Goal: Obtain resource: Obtain resource

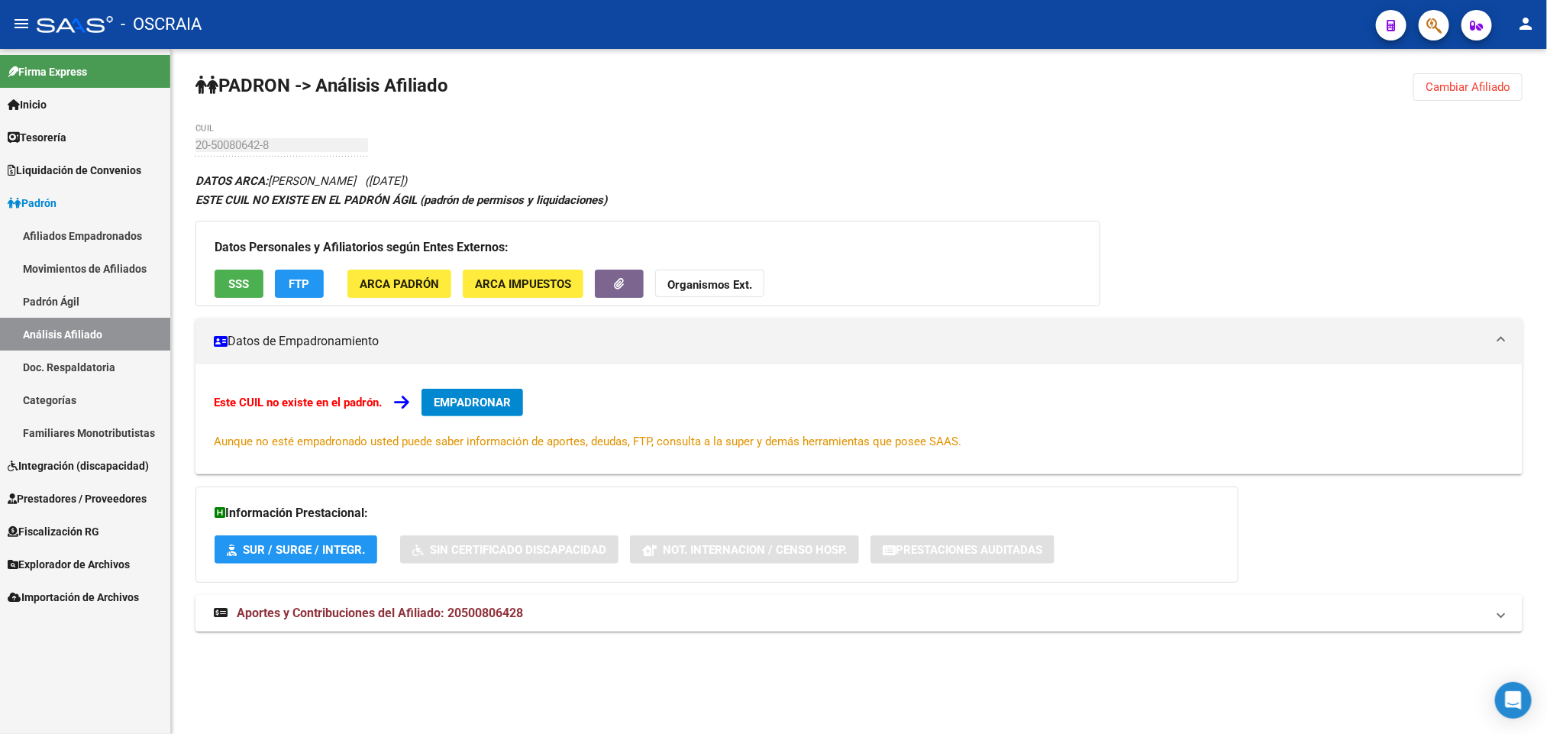
click at [69, 105] on link "Inicio" at bounding box center [85, 104] width 170 height 33
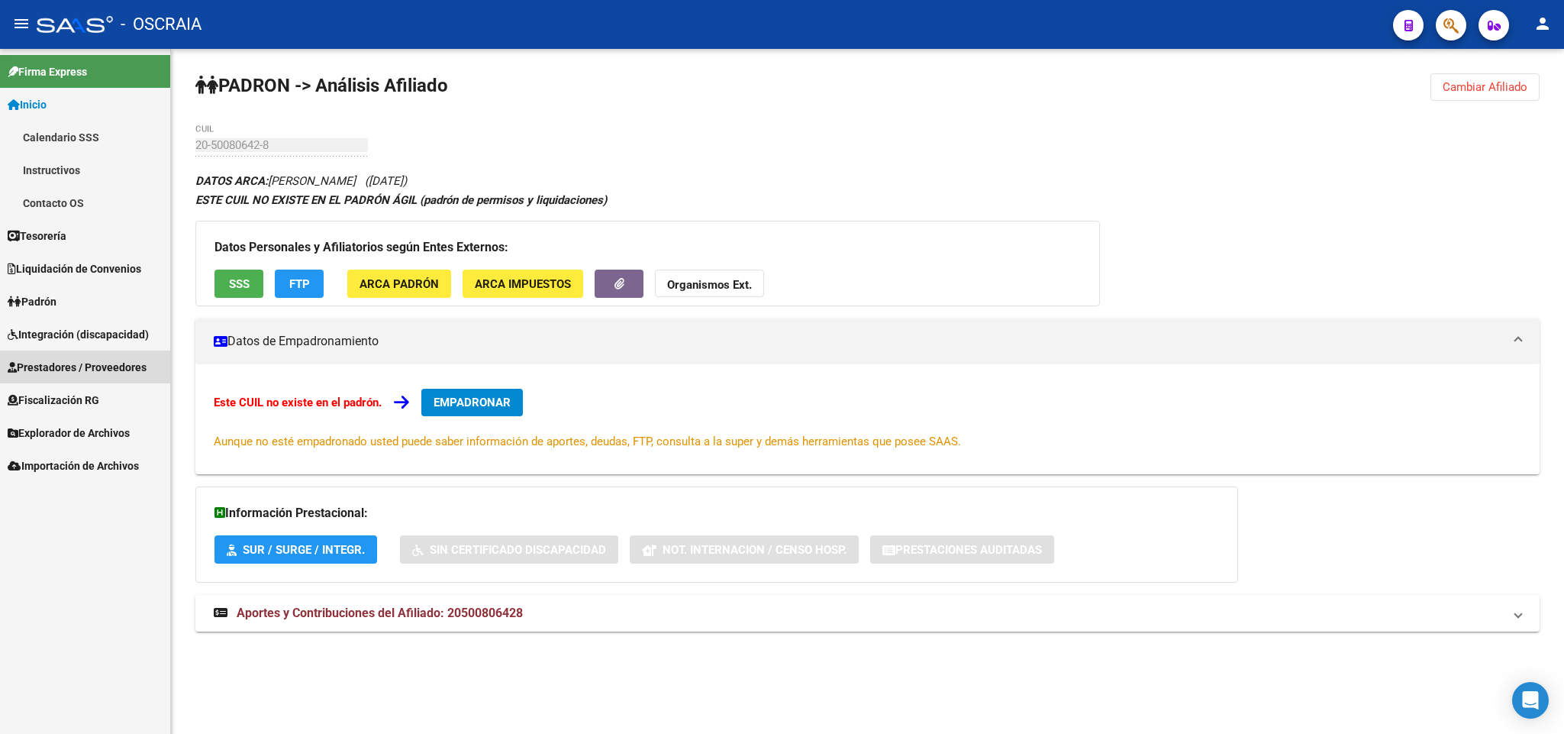
click at [112, 359] on span "Prestadores / Proveedores" at bounding box center [77, 367] width 139 height 17
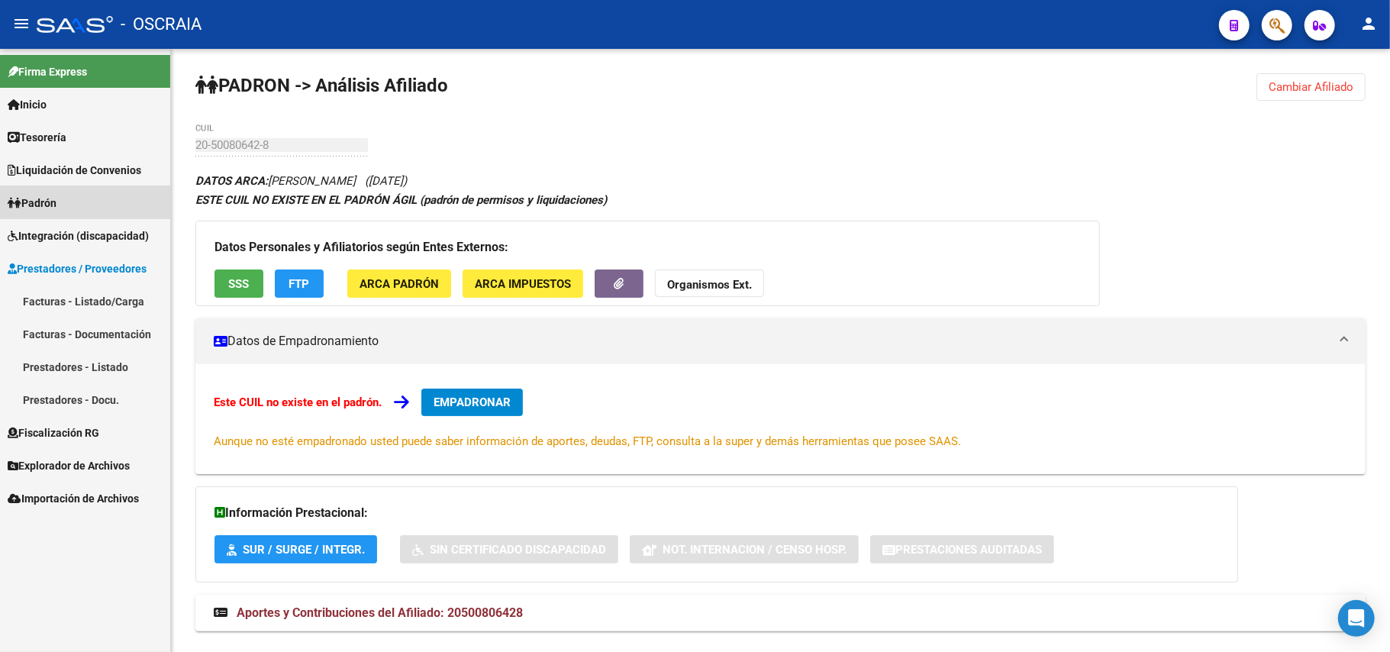
click at [50, 195] on span "Padrón" at bounding box center [32, 203] width 49 height 17
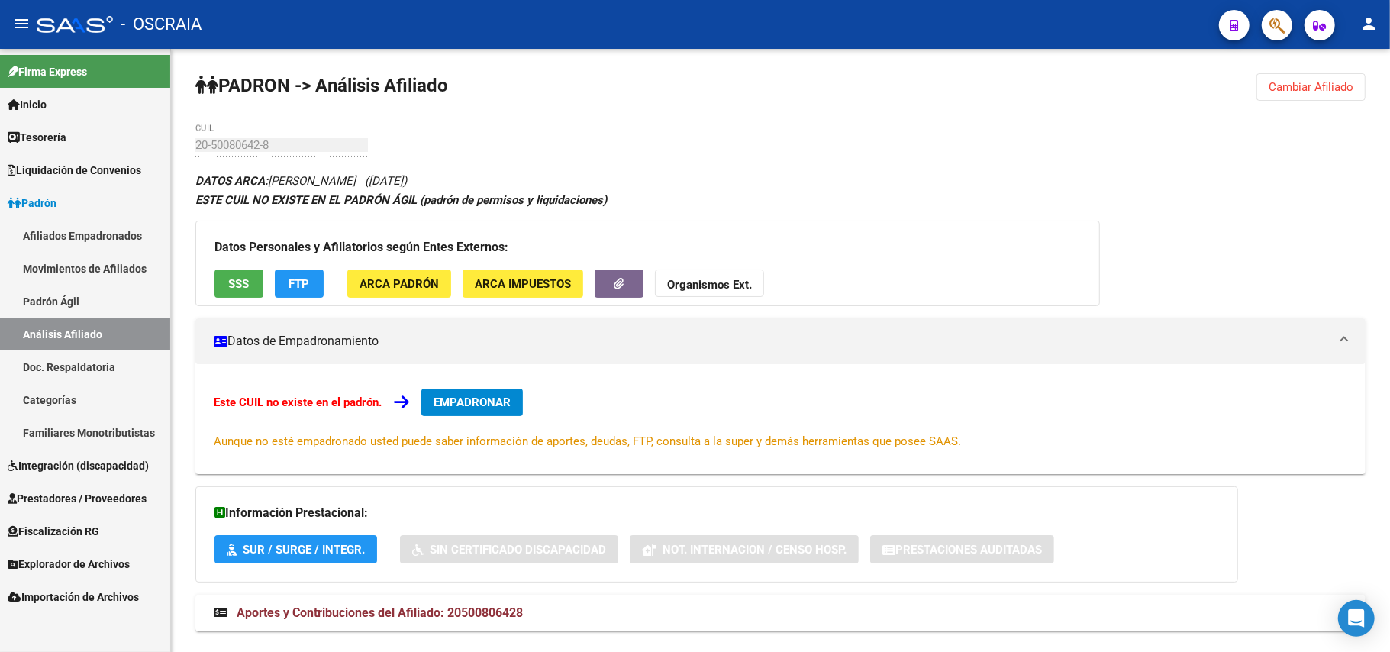
click at [56, 169] on span "Liquidación de Convenios" at bounding box center [75, 170] width 134 height 17
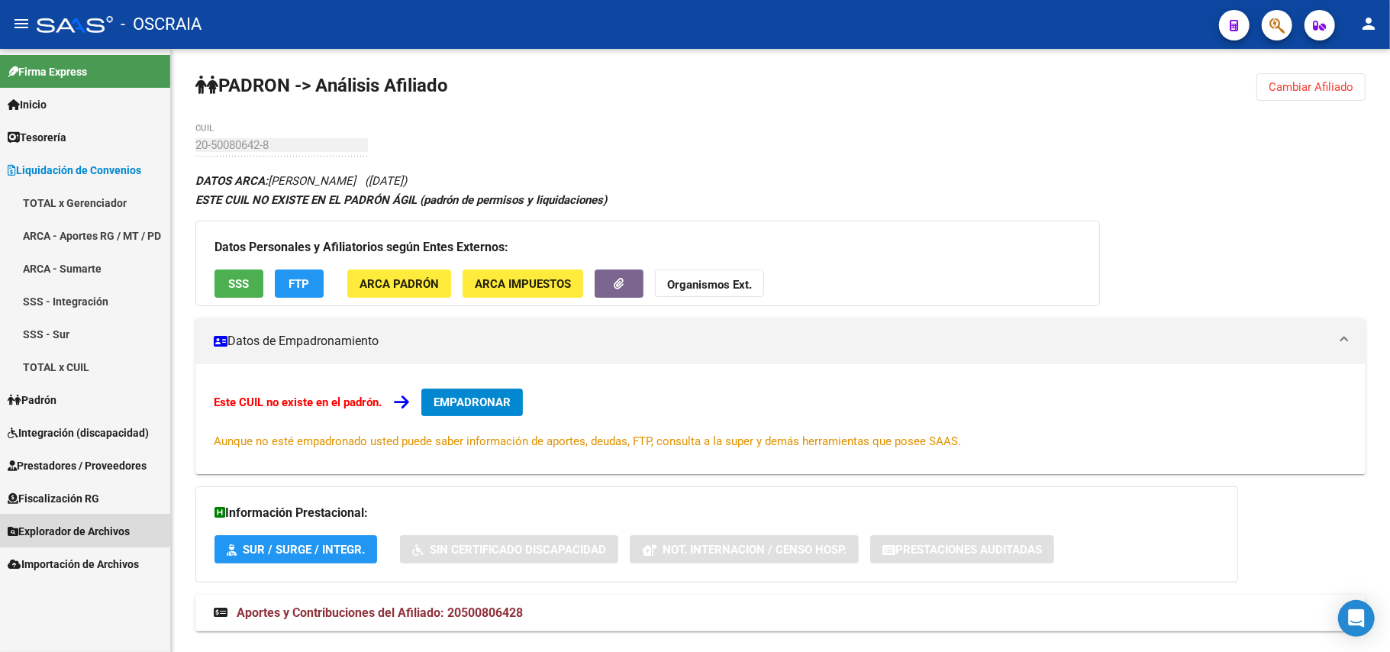
click at [72, 518] on link "Explorador de Archivos" at bounding box center [85, 531] width 170 height 33
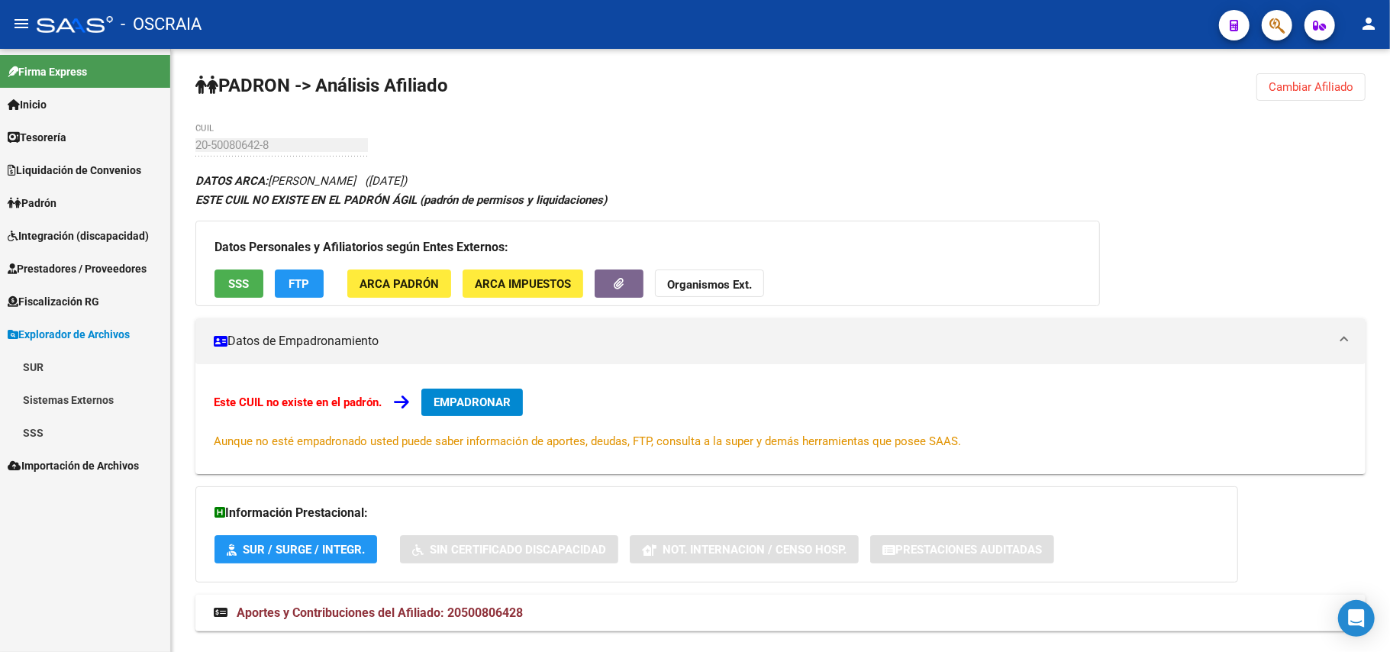
click at [79, 409] on link "Sistemas Externos" at bounding box center [85, 399] width 170 height 33
click at [78, 453] on link "SSS" at bounding box center [85, 465] width 170 height 33
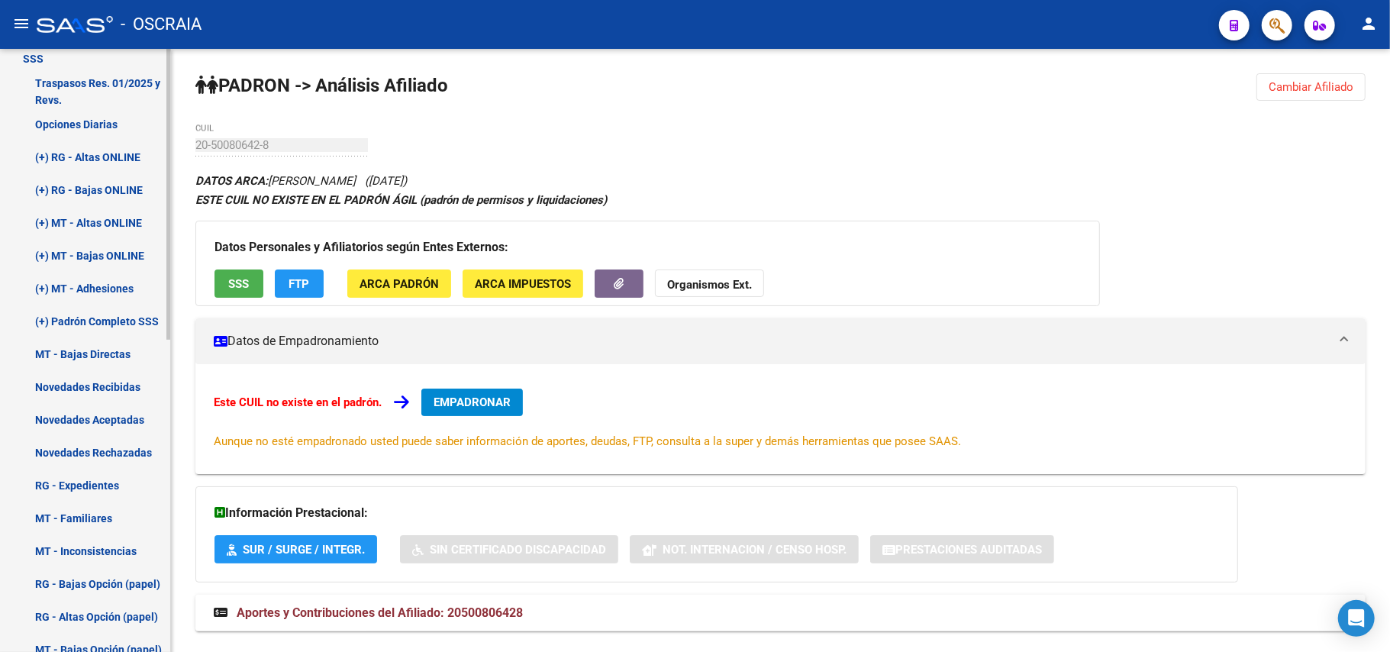
scroll to position [305, 0]
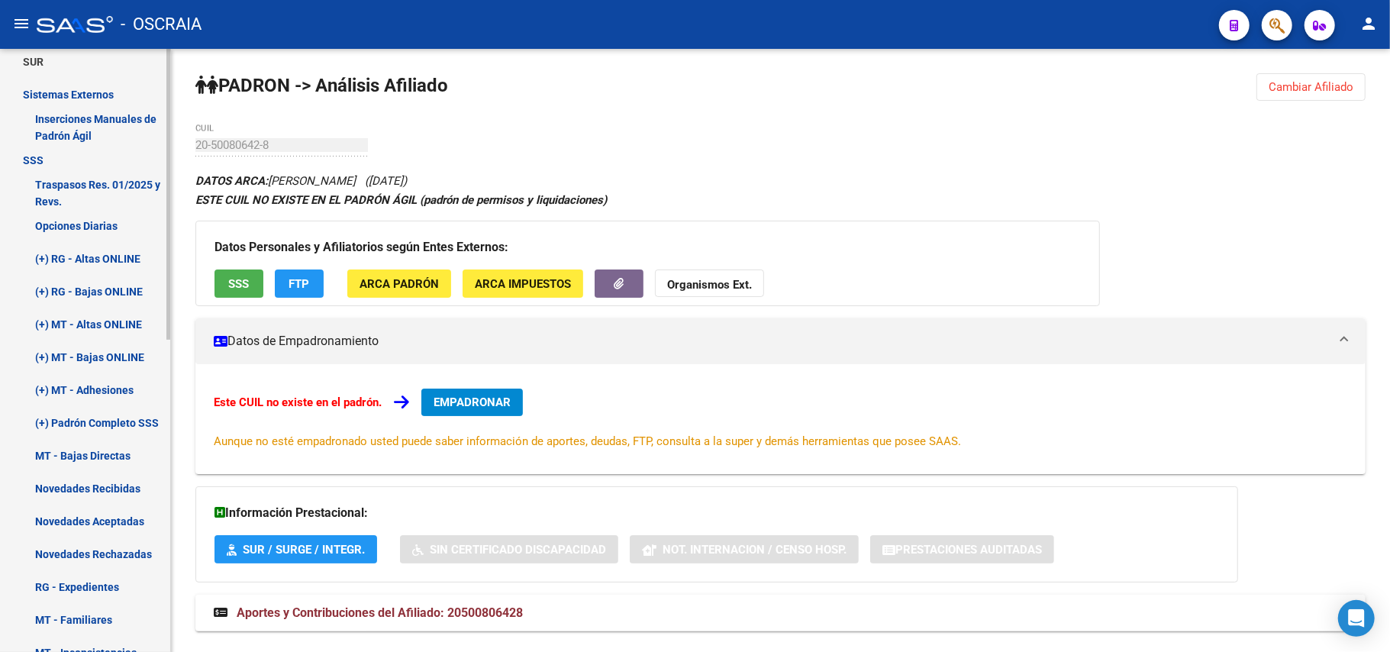
click at [131, 260] on link "(+) RG - Altas ONLINE" at bounding box center [85, 258] width 170 height 33
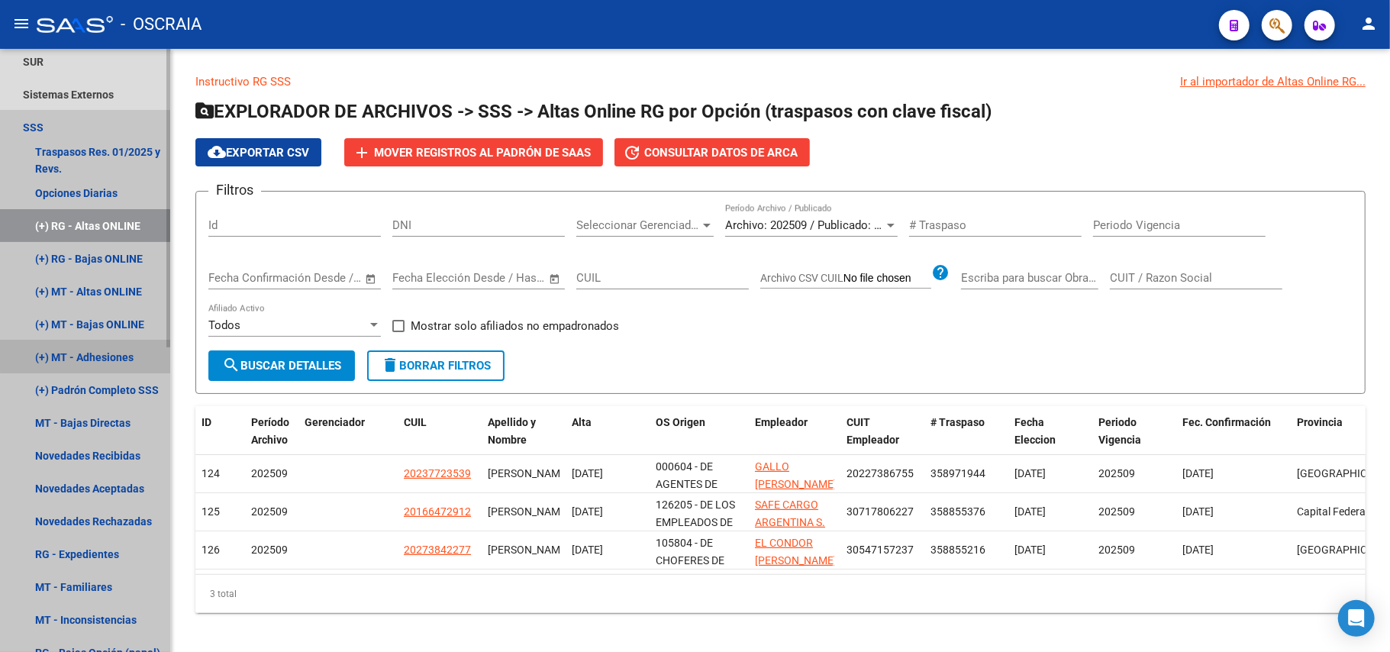
click at [116, 351] on link "(+) MT - Adhesiones" at bounding box center [85, 356] width 170 height 33
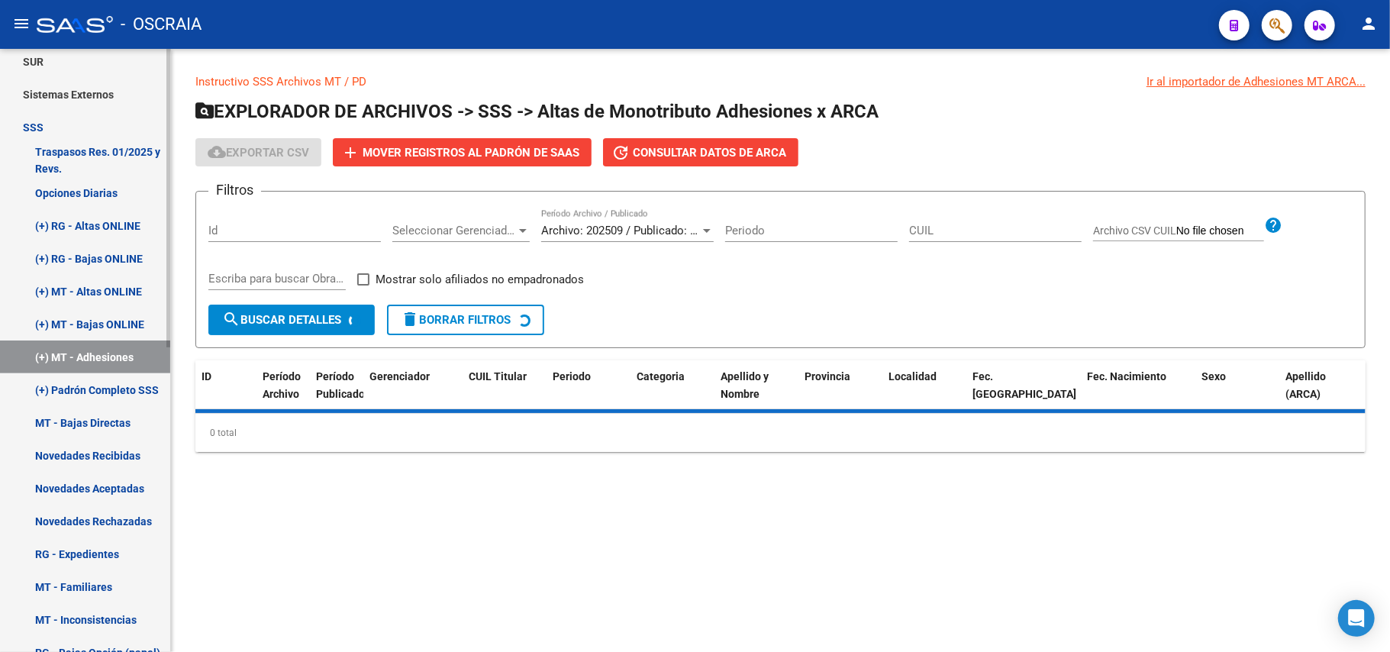
click at [93, 242] on link "(+) RG - Bajas ONLINE" at bounding box center [85, 258] width 170 height 33
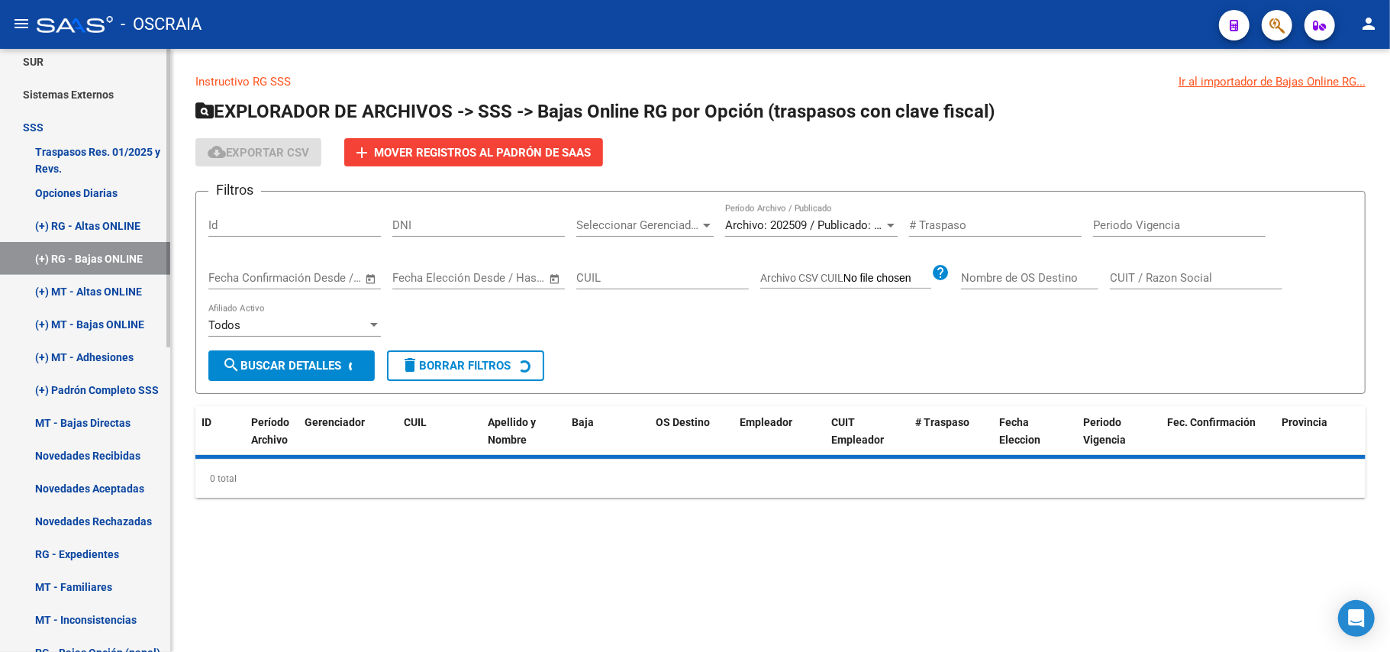
click at [111, 301] on link "(+) MT - Altas ONLINE" at bounding box center [85, 291] width 170 height 33
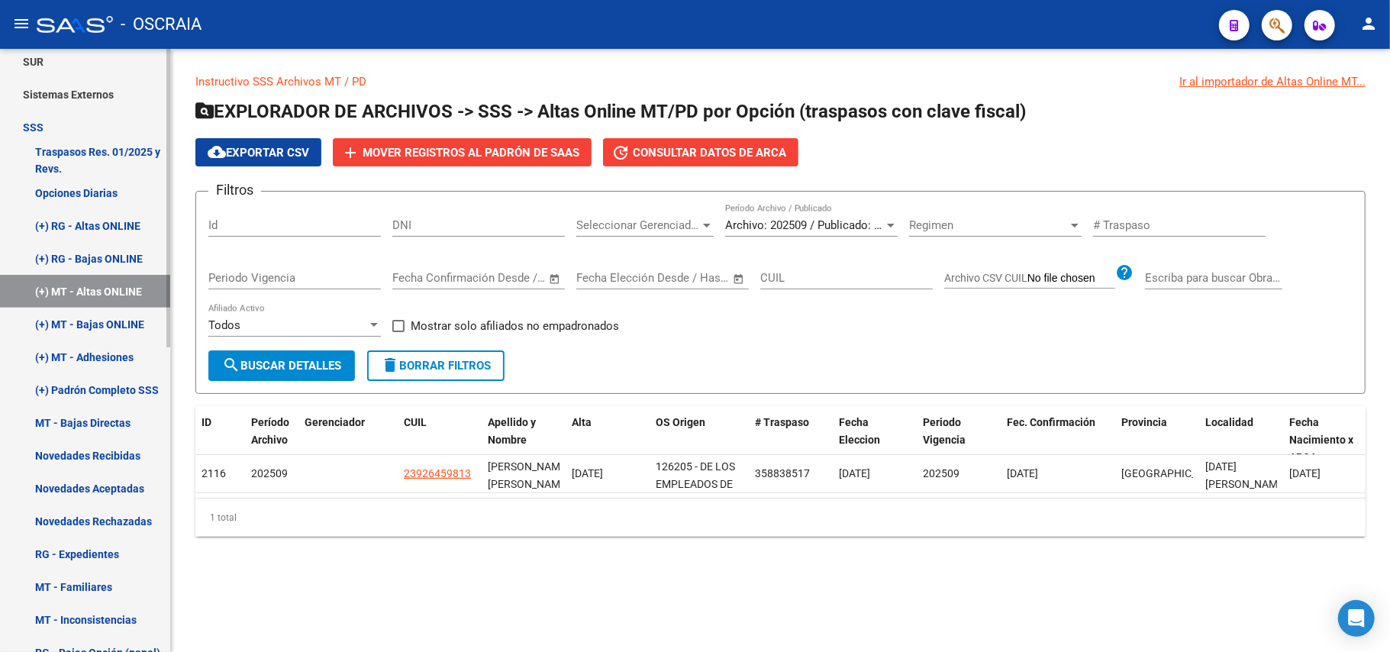
click at [105, 327] on link "(+) MT - Bajas ONLINE" at bounding box center [85, 324] width 170 height 33
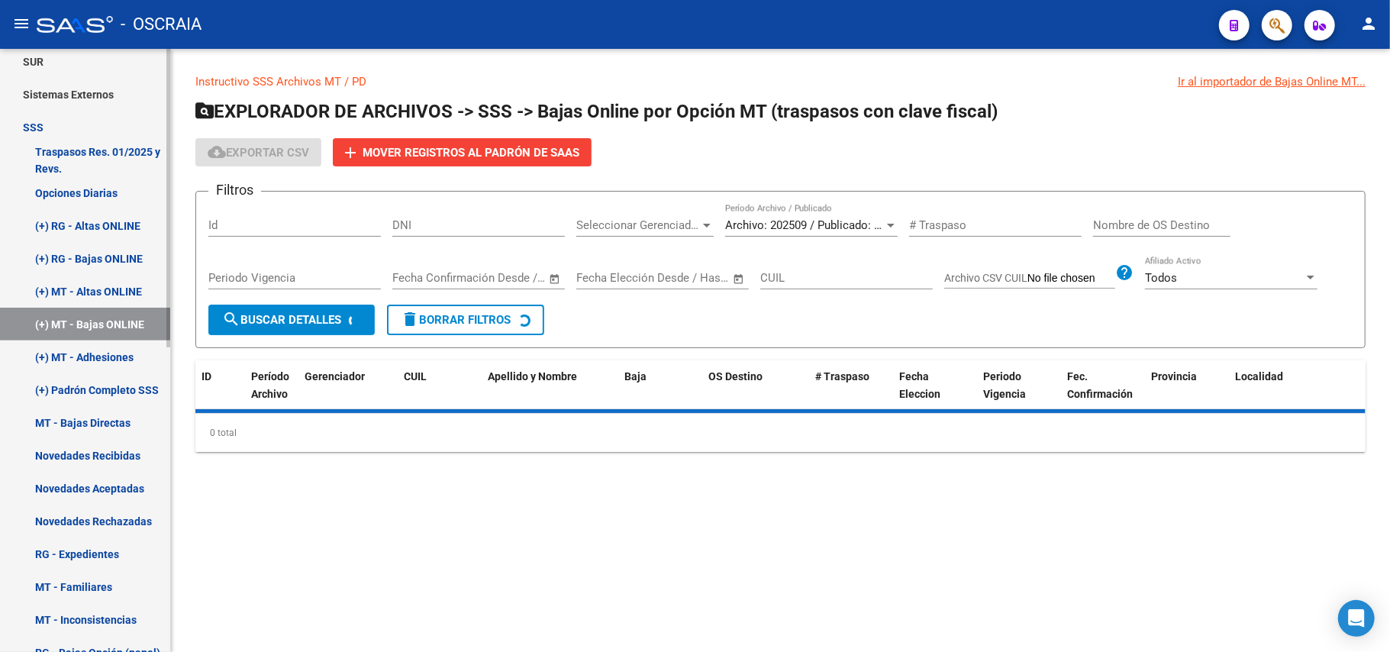
scroll to position [508, 0]
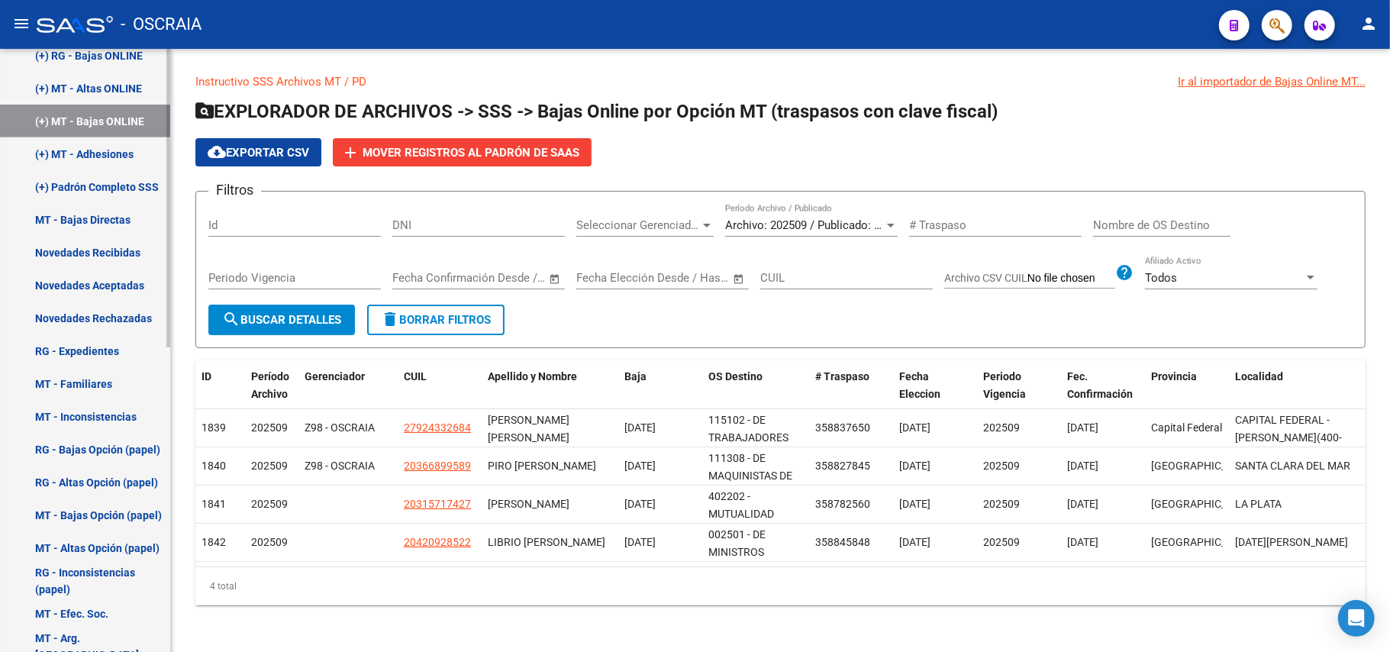
click at [105, 379] on link "MT - Familiares" at bounding box center [85, 383] width 170 height 33
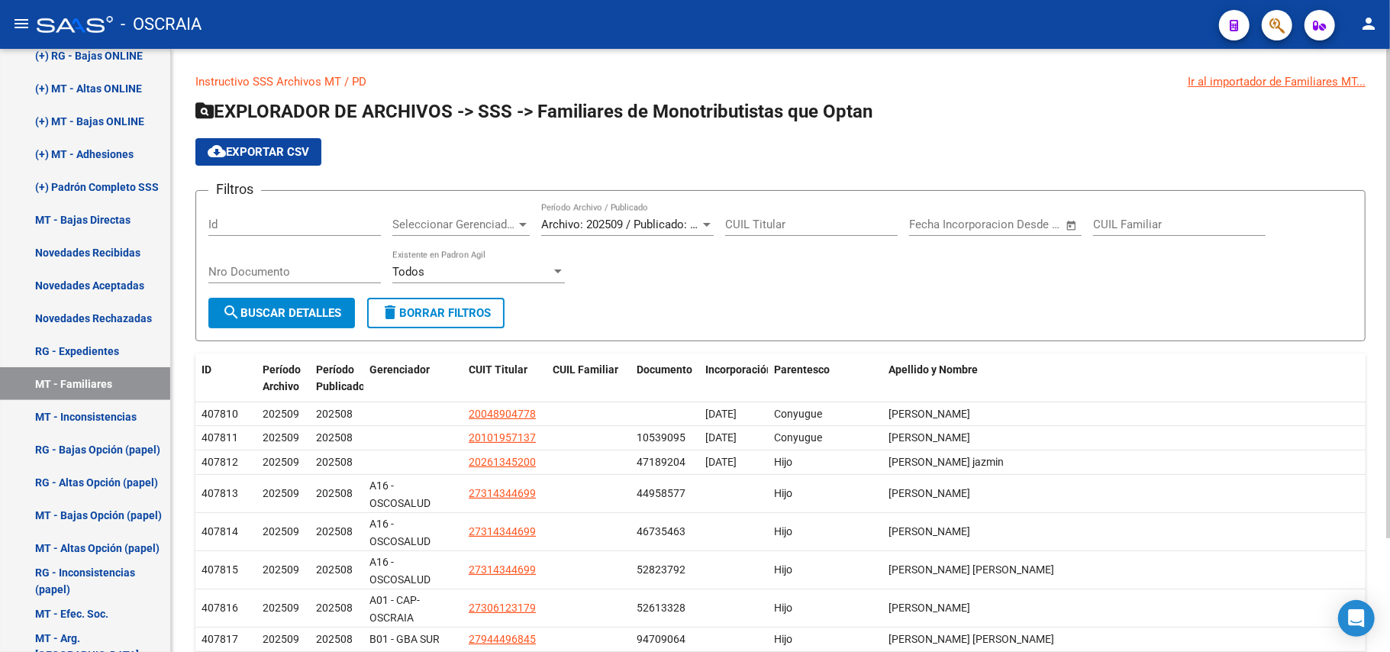
click at [227, 150] on span "cloud_download Exportar CSV" at bounding box center [259, 152] width 102 height 14
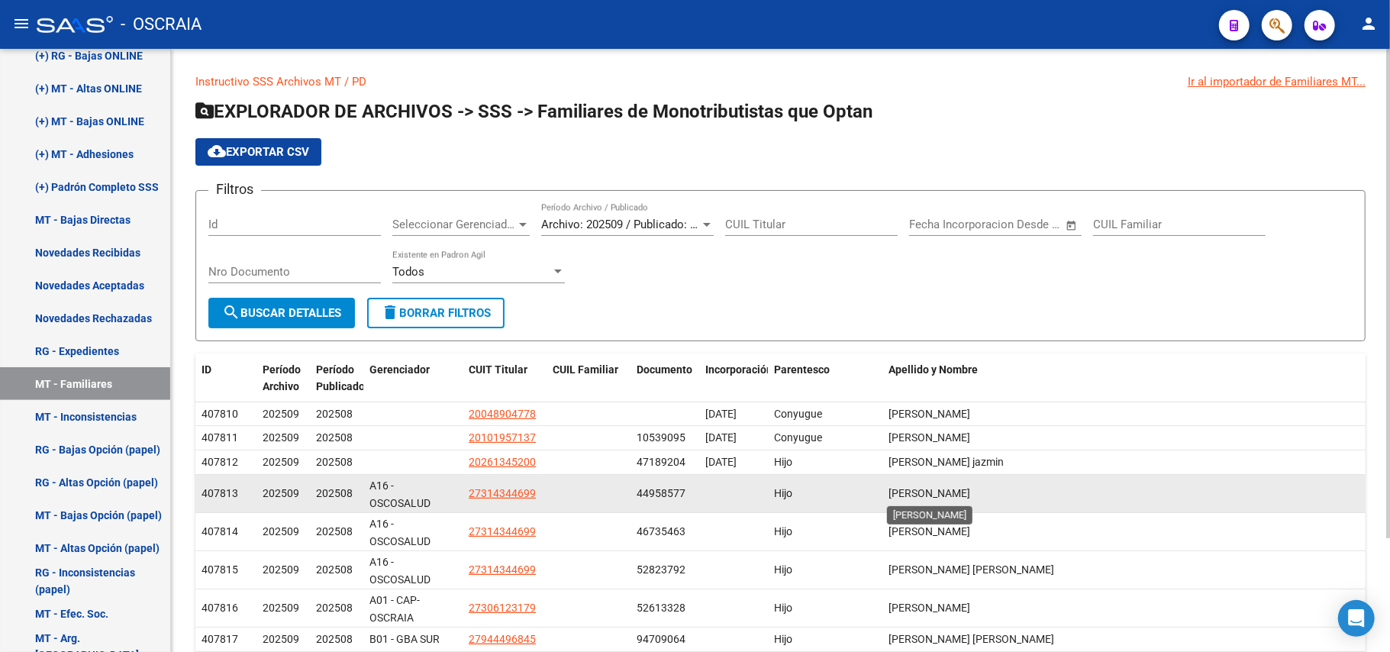
scroll to position [141, 0]
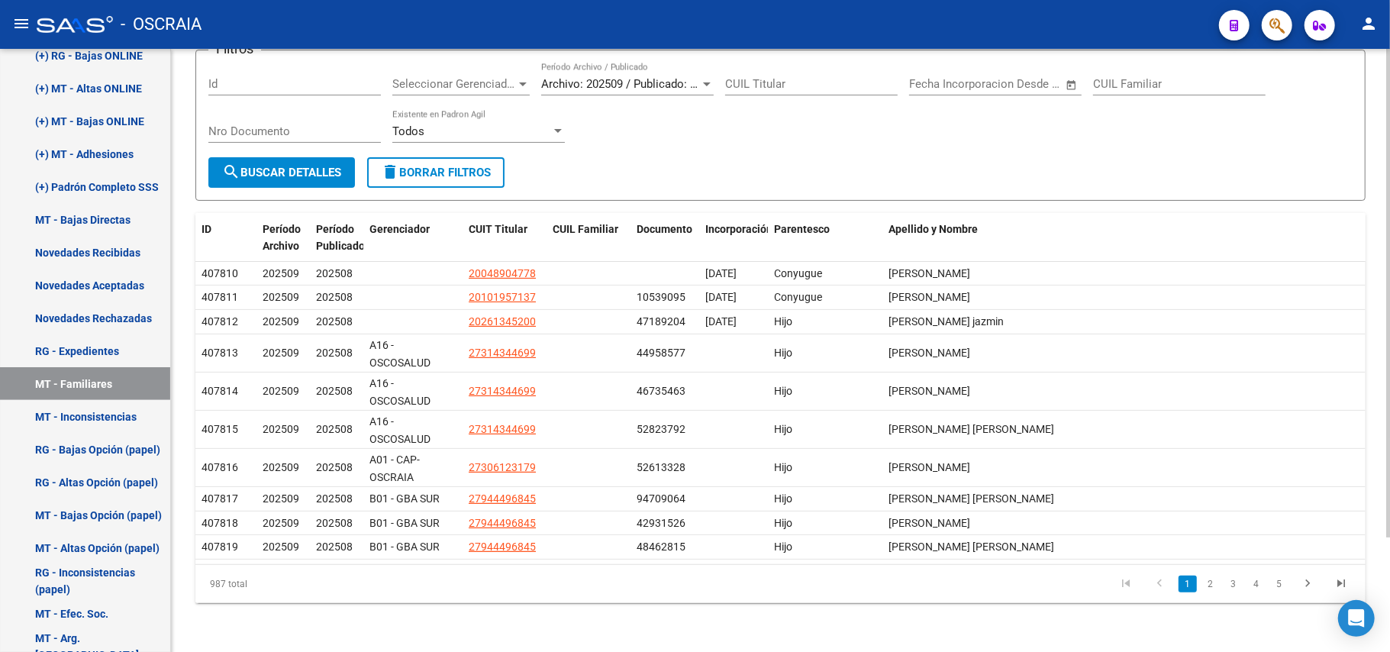
click at [1342, 586] on icon "go to last page" at bounding box center [1341, 585] width 20 height 18
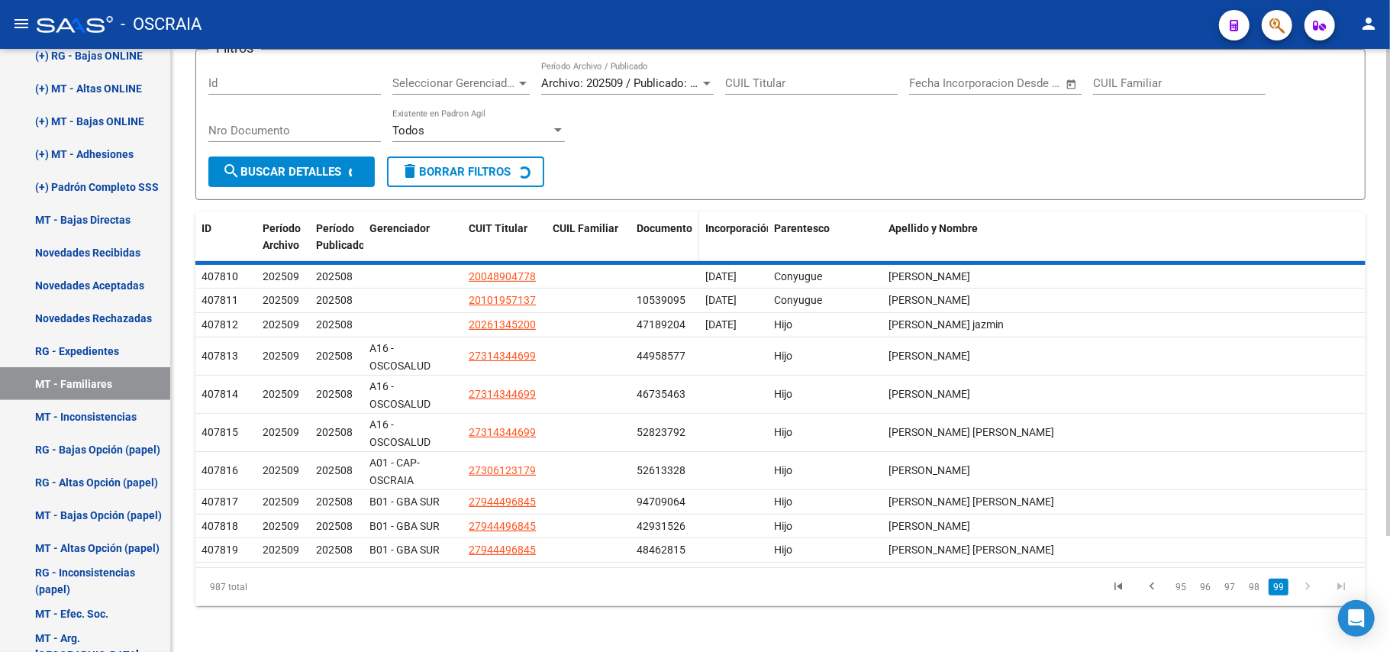
scroll to position [13, 0]
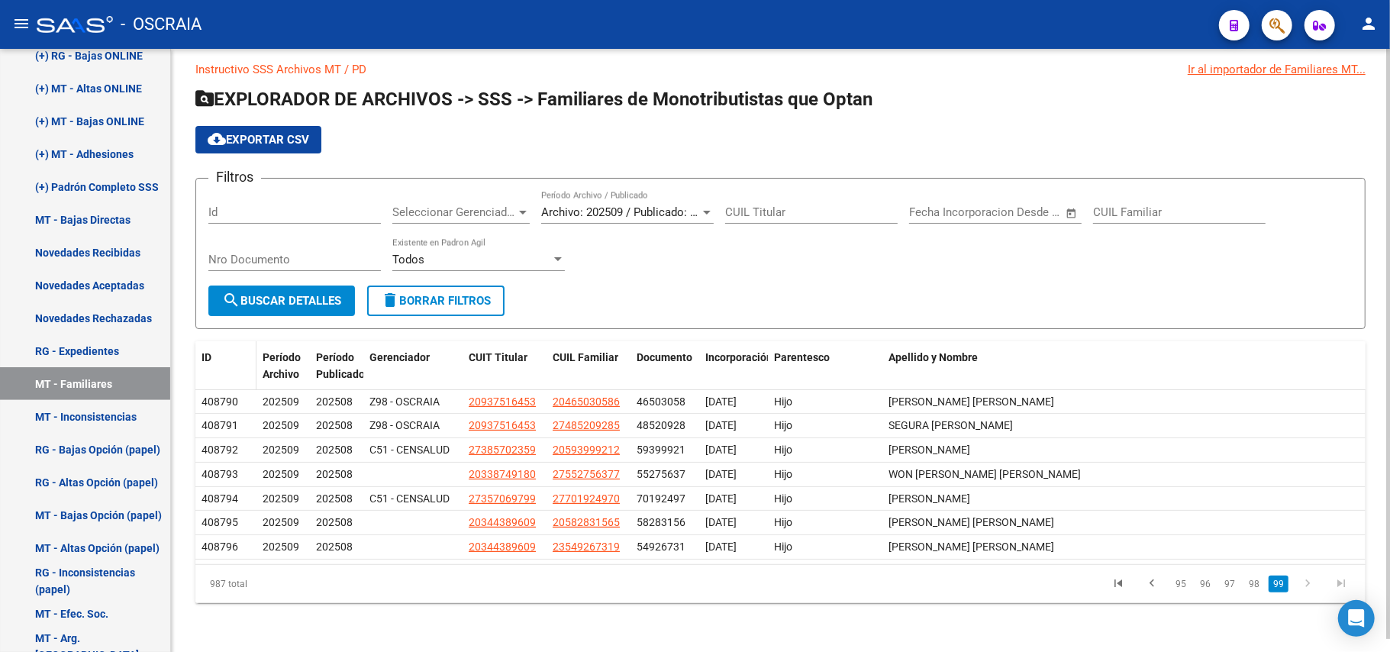
drag, startPoint x: 1115, startPoint y: 559, endPoint x: 253, endPoint y: 373, distance: 881.8
click at [253, 373] on div "ID Período Archivo Período Publicado Gerenciador CUIT Titular CUIL Familiar Doc…" at bounding box center [780, 472] width 1170 height 262
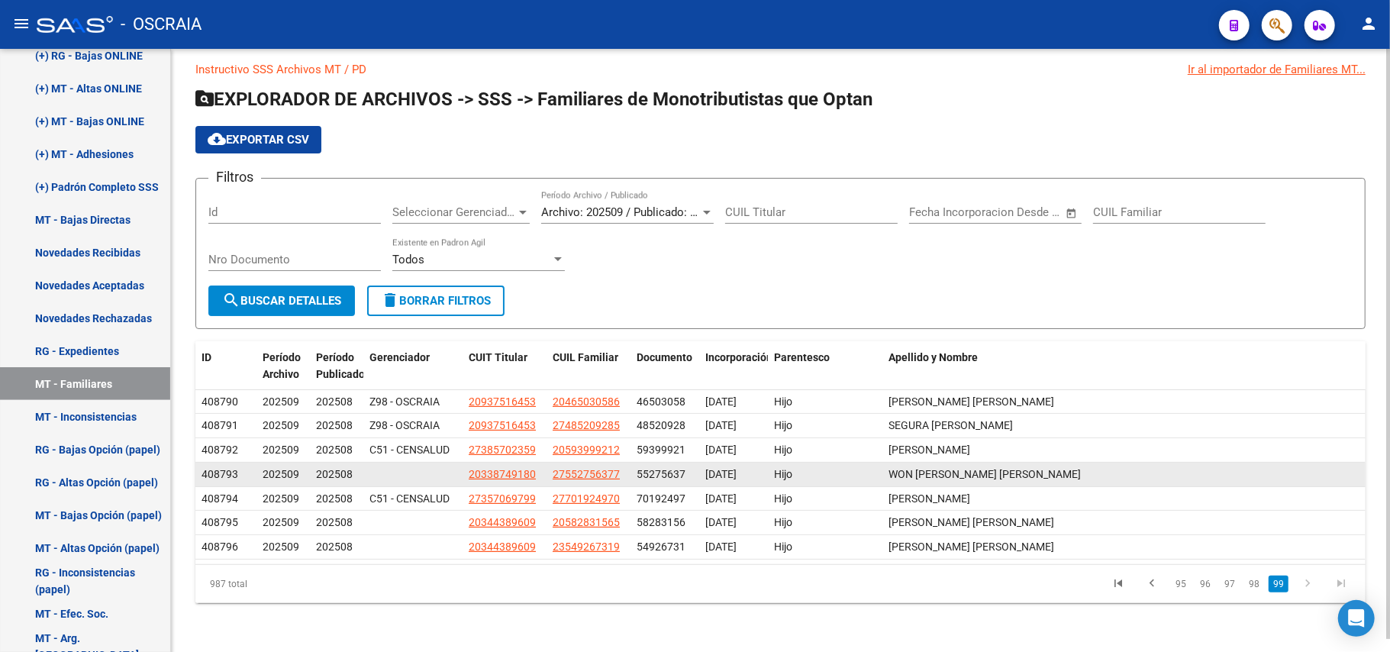
click at [1142, 472] on div "WON [PERSON_NAME] [PERSON_NAME]" at bounding box center [1124, 475] width 471 height 18
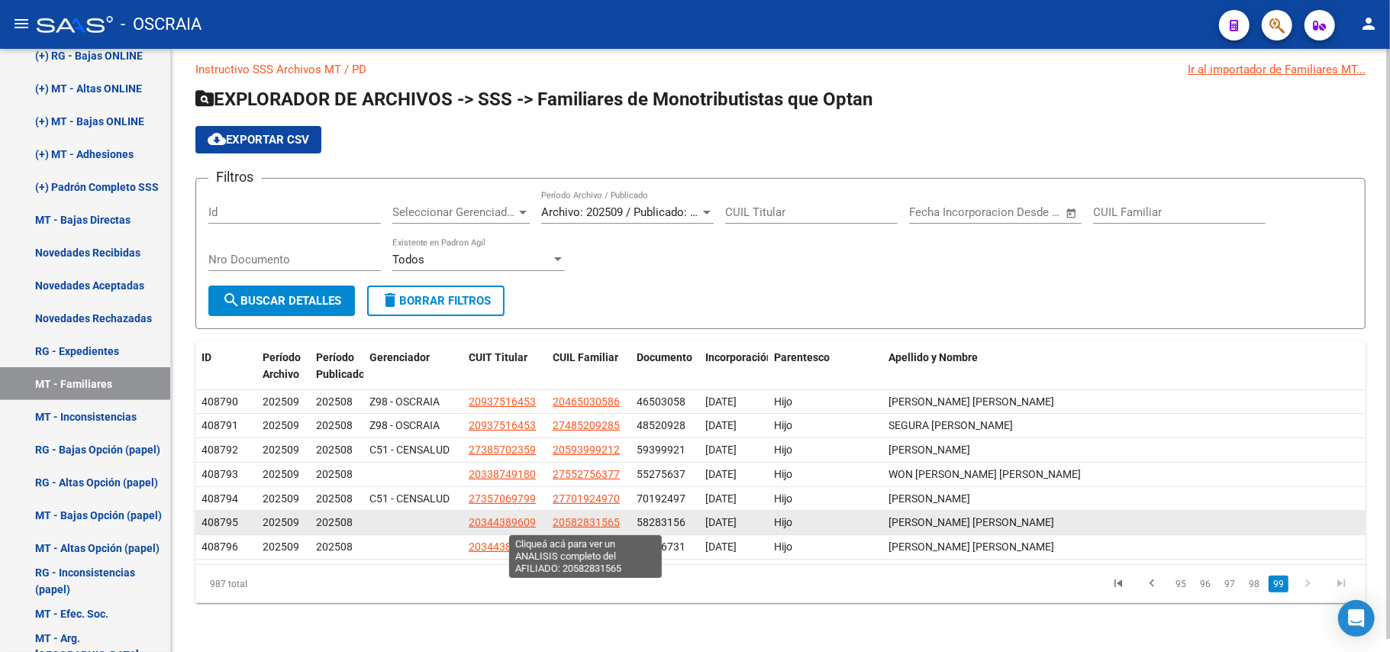
click at [565, 525] on span "20582831565" at bounding box center [586, 522] width 67 height 12
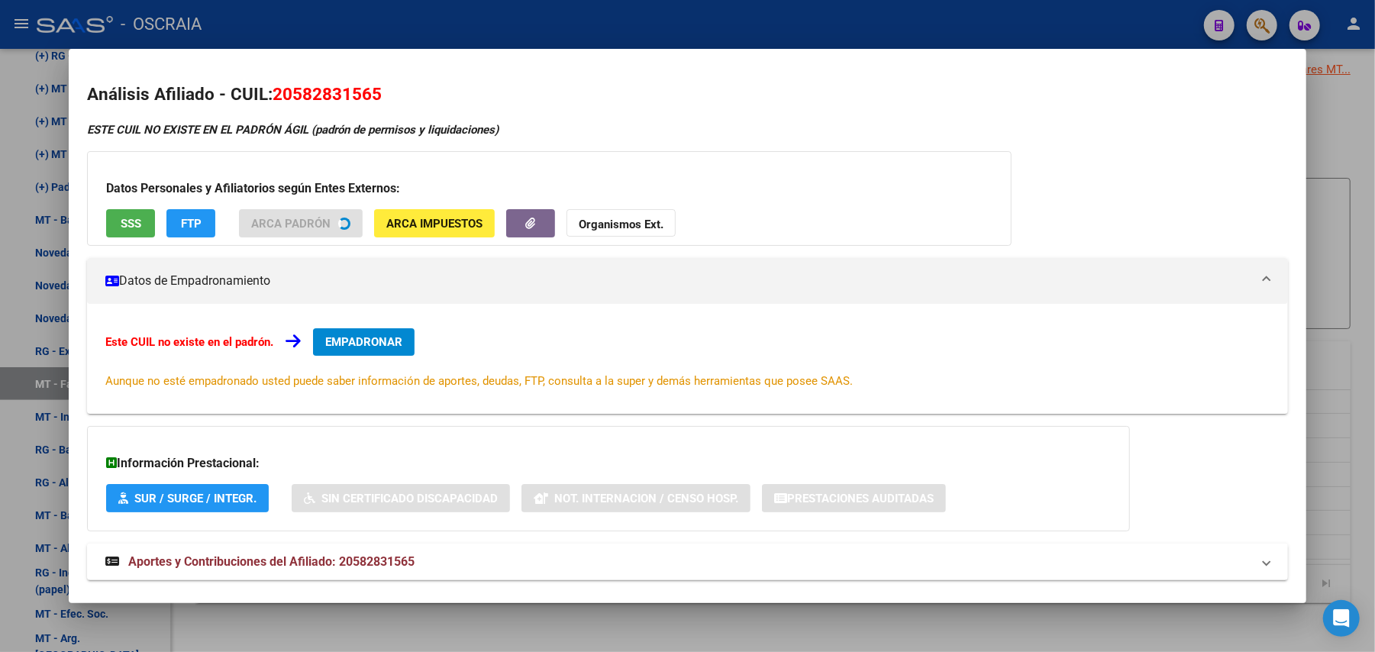
click at [121, 231] on button "SSS" at bounding box center [130, 223] width 49 height 28
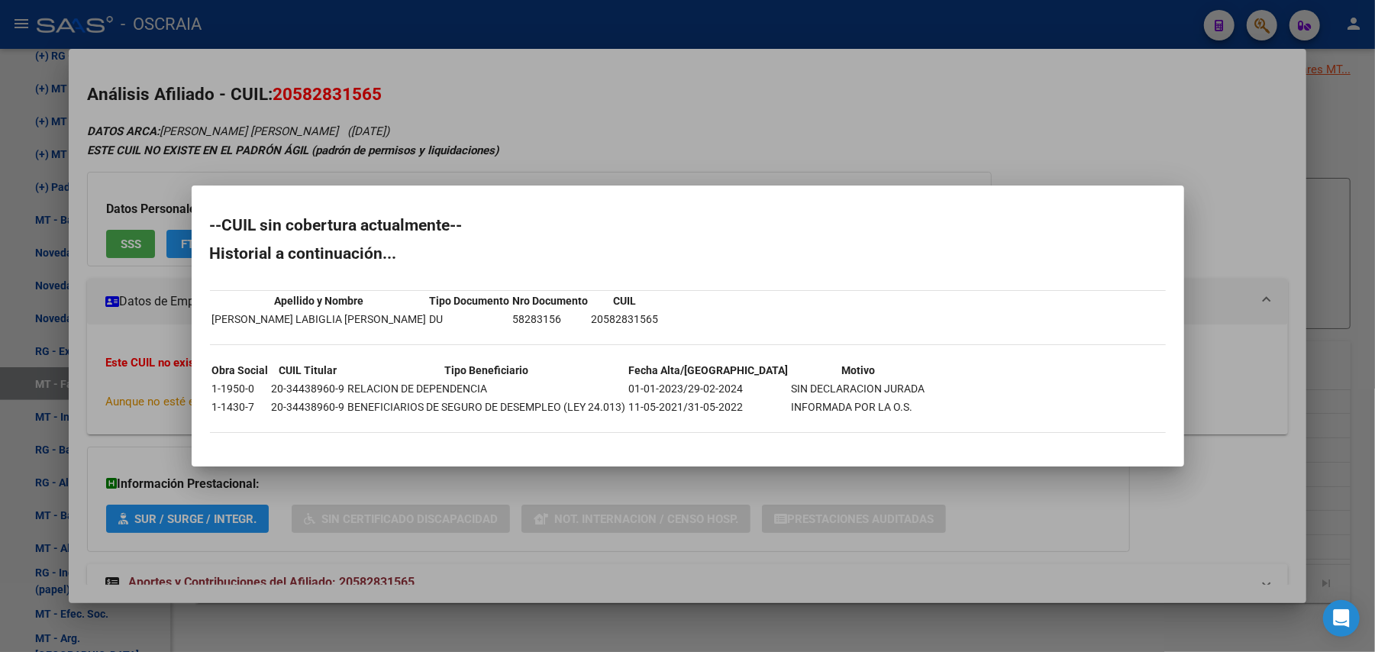
drag, startPoint x: 736, startPoint y: 466, endPoint x: 745, endPoint y: 469, distance: 9.7
click at [737, 466] on div "Análisis Afiliado - CUIL: 20582831565 DATOS ARCA: [PERSON_NAME] [PERSON_NAME] (…" at bounding box center [687, 326] width 1375 height 652
click at [1329, 165] on div at bounding box center [687, 326] width 1375 height 652
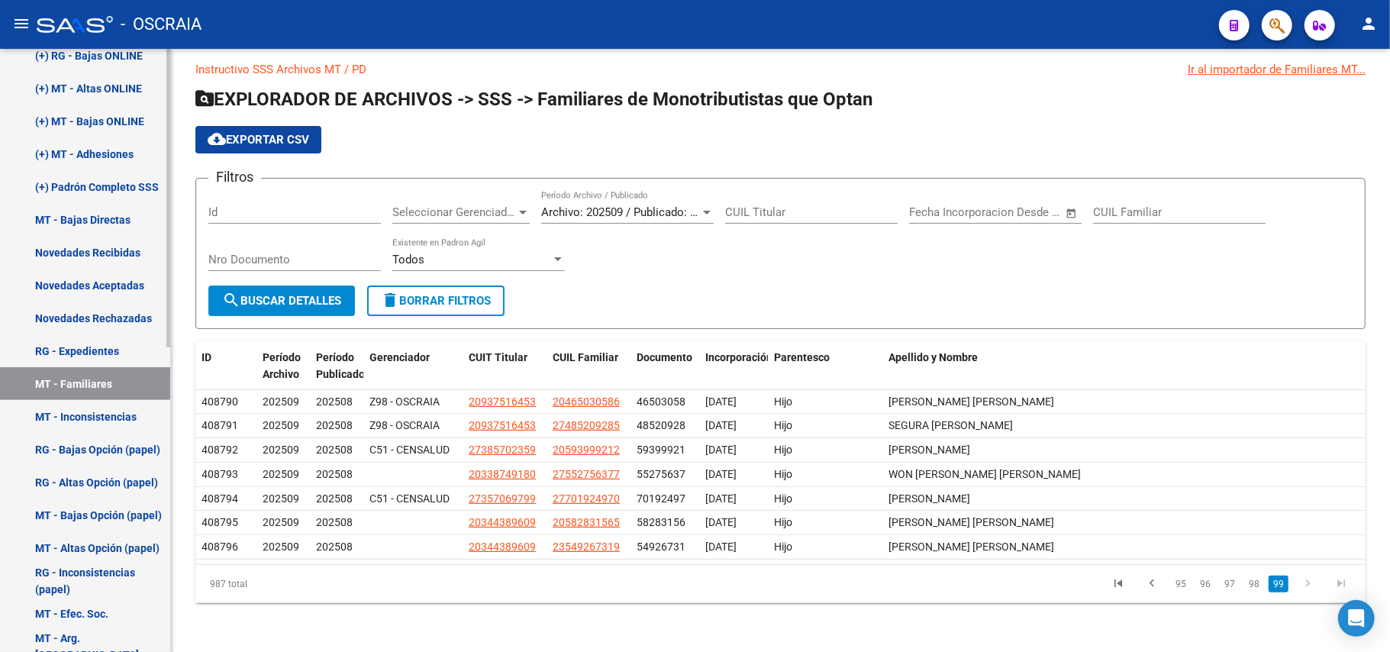
scroll to position [617, 0]
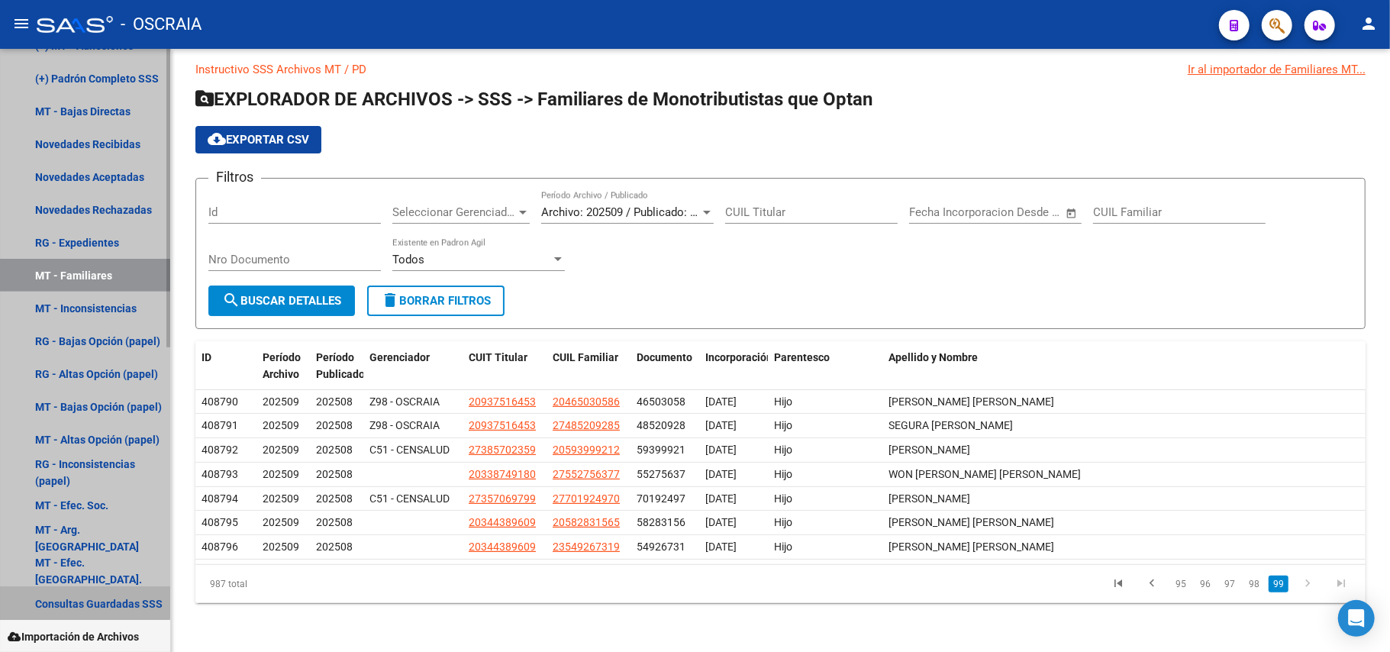
click at [84, 599] on link "Consultas Guardadas SSS" at bounding box center [85, 603] width 170 height 33
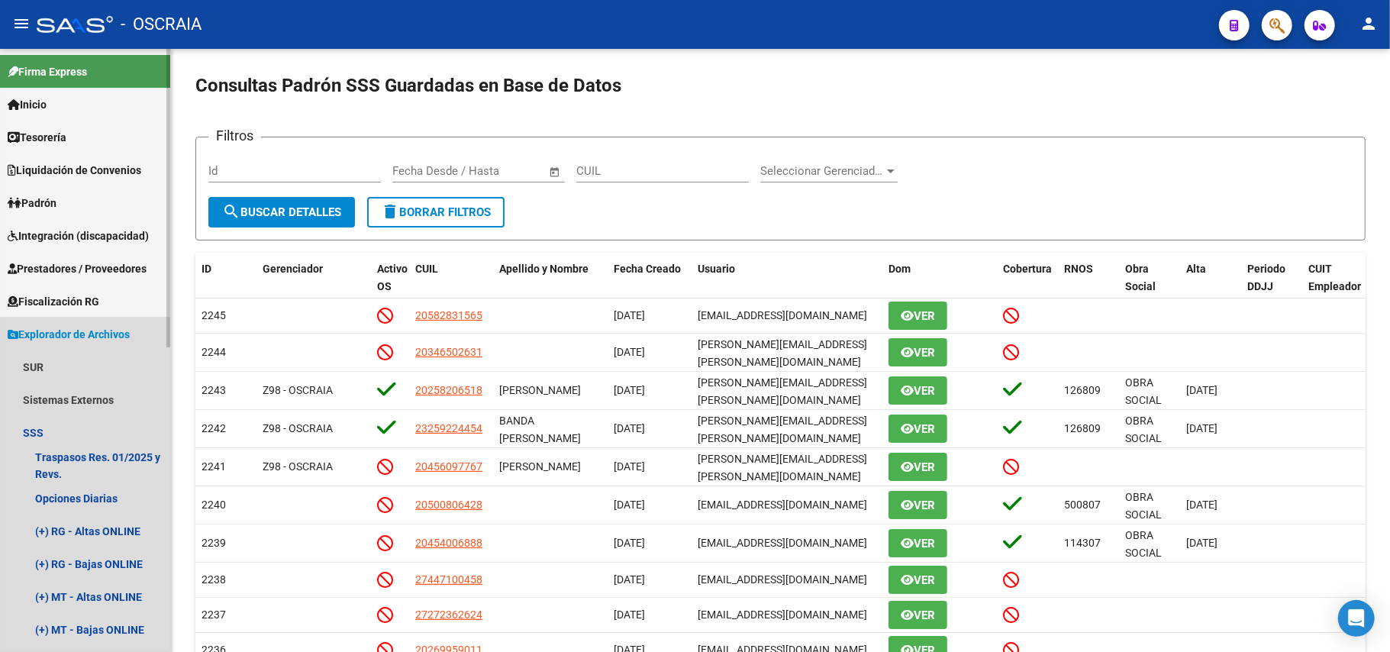
click at [150, 334] on link "Explorador de Archivos" at bounding box center [85, 334] width 170 height 33
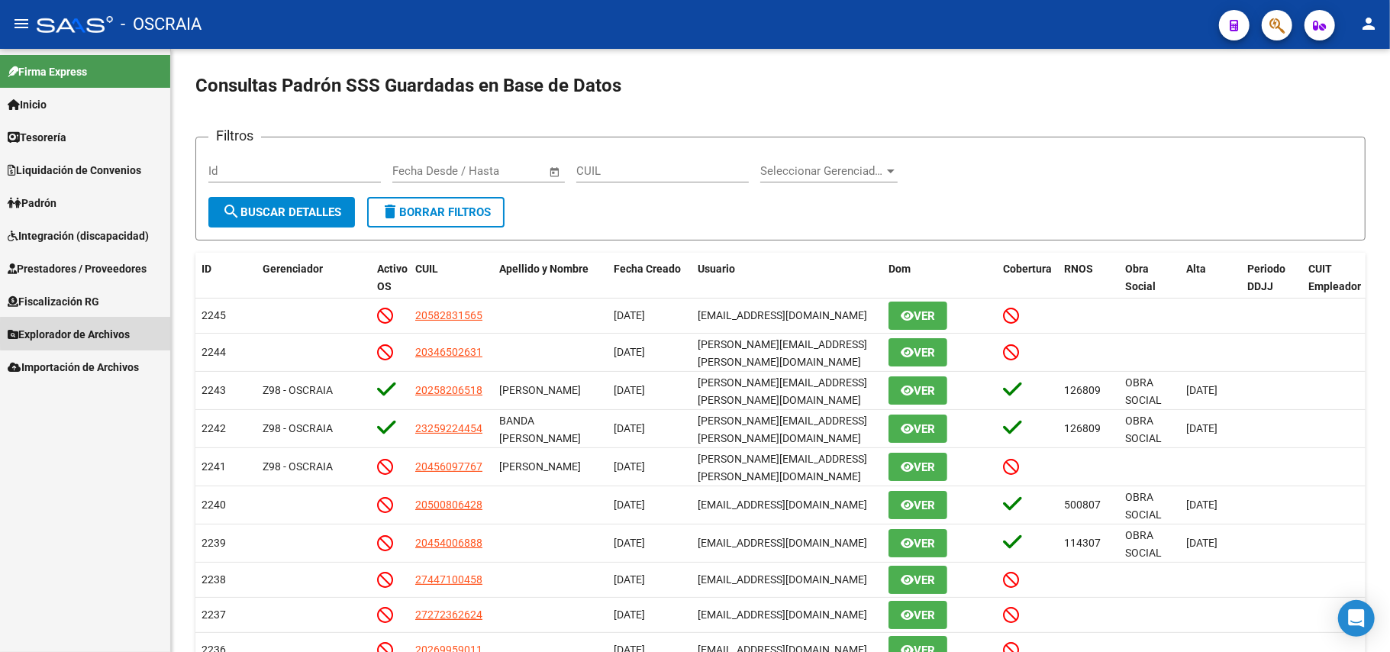
click at [90, 333] on span "Explorador de Archivos" at bounding box center [69, 334] width 122 height 17
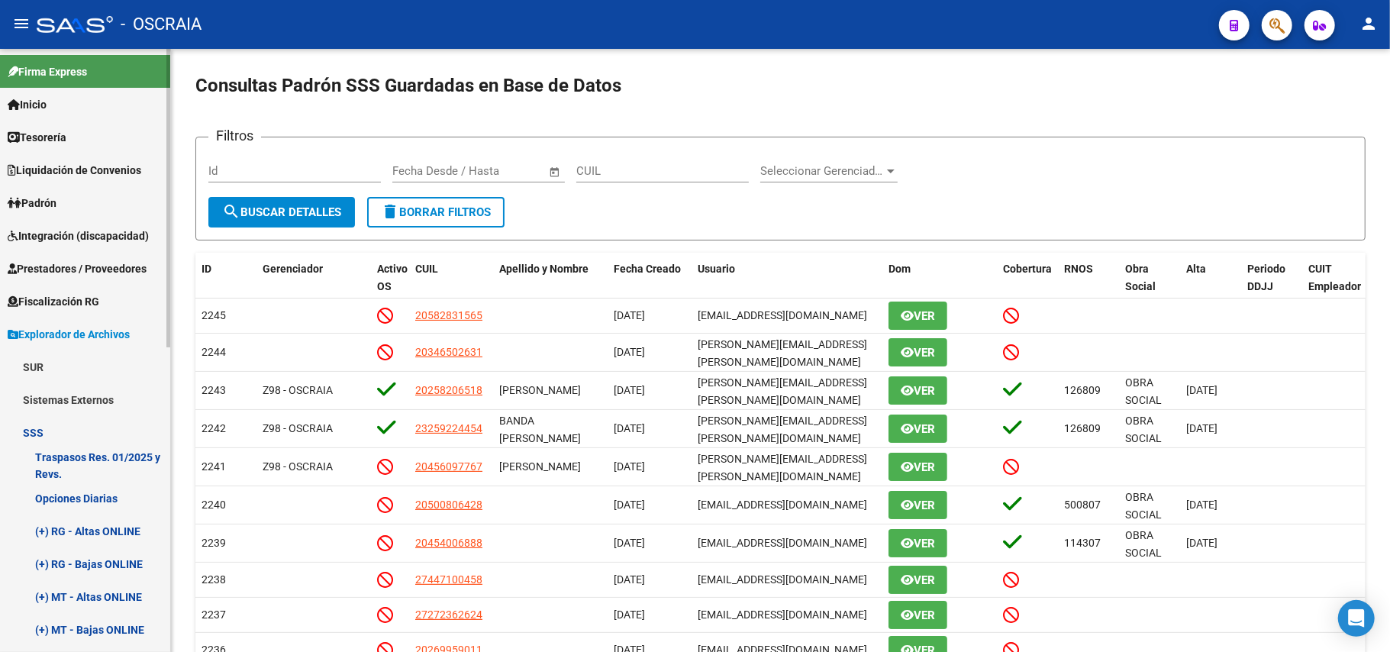
scroll to position [102, 0]
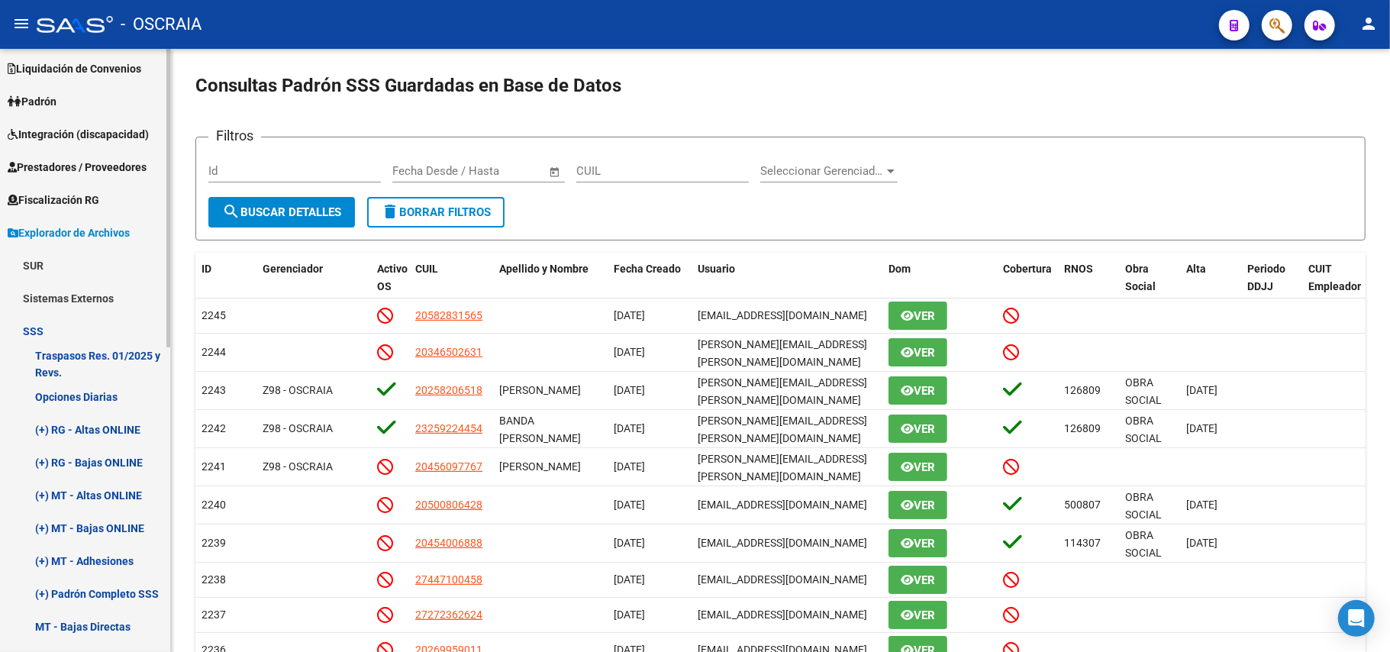
click at [81, 362] on link "Traspasos Res. 01/2025 y Revs." at bounding box center [85, 363] width 170 height 33
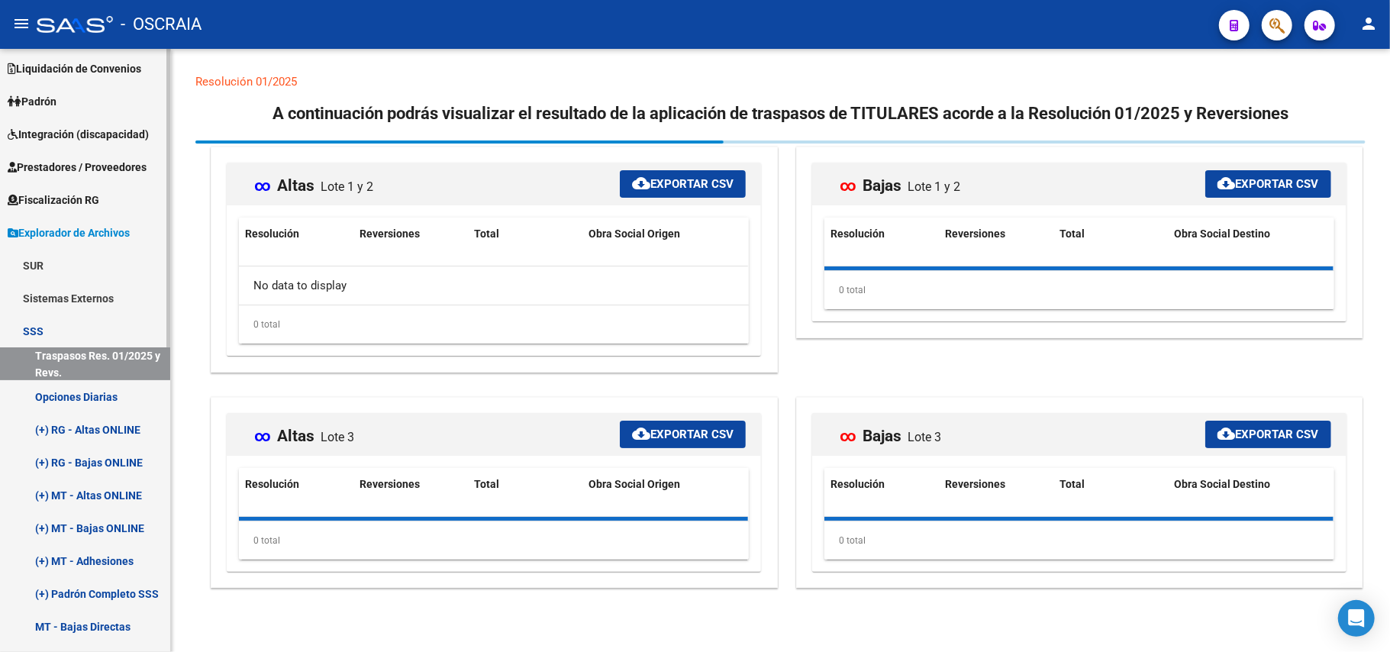
click at [77, 301] on link "Sistemas Externos" at bounding box center [85, 298] width 170 height 33
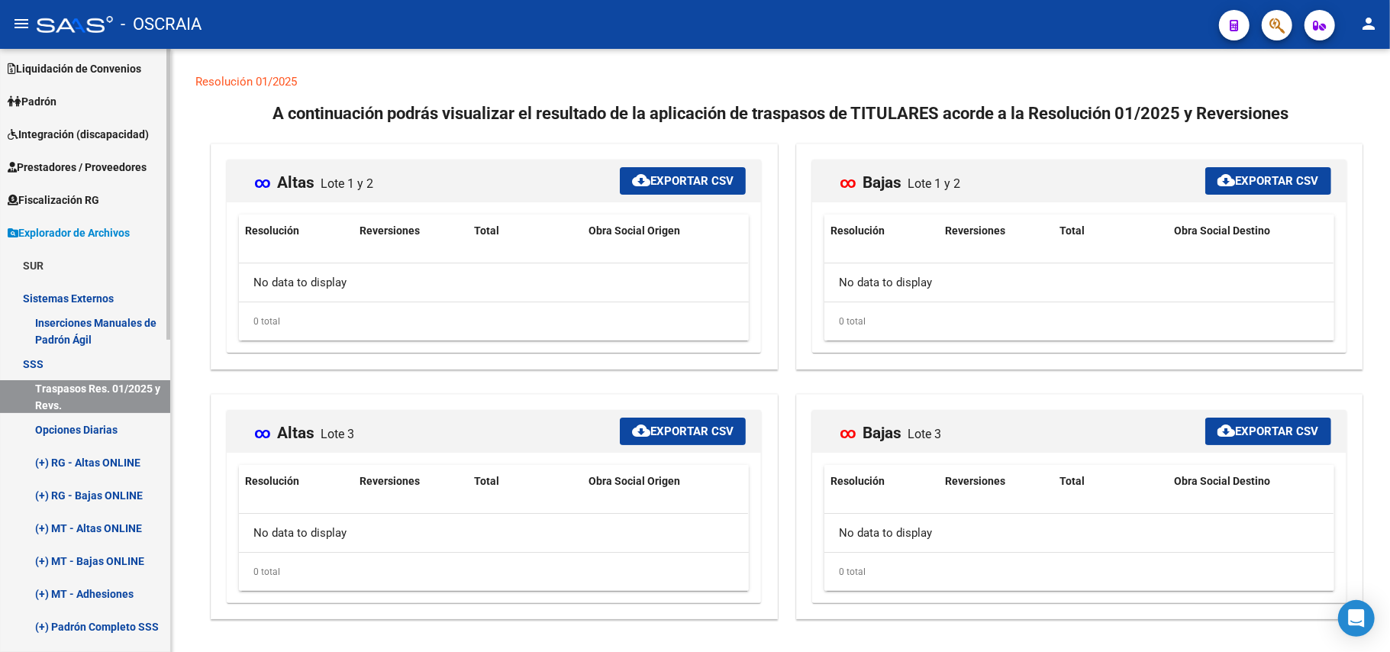
click at [77, 321] on link "Inserciones Manuales de Padrón Ágil" at bounding box center [85, 331] width 170 height 33
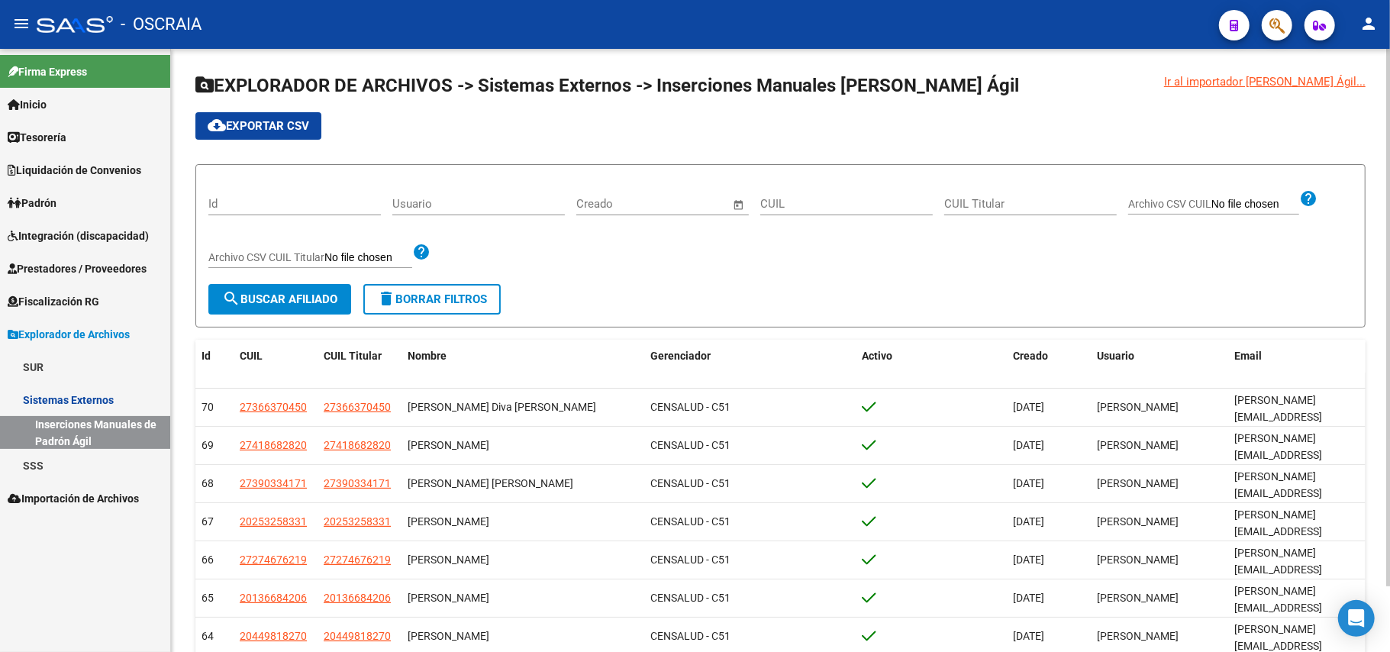
scroll to position [75, 0]
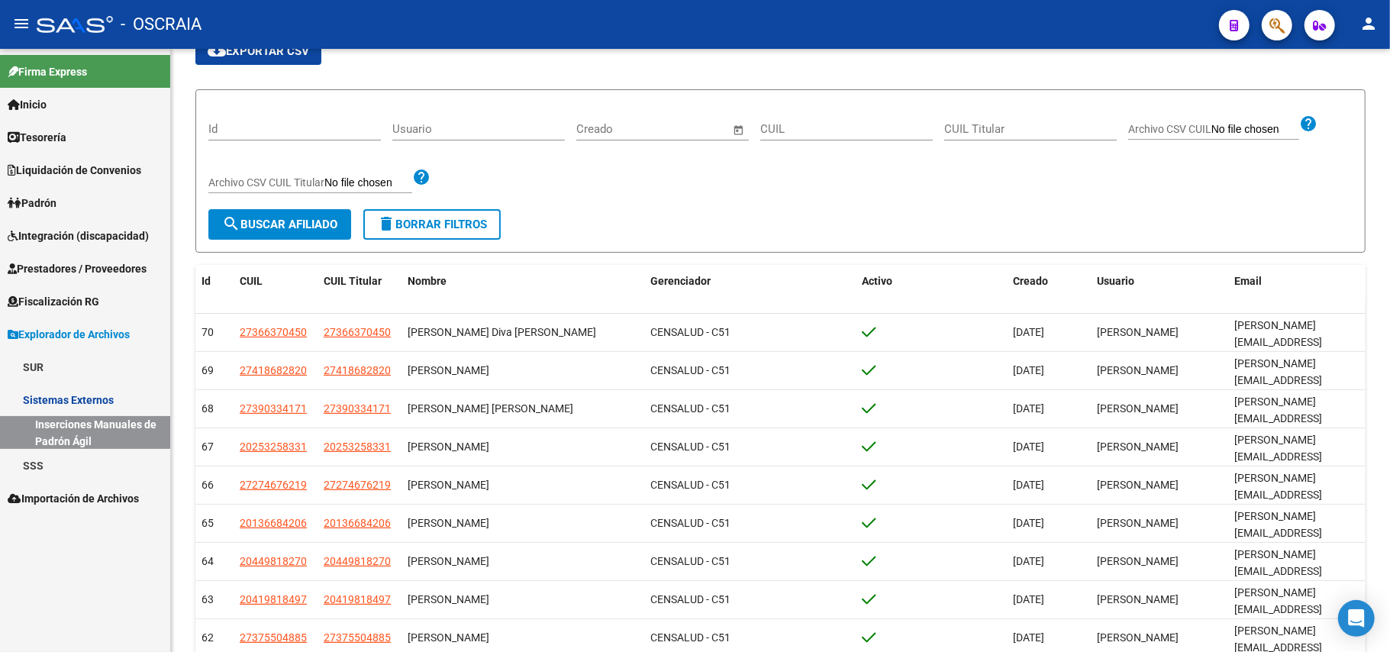
click at [47, 403] on link "Sistemas Externos" at bounding box center [85, 399] width 170 height 33
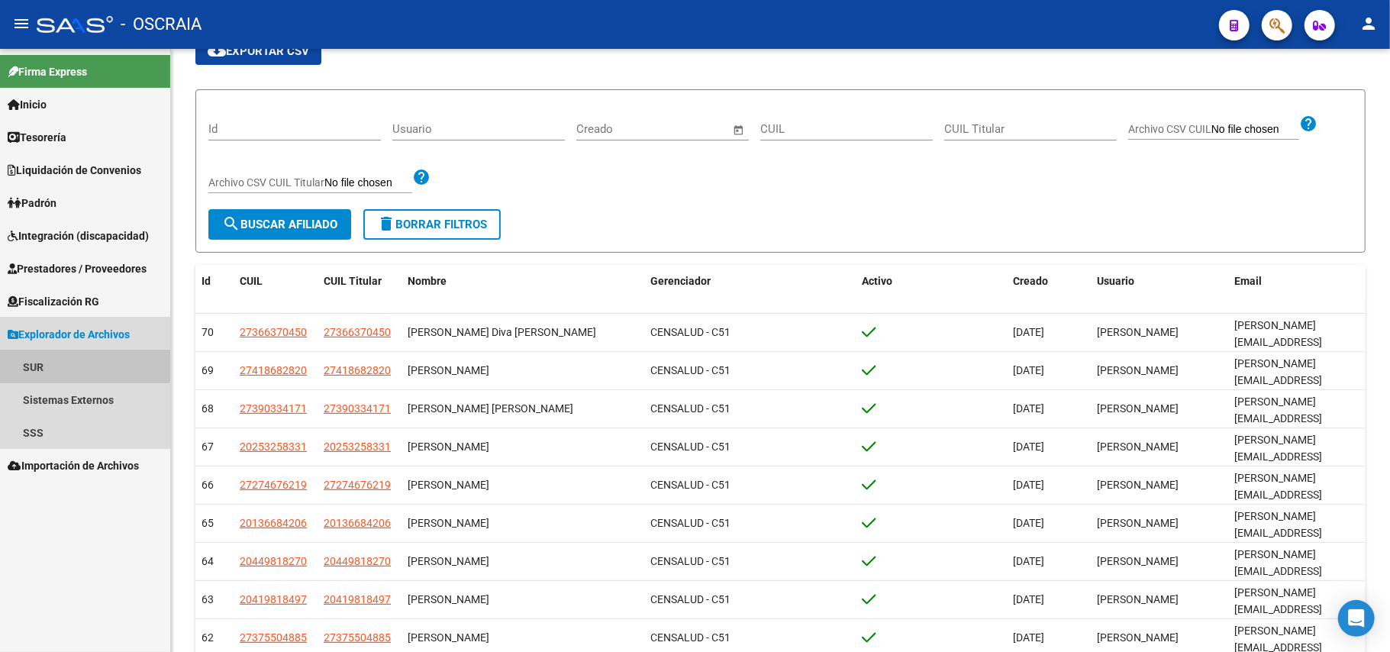
click at [68, 359] on link "SUR" at bounding box center [85, 366] width 170 height 33
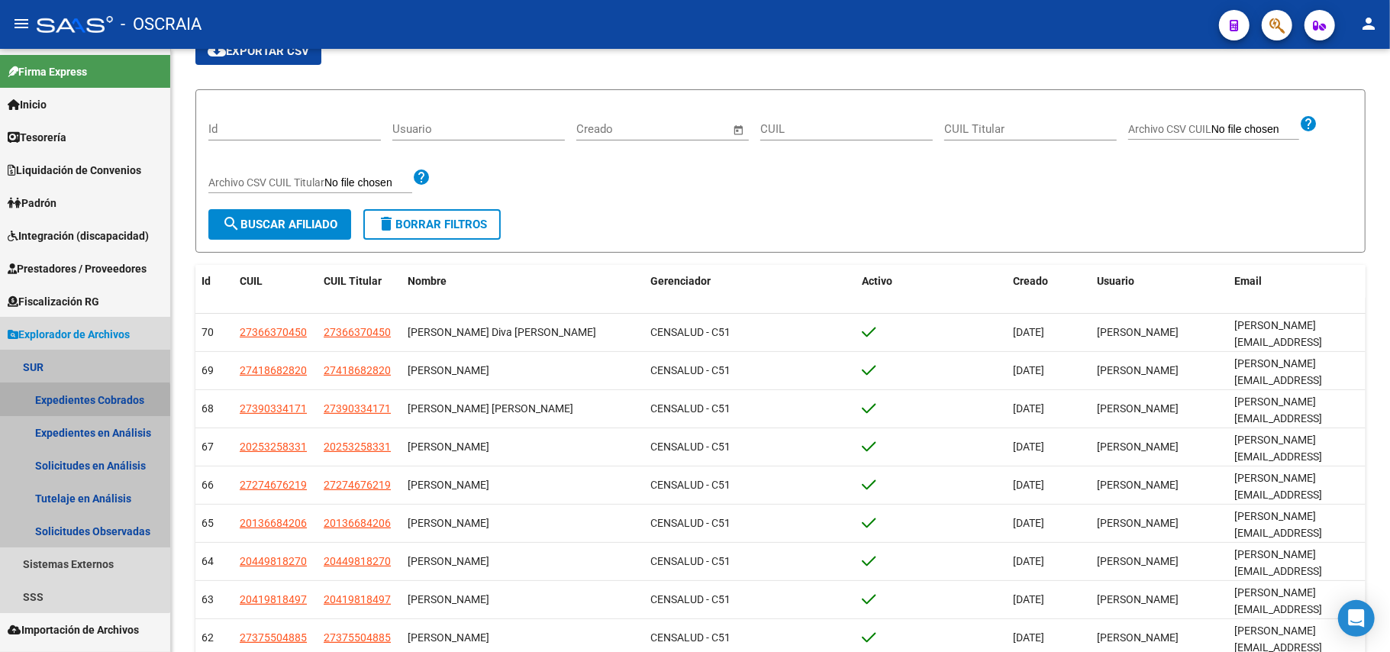
click at [79, 402] on link "Expedientes Cobrados" at bounding box center [85, 399] width 170 height 33
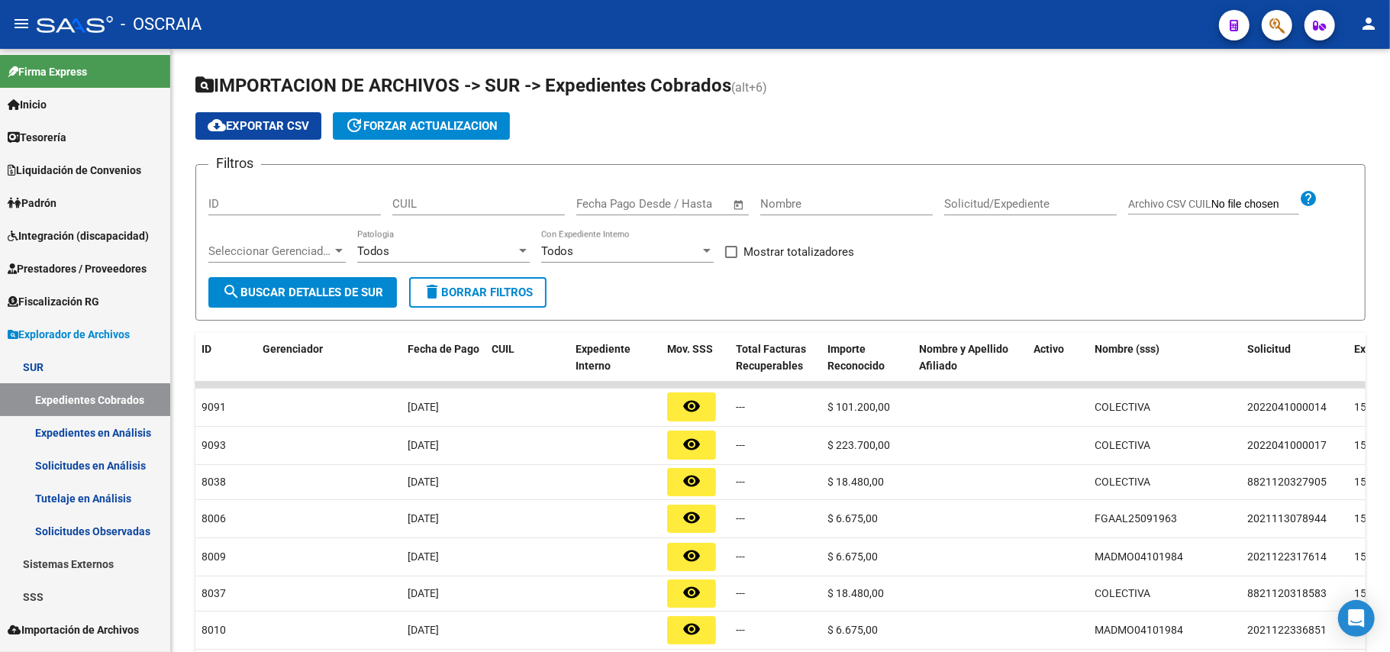
click at [101, 434] on link "Expedientes en Análisis" at bounding box center [85, 432] width 170 height 33
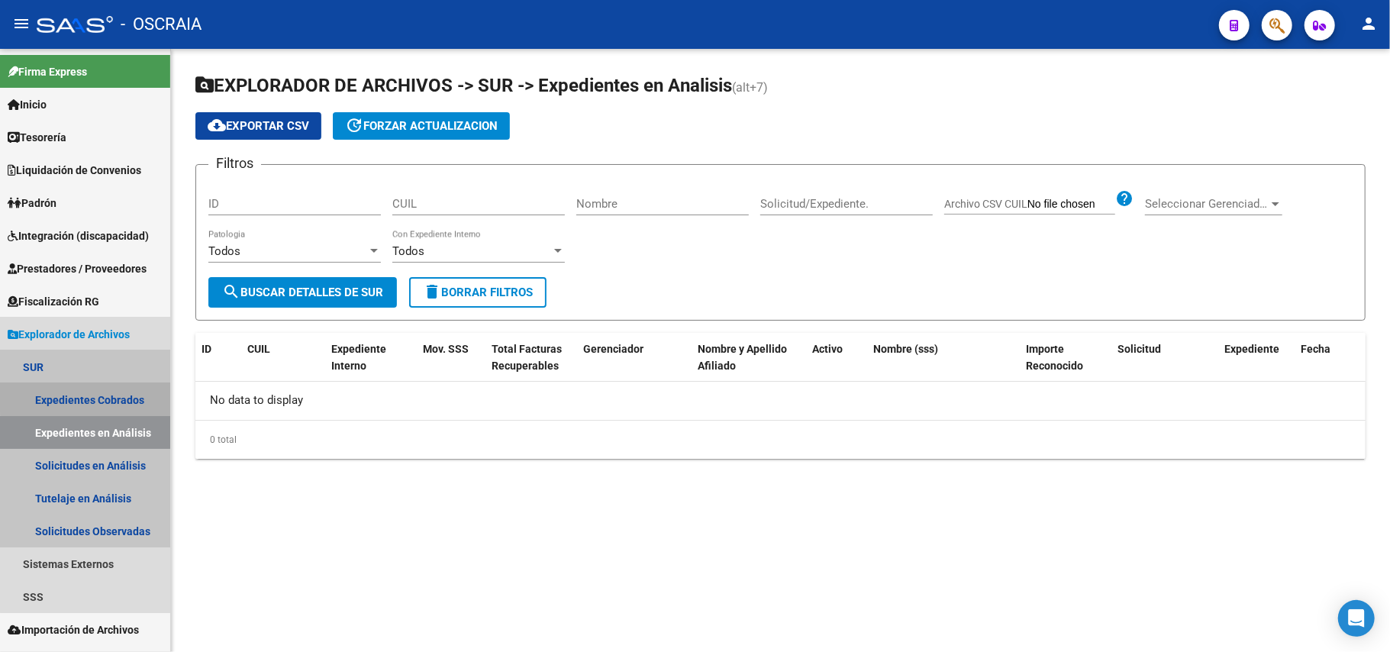
click at [89, 389] on link "Expedientes Cobrados" at bounding box center [85, 399] width 170 height 33
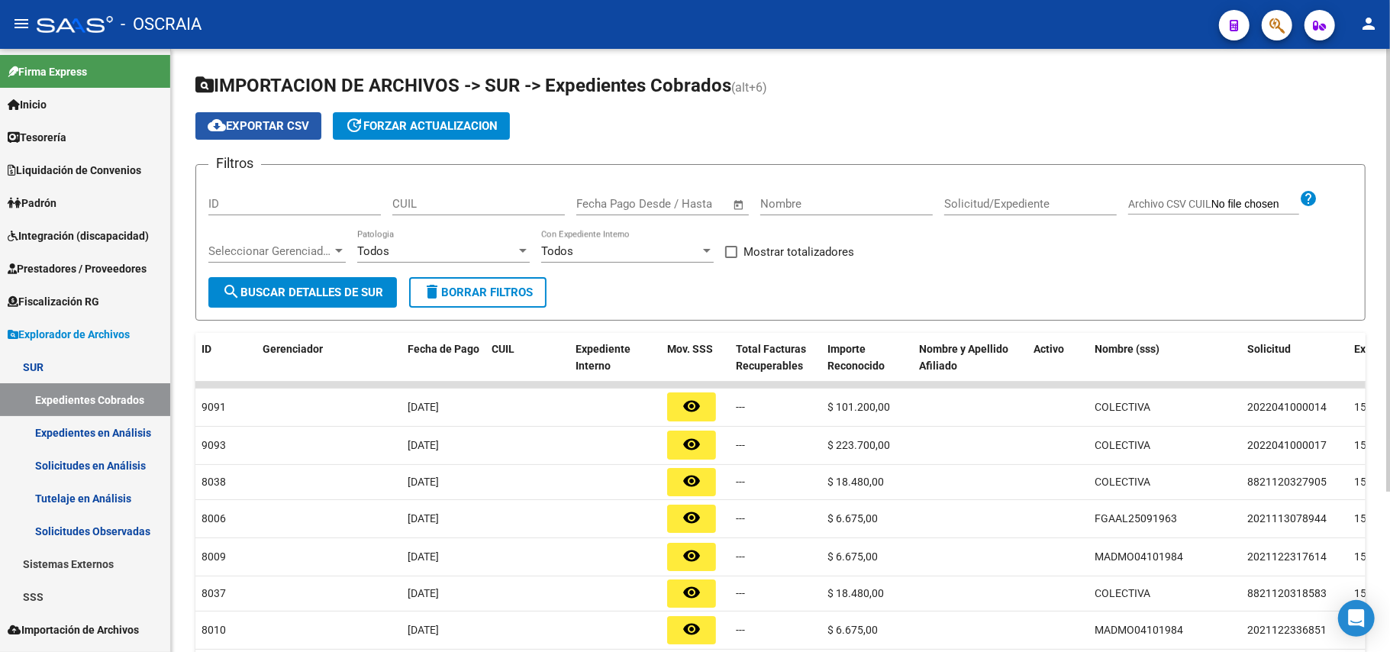
click at [248, 127] on span "cloud_download Exportar CSV" at bounding box center [259, 126] width 102 height 14
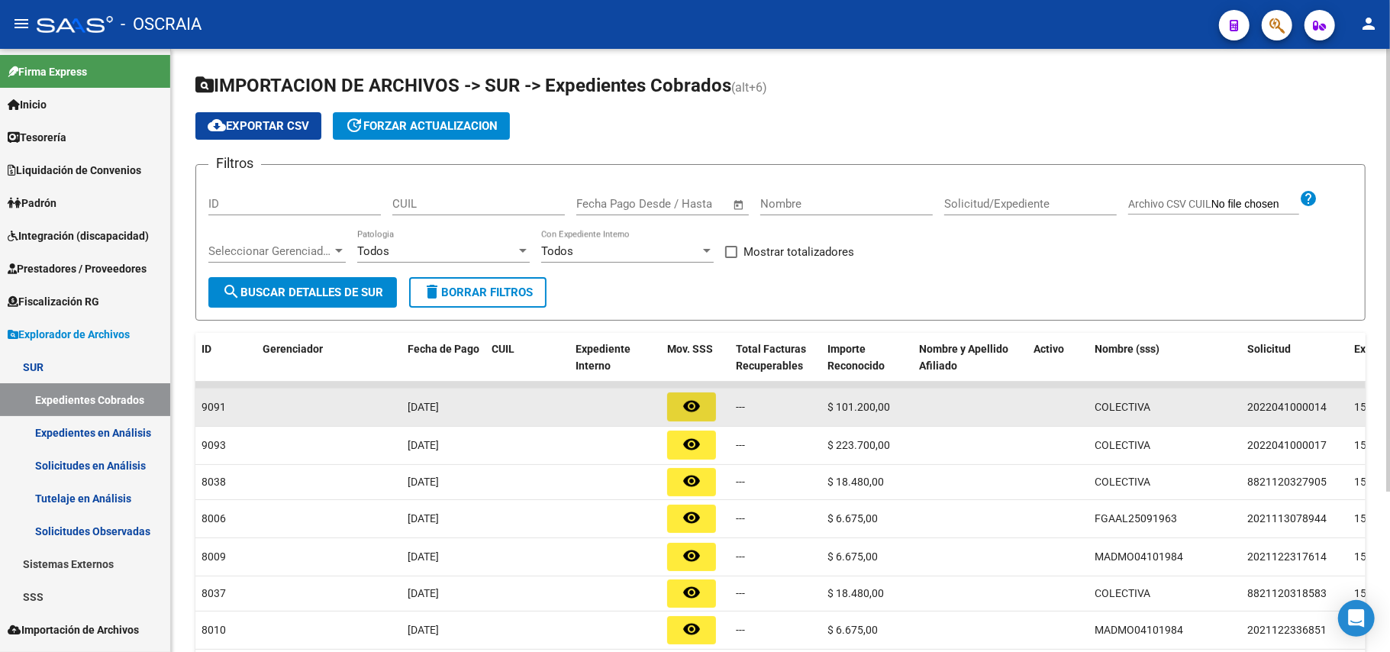
click at [703, 403] on button "remove_red_eye" at bounding box center [691, 406] width 49 height 28
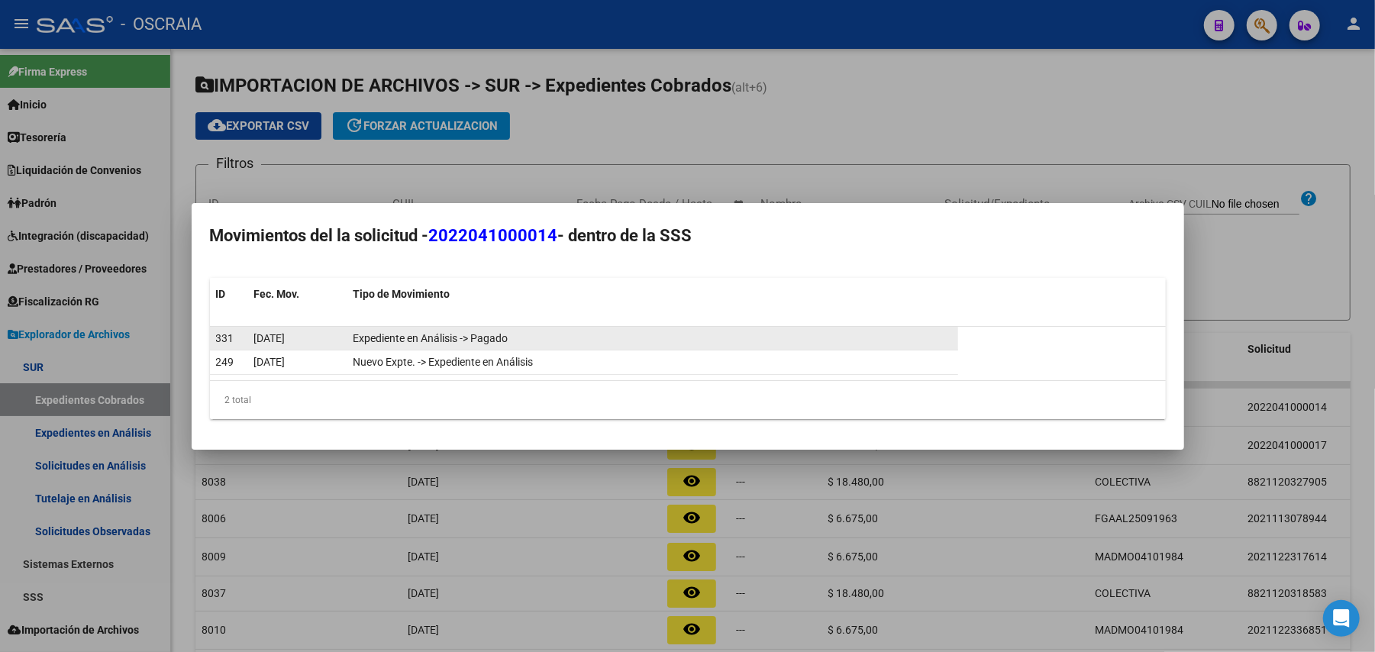
drag, startPoint x: 615, startPoint y: 370, endPoint x: 248, endPoint y: 327, distance: 369.7
click at [244, 327] on datatable-scroller "331 [DATE] Expediente en Análisis -> Pagado 249 [DATE] Nuevo Expte. -> Expedien…" at bounding box center [688, 351] width 956 height 49
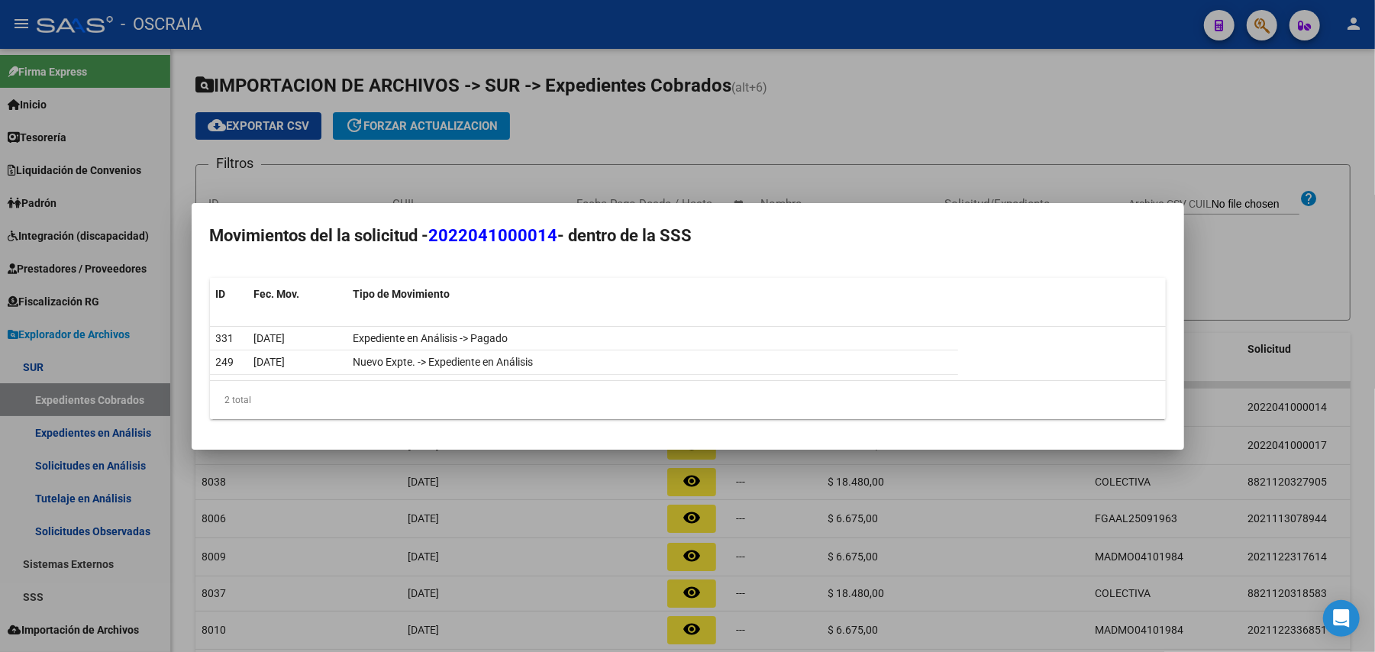
click at [492, 517] on div at bounding box center [687, 326] width 1375 height 652
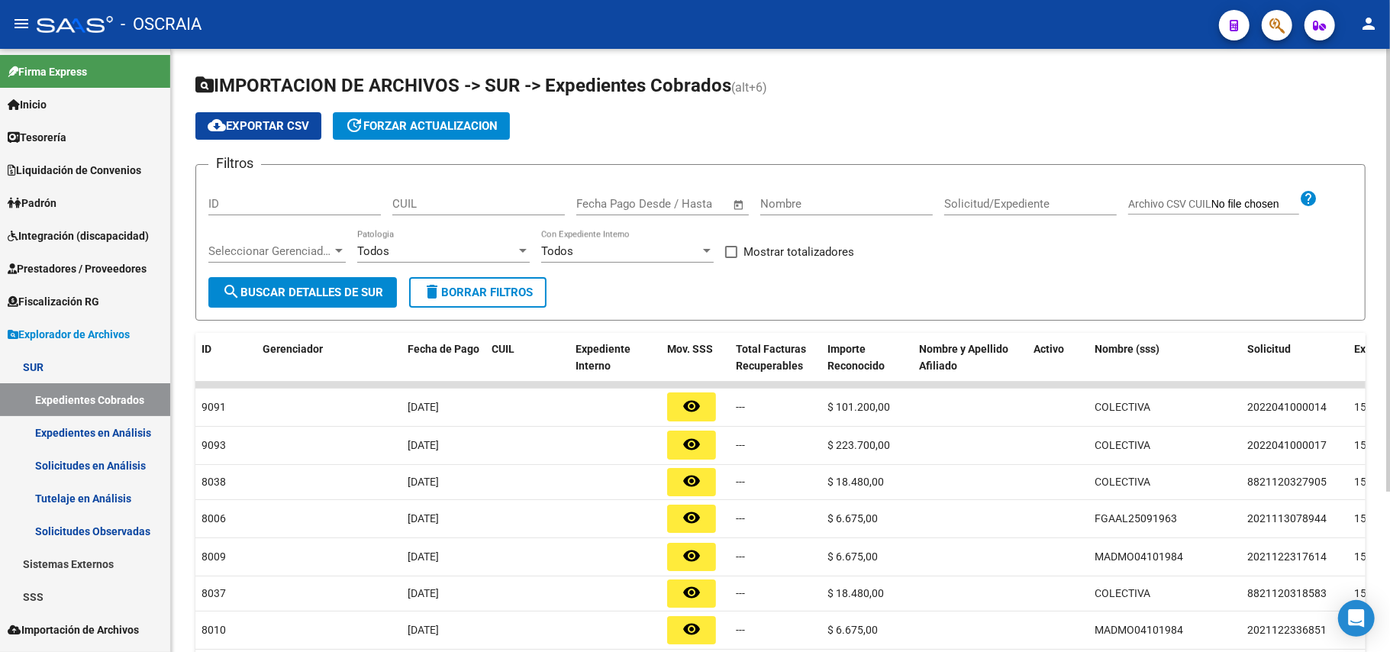
scroll to position [220, 0]
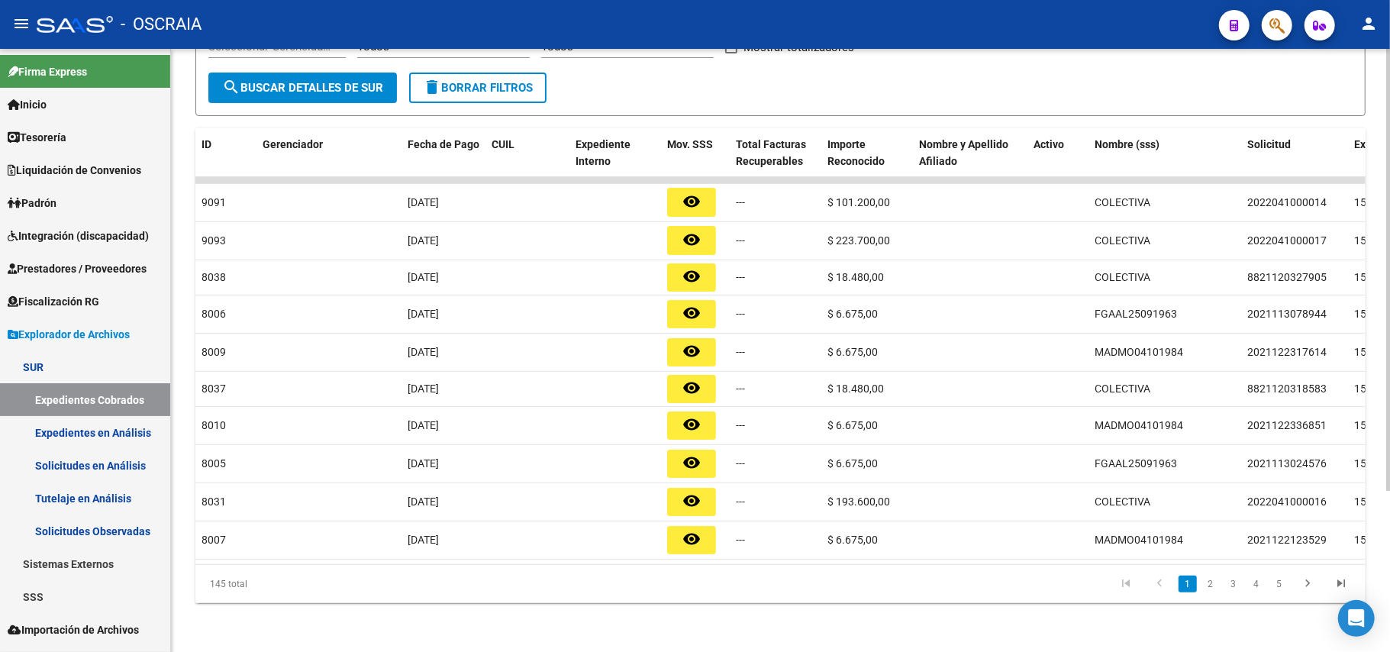
click at [1287, 575] on li "5" at bounding box center [1279, 584] width 23 height 26
click at [1331, 585] on icon "go to last page" at bounding box center [1341, 585] width 20 height 18
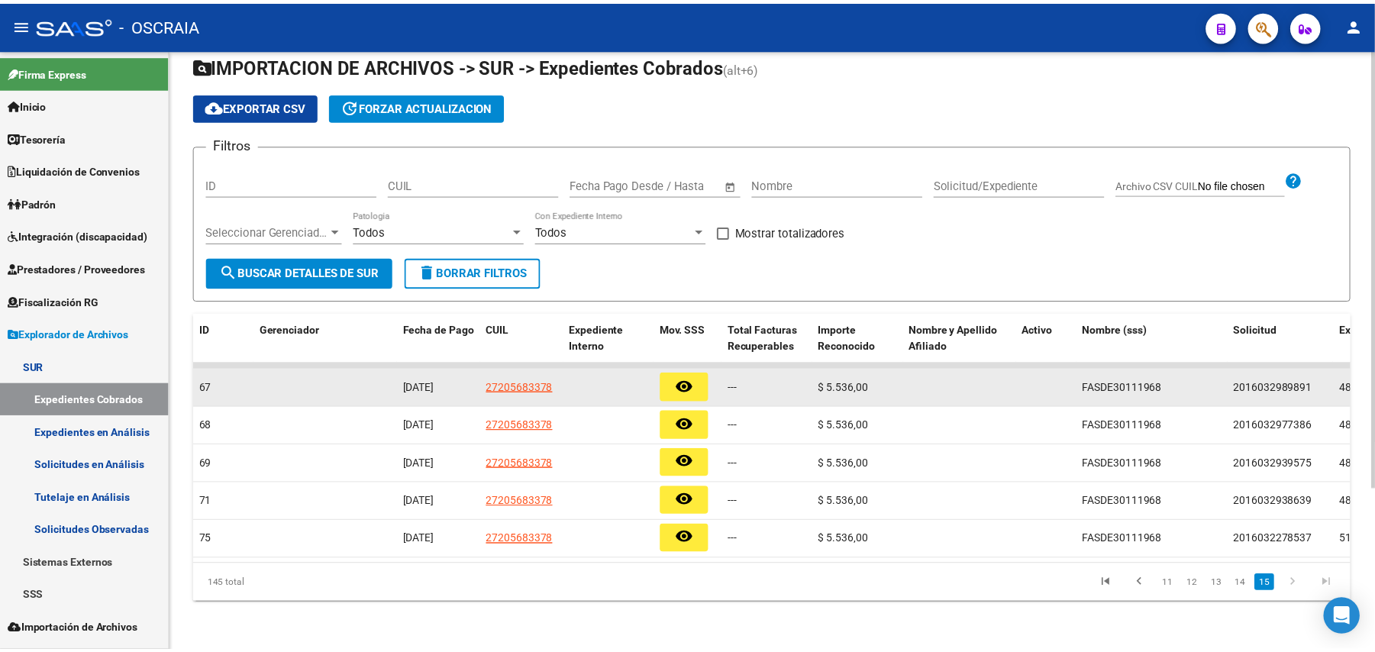
scroll to position [34, 0]
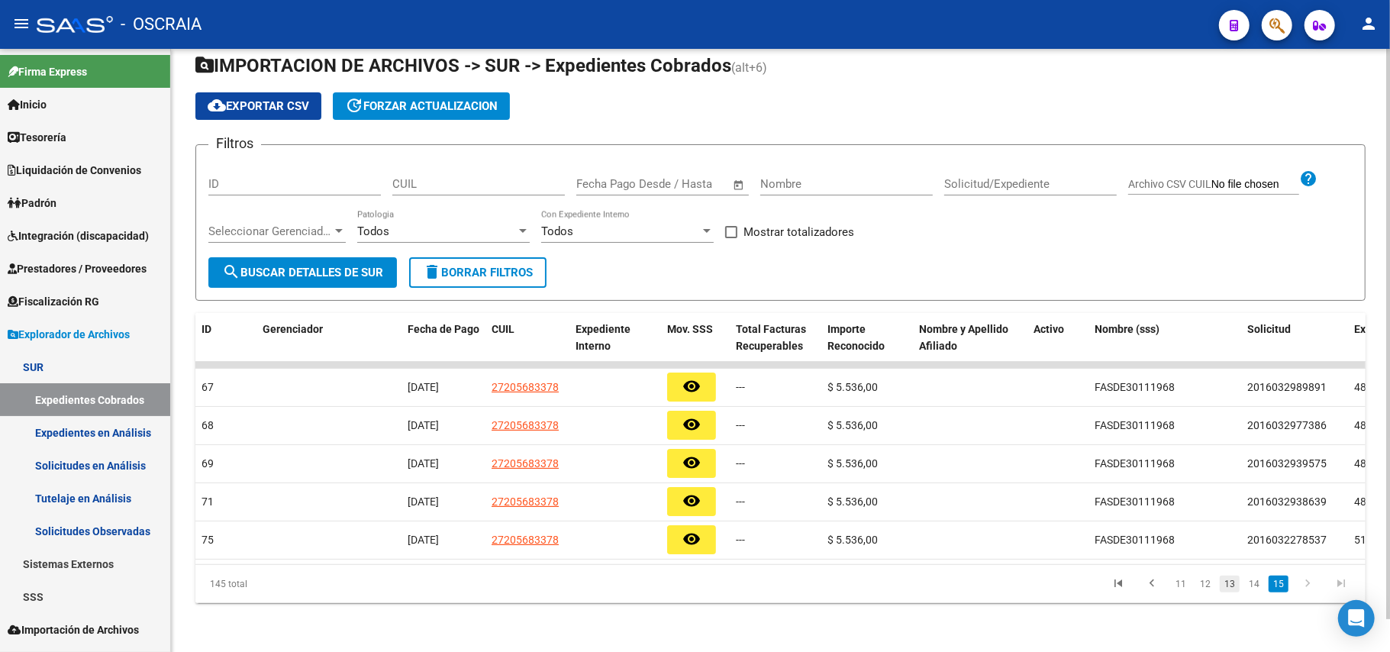
click at [1231, 585] on link "13" at bounding box center [1230, 584] width 20 height 17
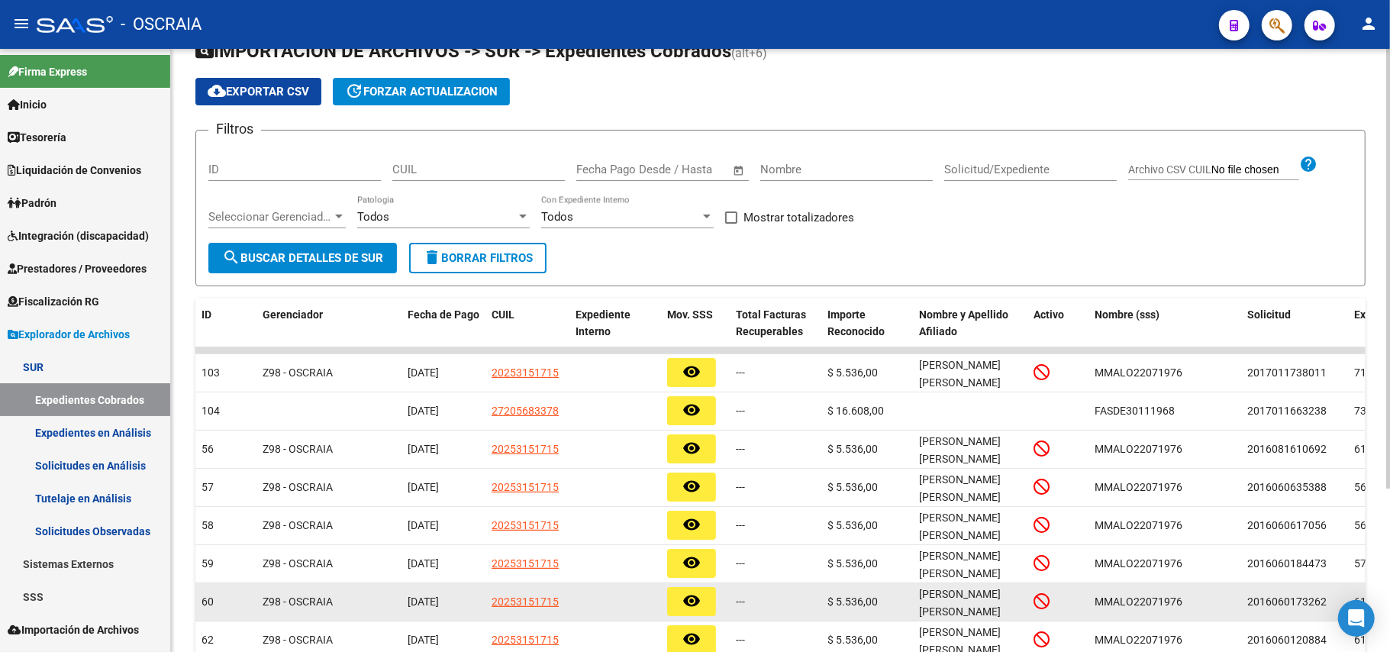
click at [1189, 591] on datatable-body-cell "MMALO22071976" at bounding box center [1165, 601] width 153 height 37
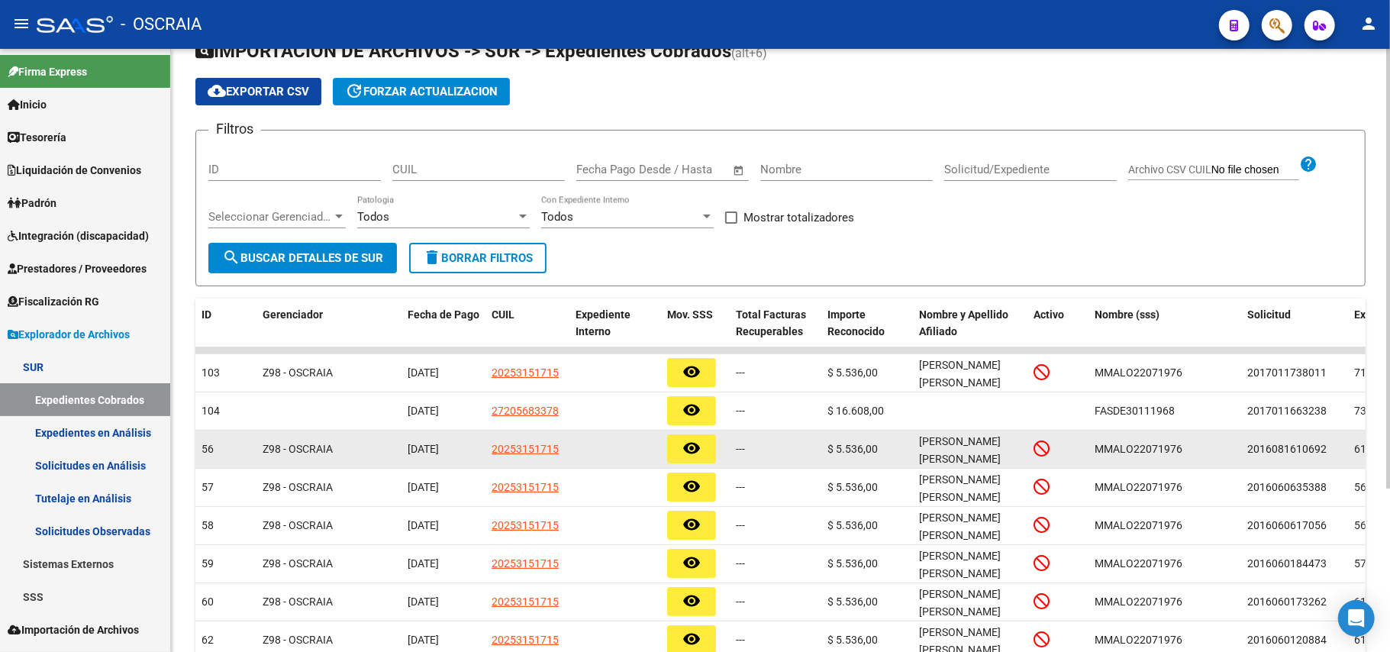
drag, startPoint x: 944, startPoint y: 444, endPoint x: 1011, endPoint y: 453, distance: 67.7
click at [944, 447] on span "[PERSON_NAME] [PERSON_NAME]" at bounding box center [960, 450] width 82 height 30
click at [1045, 449] on icon at bounding box center [1042, 448] width 16 height 17
click at [686, 446] on mat-icon "remove_red_eye" at bounding box center [691, 448] width 18 height 18
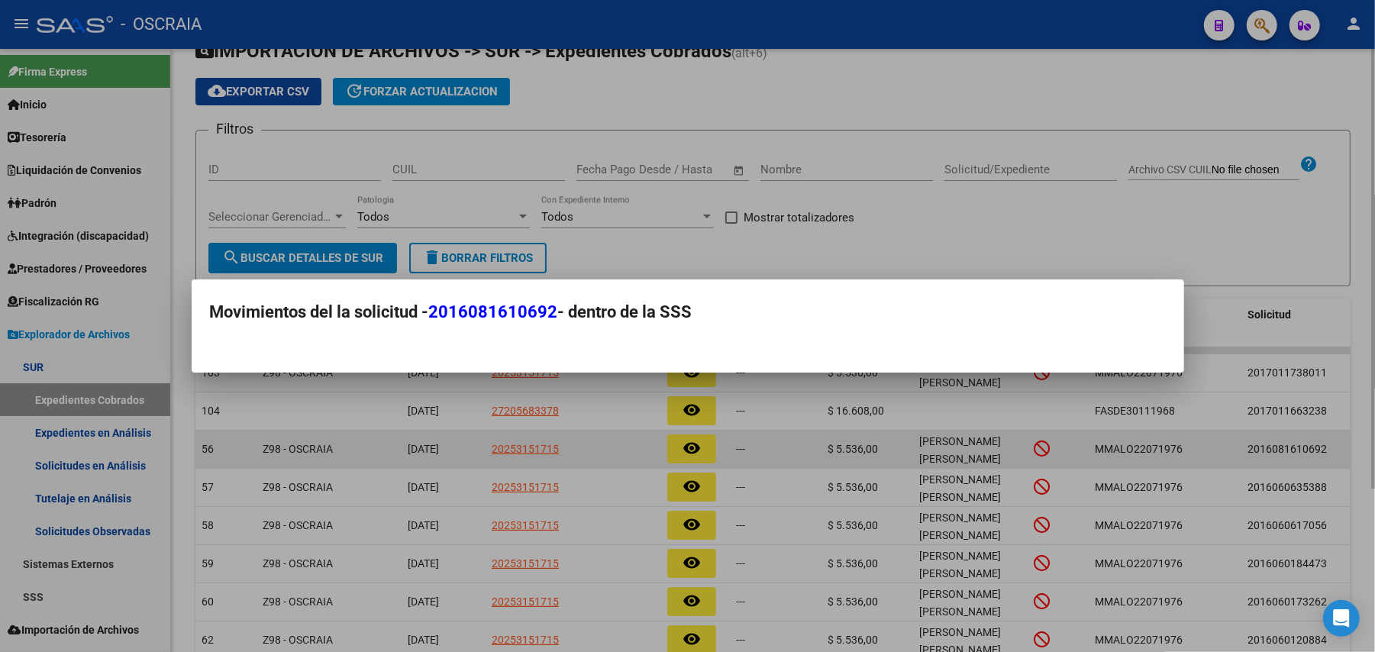
click at [481, 446] on div at bounding box center [687, 326] width 1375 height 652
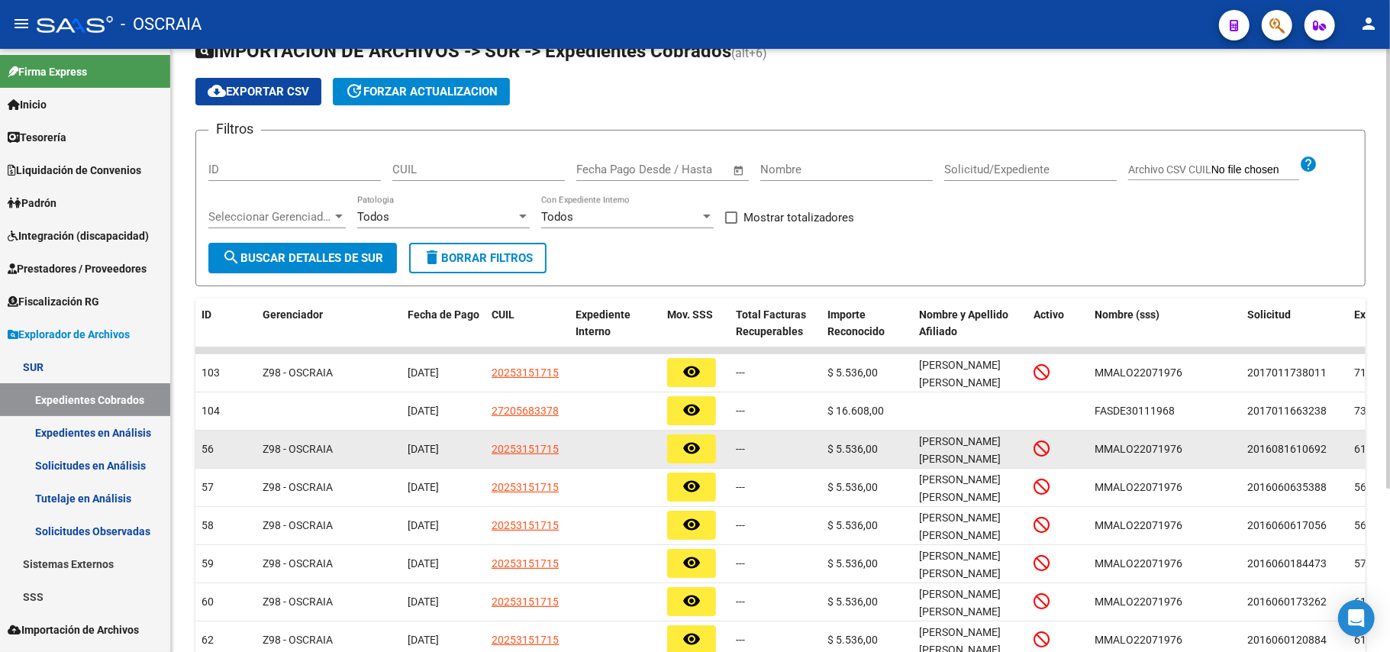
click at [527, 438] on datatable-body-cell "20253151715" at bounding box center [528, 449] width 84 height 37
click at [528, 446] on span "20253151715" at bounding box center [525, 449] width 67 height 12
type textarea "20253151715"
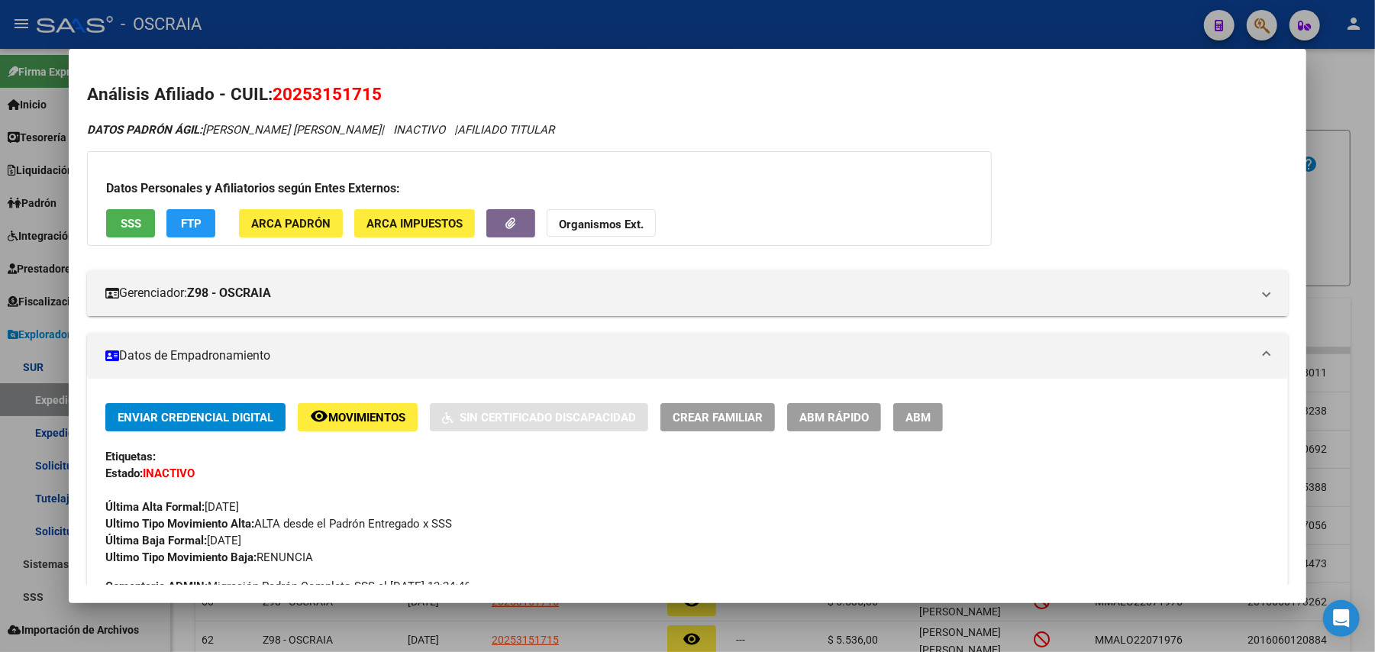
click at [121, 231] on button "SSS" at bounding box center [130, 223] width 49 height 28
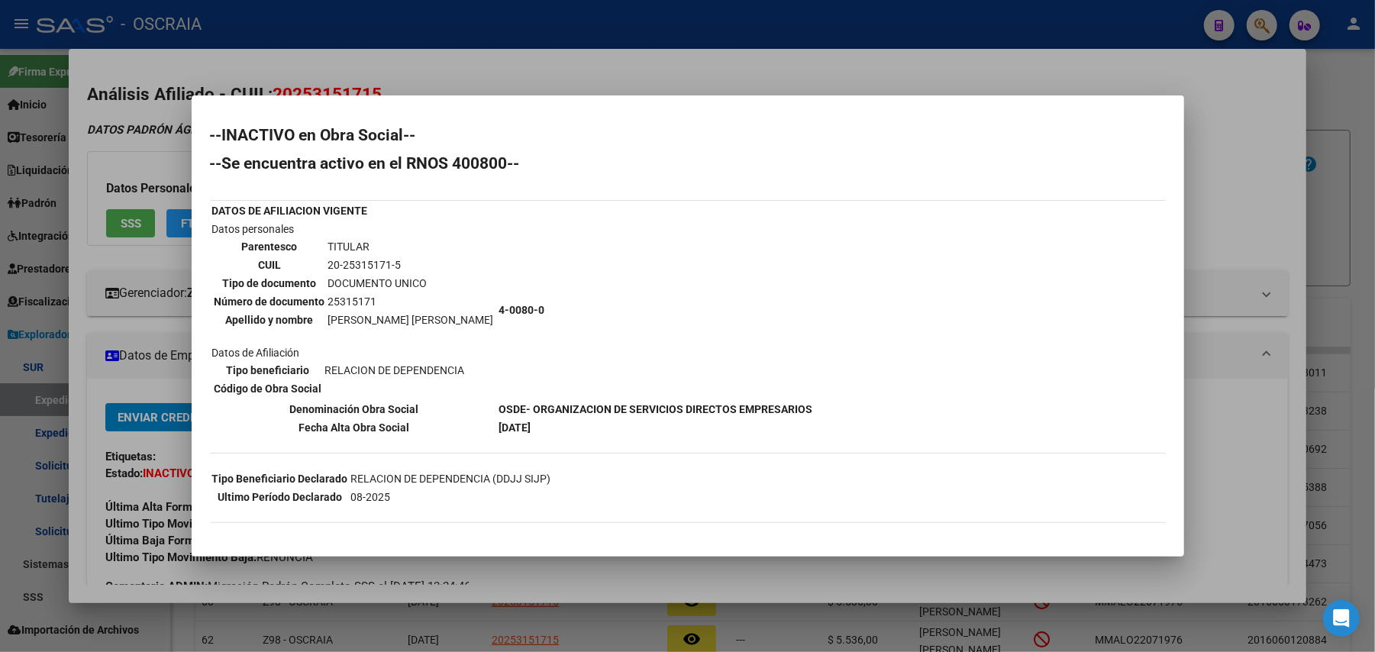
scroll to position [416, 0]
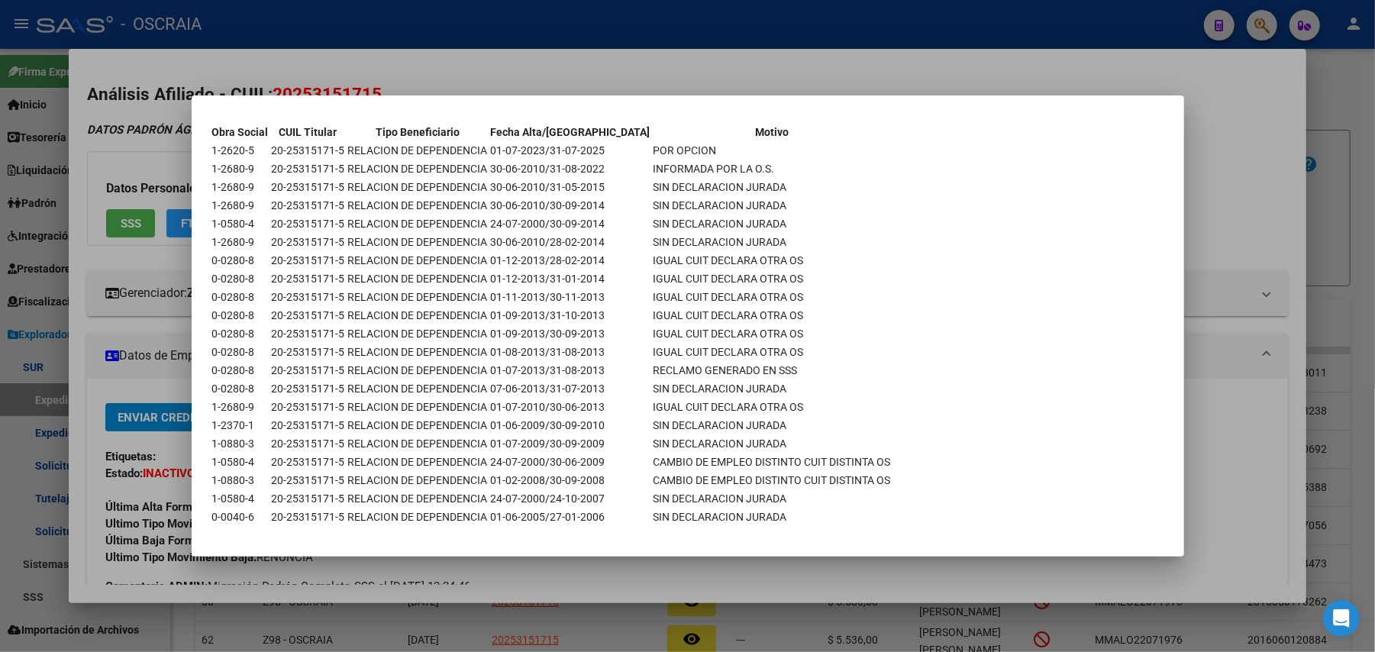
click at [101, 431] on div at bounding box center [687, 326] width 1375 height 652
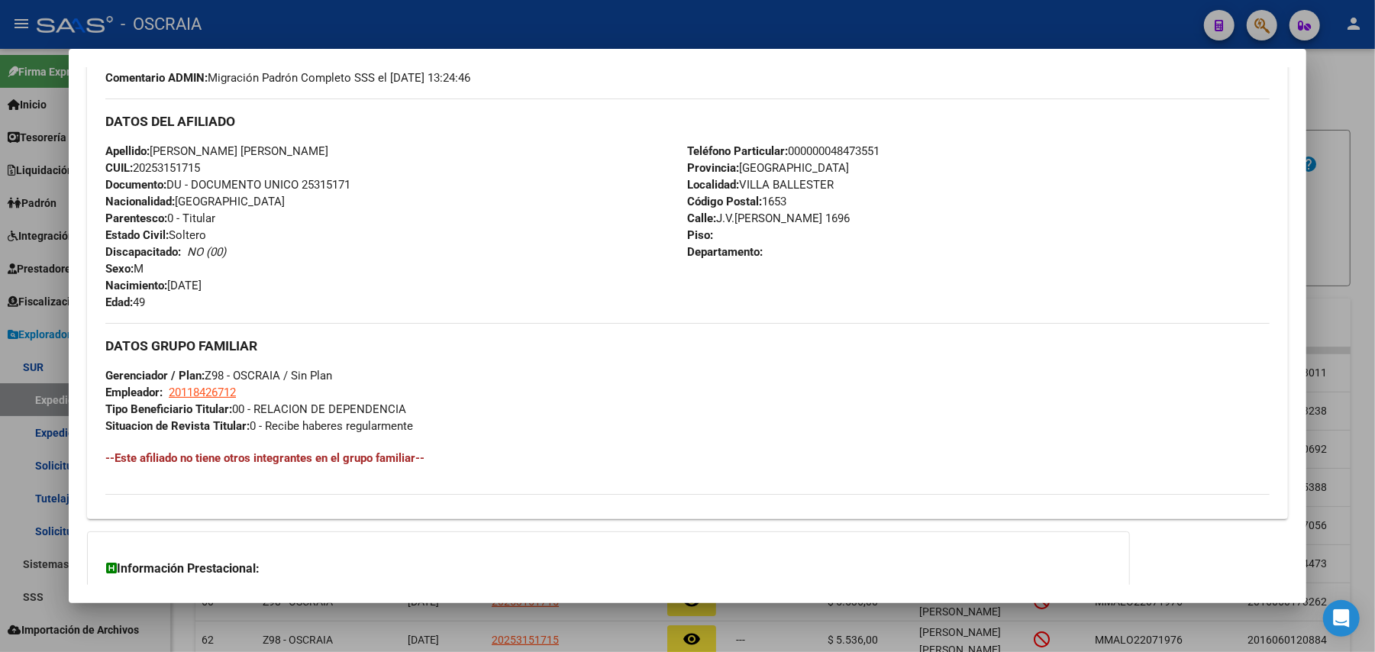
scroll to position [407, 0]
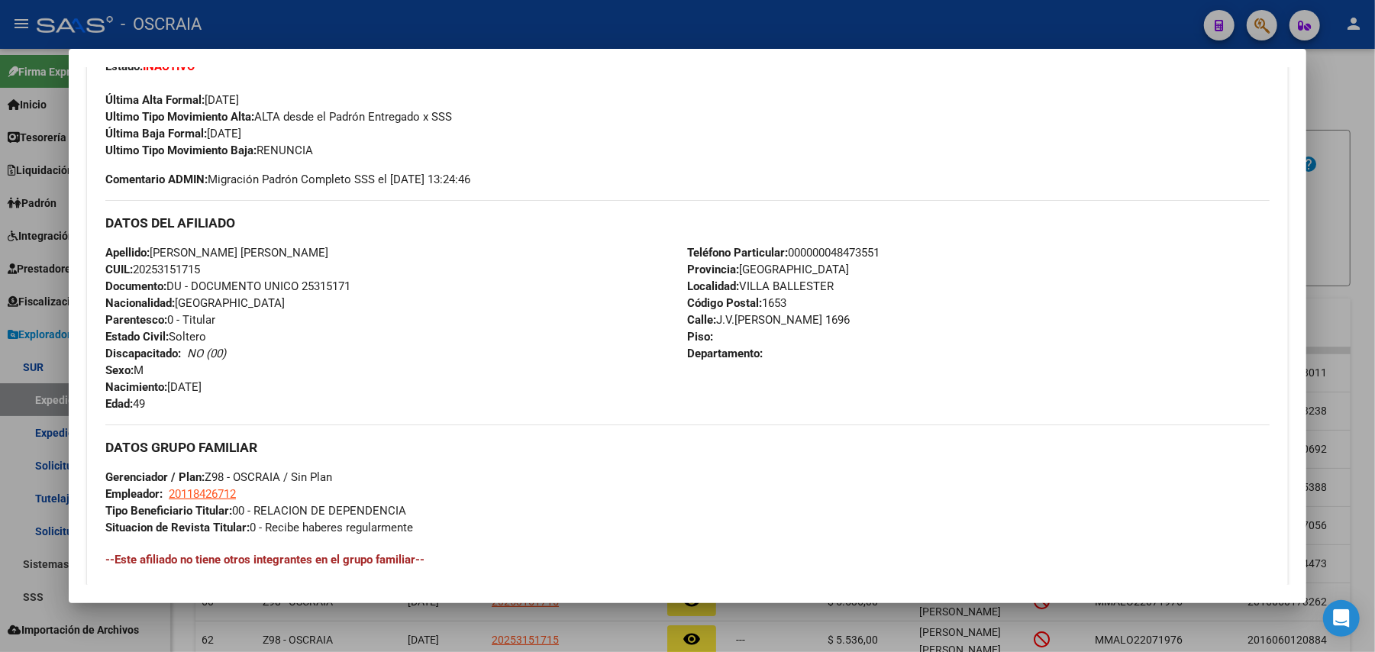
drag, startPoint x: 110, startPoint y: 206, endPoint x: 713, endPoint y: 428, distance: 642.7
click at [686, 428] on div "Enviar Credencial Digital remove_red_eye Movimientos Sin Certificado Discapacid…" at bounding box center [687, 296] width 1164 height 600
click at [812, 434] on div "DATOS GRUPO FAMILIAR Gerenciador / Plan: Z98 - OSCRAIA / Sin Plan Empleador: 20…" at bounding box center [687, 479] width 1164 height 111
drag, startPoint x: 237, startPoint y: 507, endPoint x: 359, endPoint y: 507, distance: 122.1
click at [357, 507] on span "Tipo Beneficiario Titular: 00 - RELACION DE DEPENDENCIA" at bounding box center [255, 511] width 301 height 14
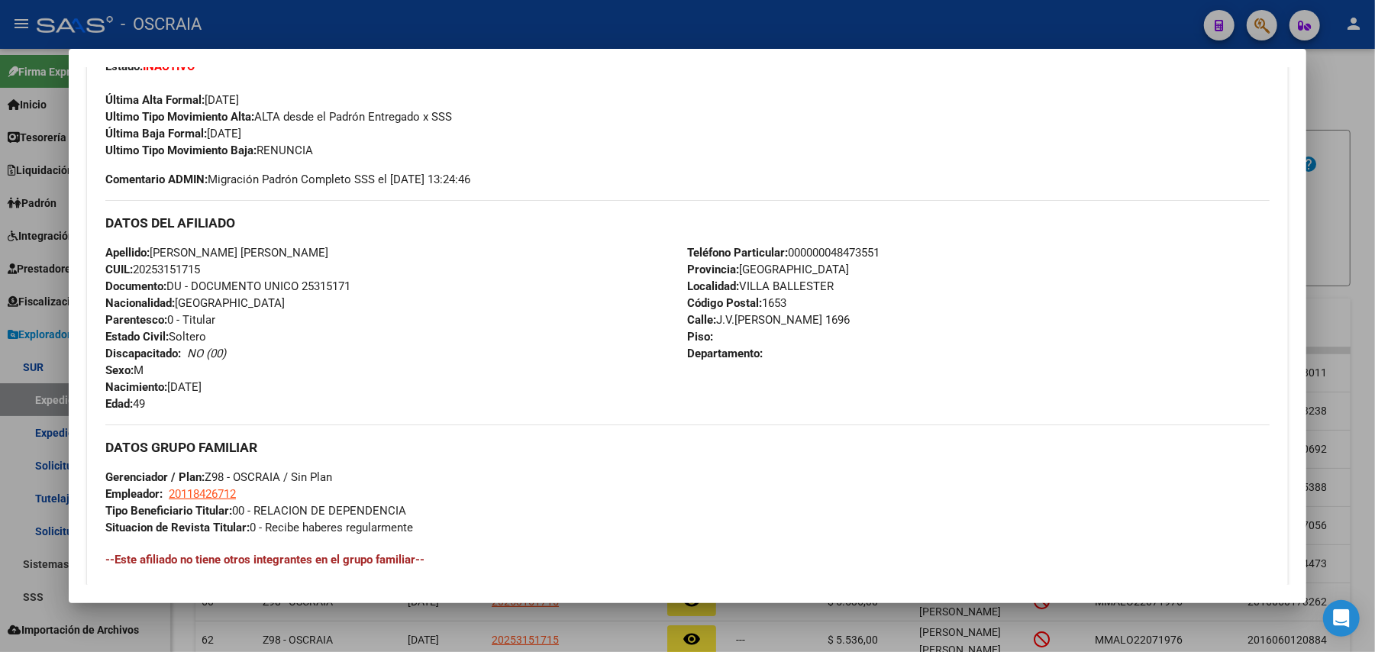
click at [453, 507] on div "DATOS GRUPO FAMILIAR Gerenciador / Plan: Z98 - OSCRAIA / Sin Plan Empleador: 20…" at bounding box center [687, 479] width 1164 height 111
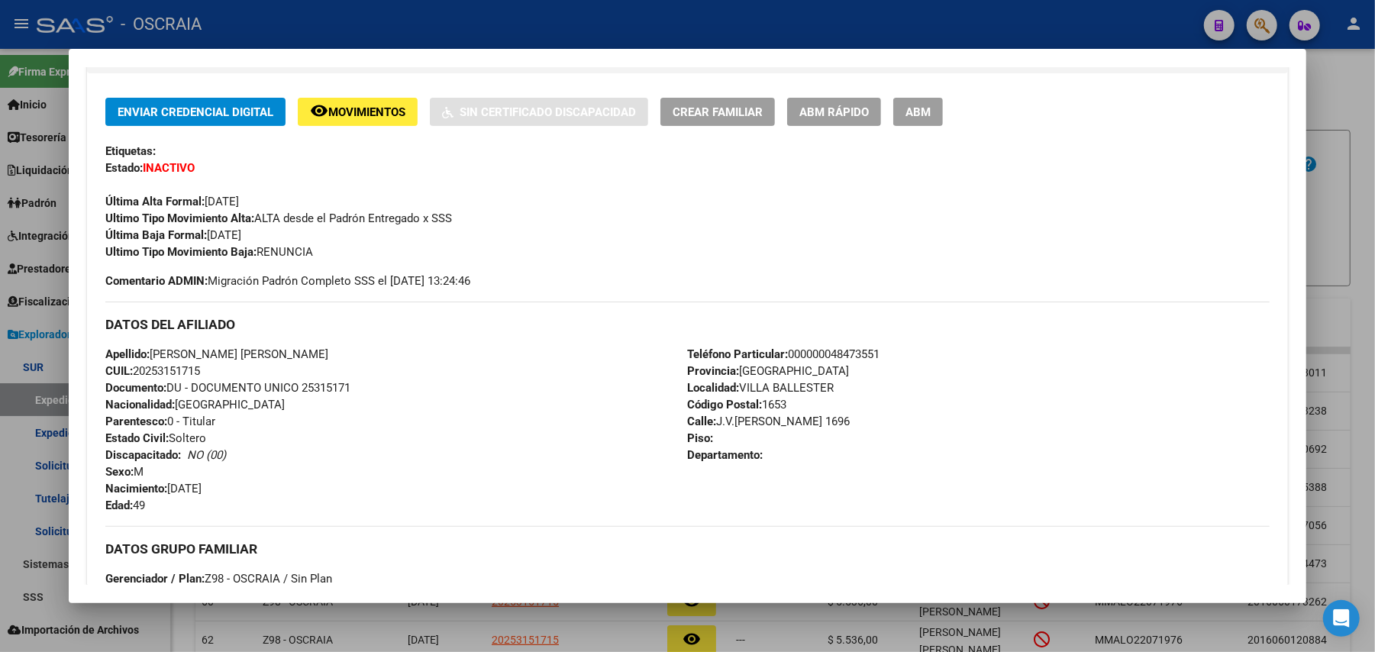
scroll to position [102, 0]
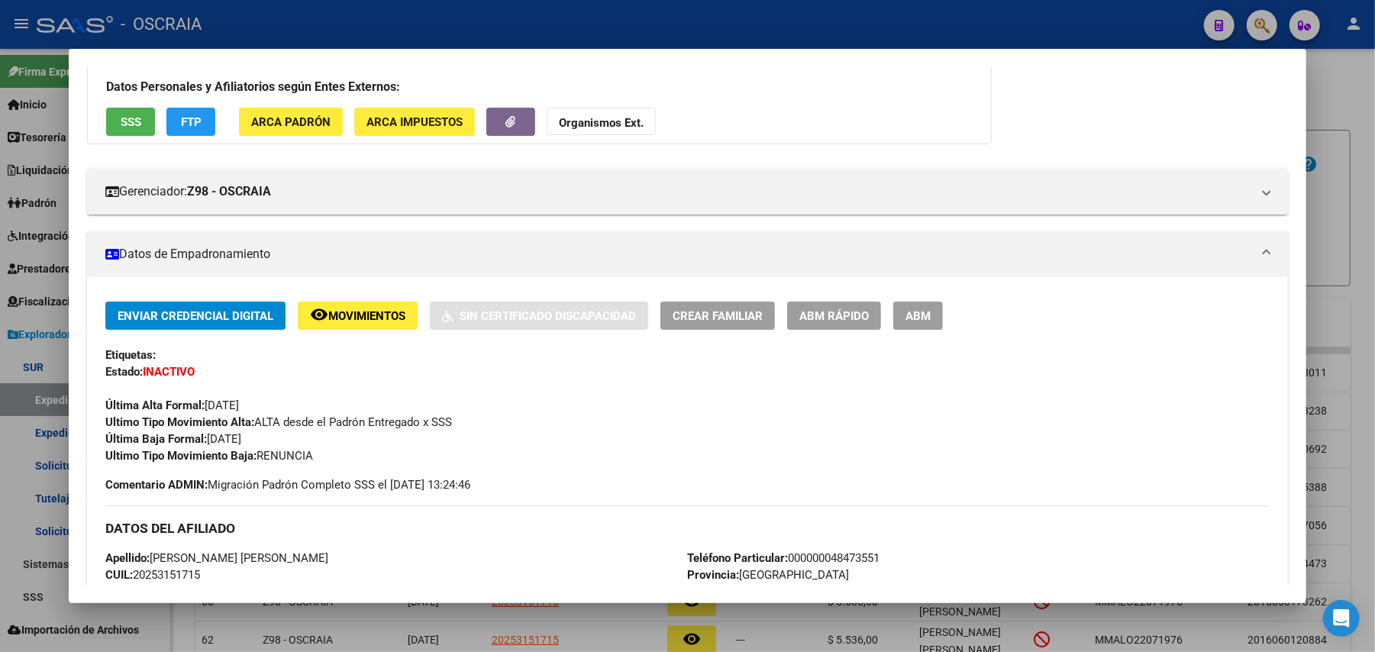
click at [361, 312] on span "Movimientos" at bounding box center [366, 316] width 77 height 14
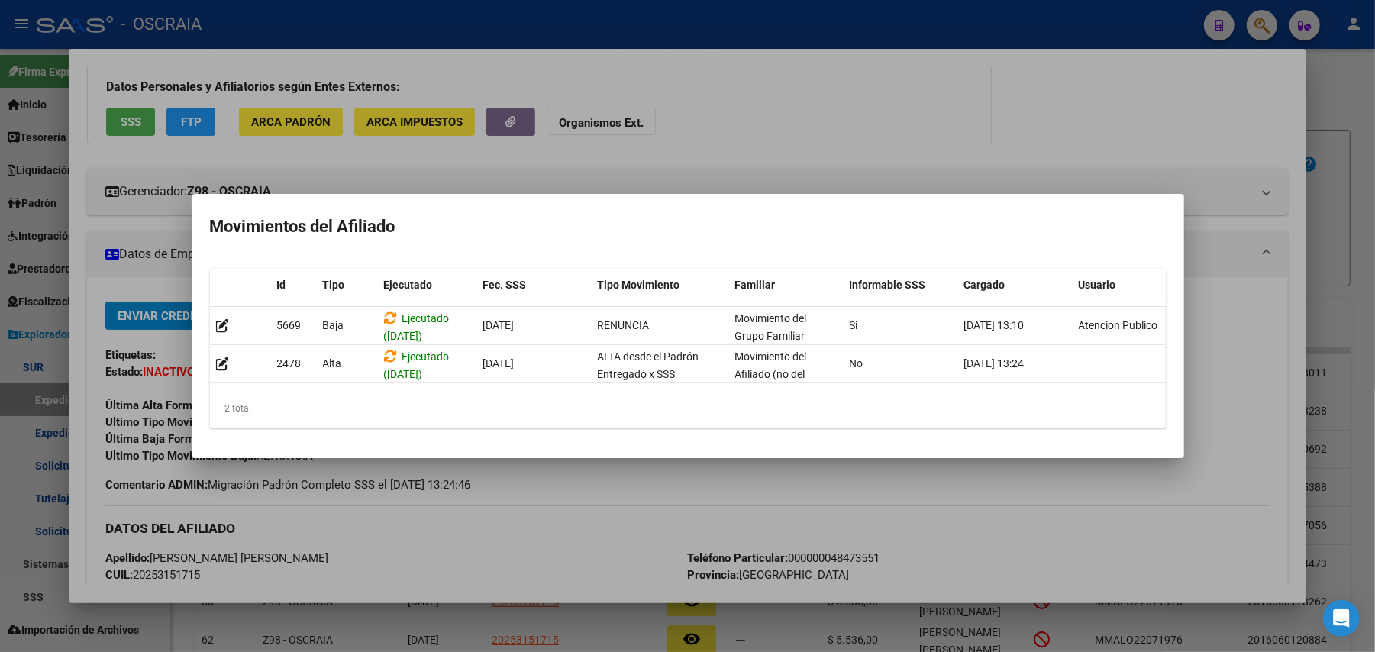
click at [602, 483] on div at bounding box center [687, 326] width 1375 height 652
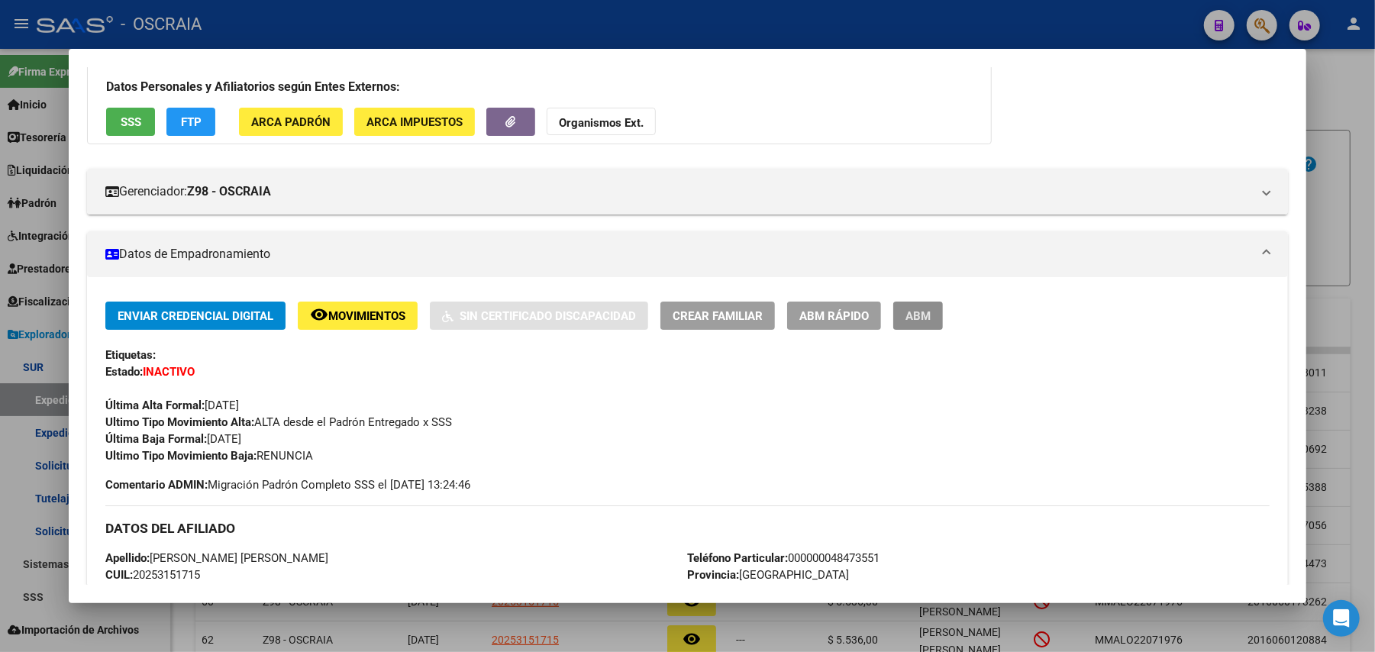
click at [895, 312] on button "ABM" at bounding box center [918, 316] width 50 height 28
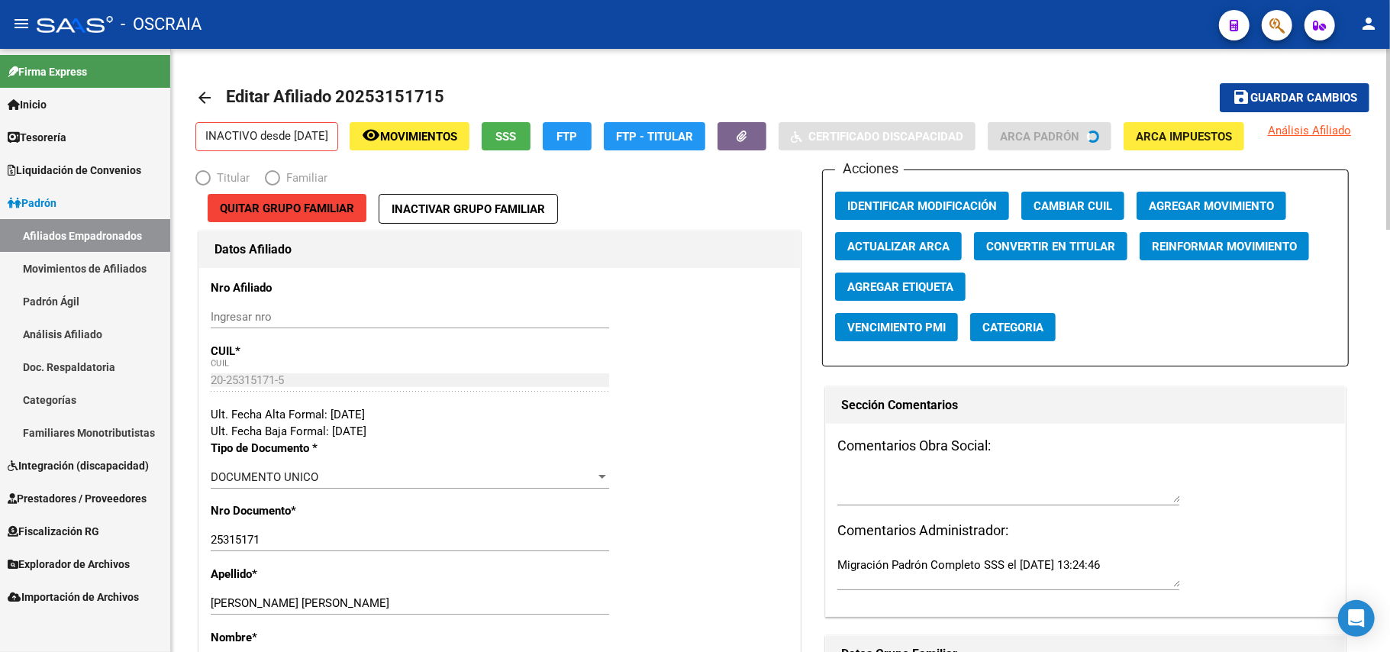
radio input "true"
type input "20-11842671-2"
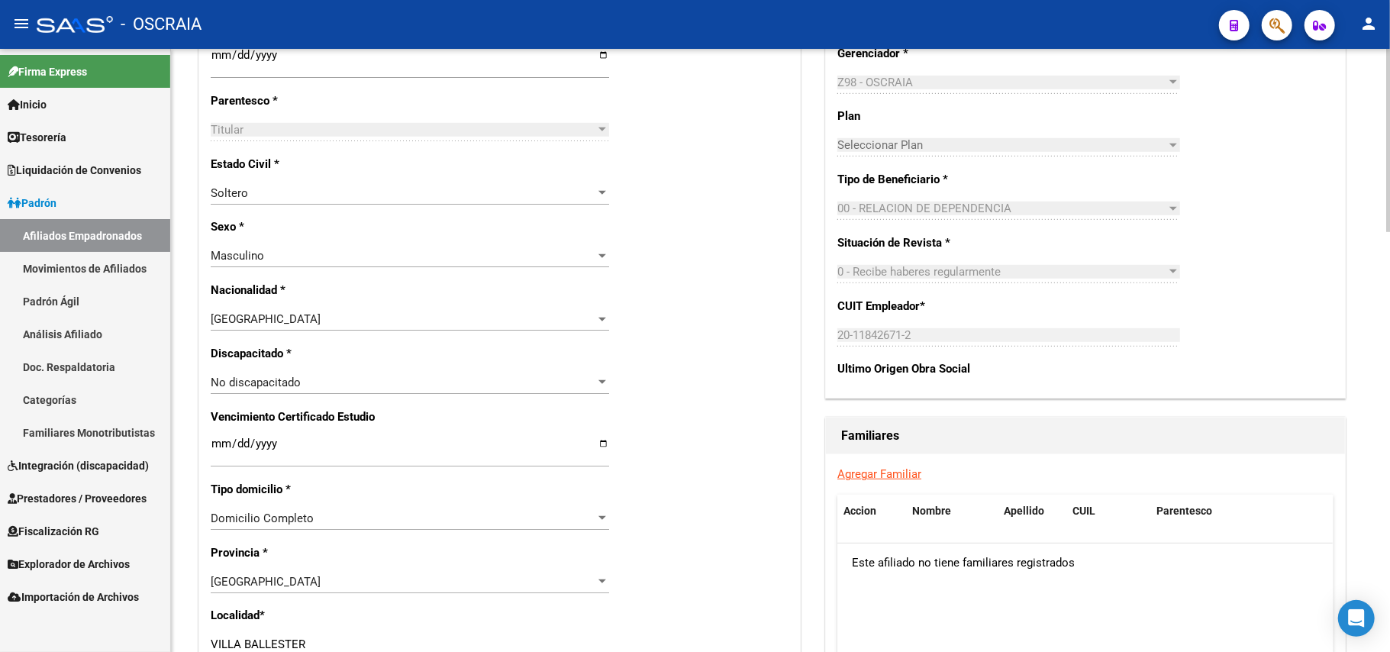
scroll to position [62, 0]
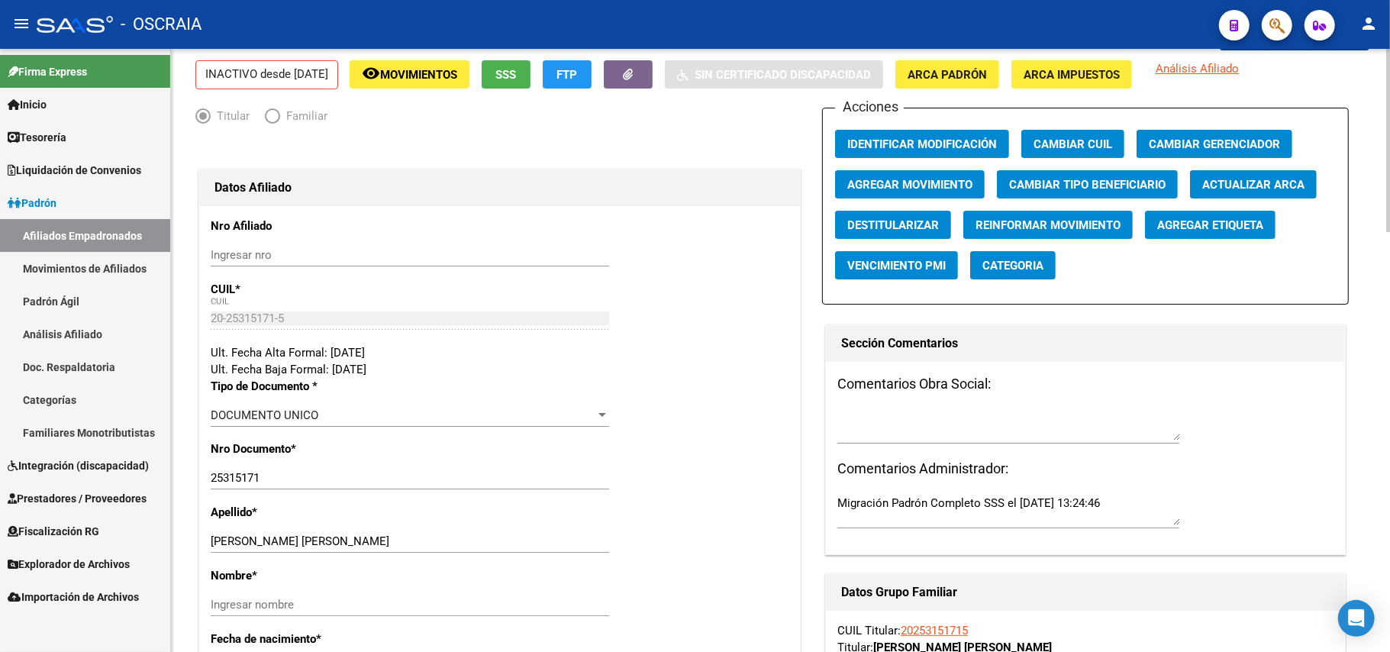
click at [337, 409] on div "DOCUMENTO UNICO" at bounding box center [403, 415] width 385 height 14
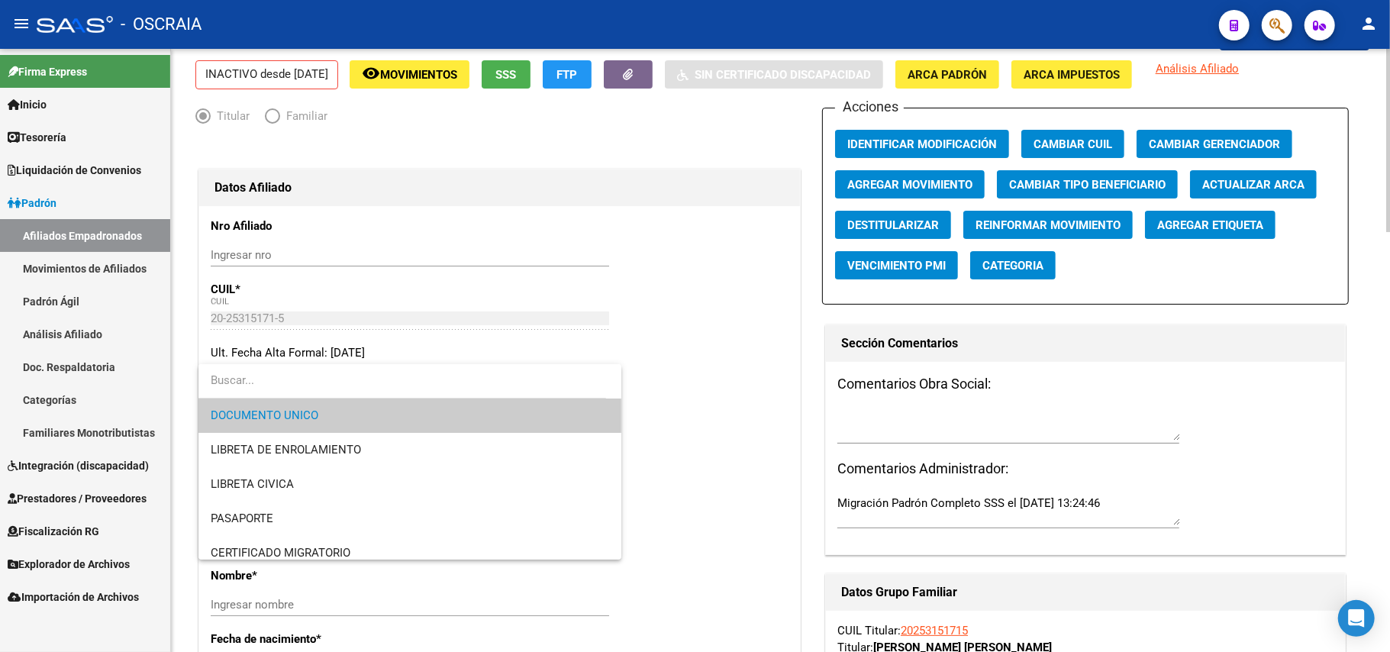
click at [724, 434] on div at bounding box center [695, 326] width 1390 height 652
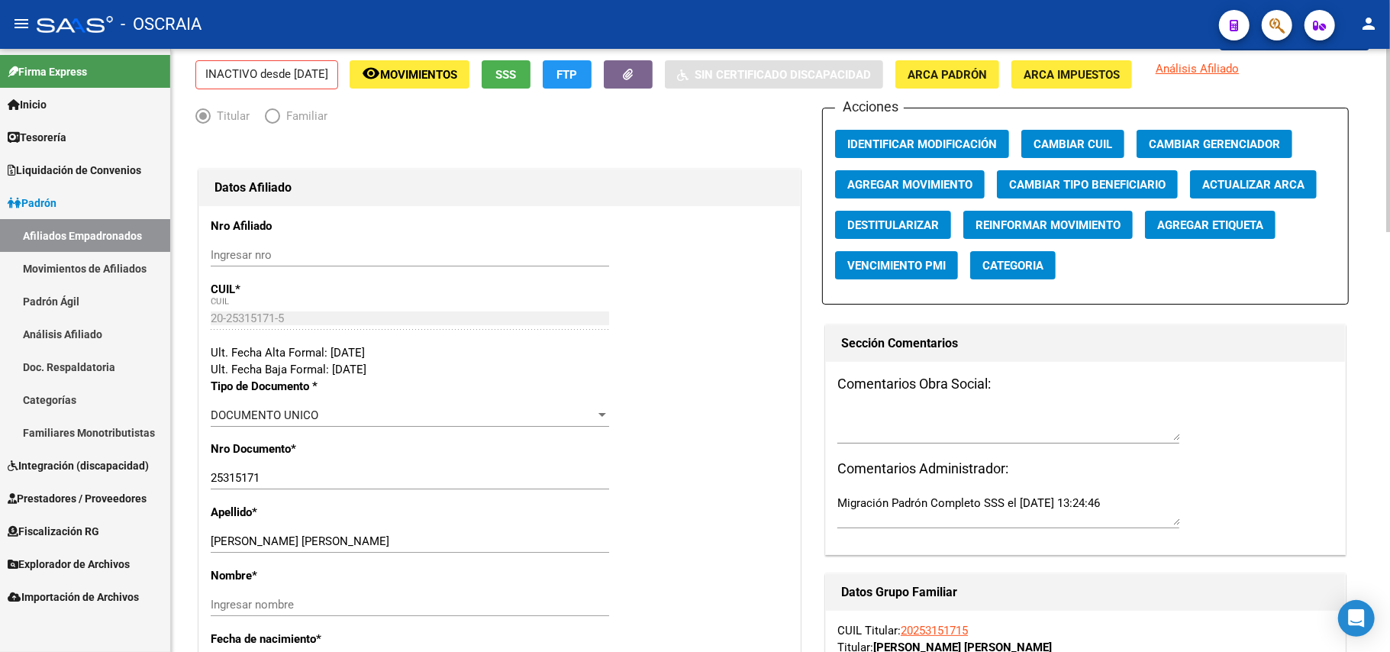
scroll to position [0, 0]
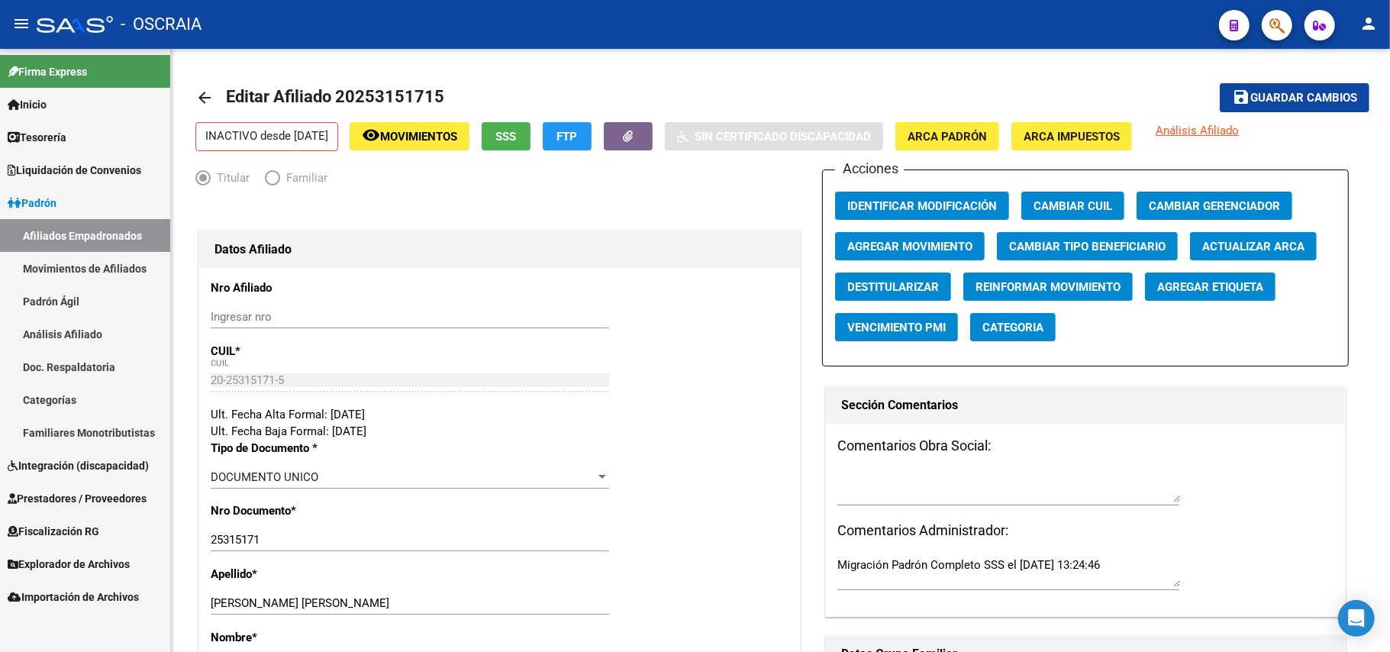
click at [74, 92] on link "Inicio" at bounding box center [85, 104] width 170 height 33
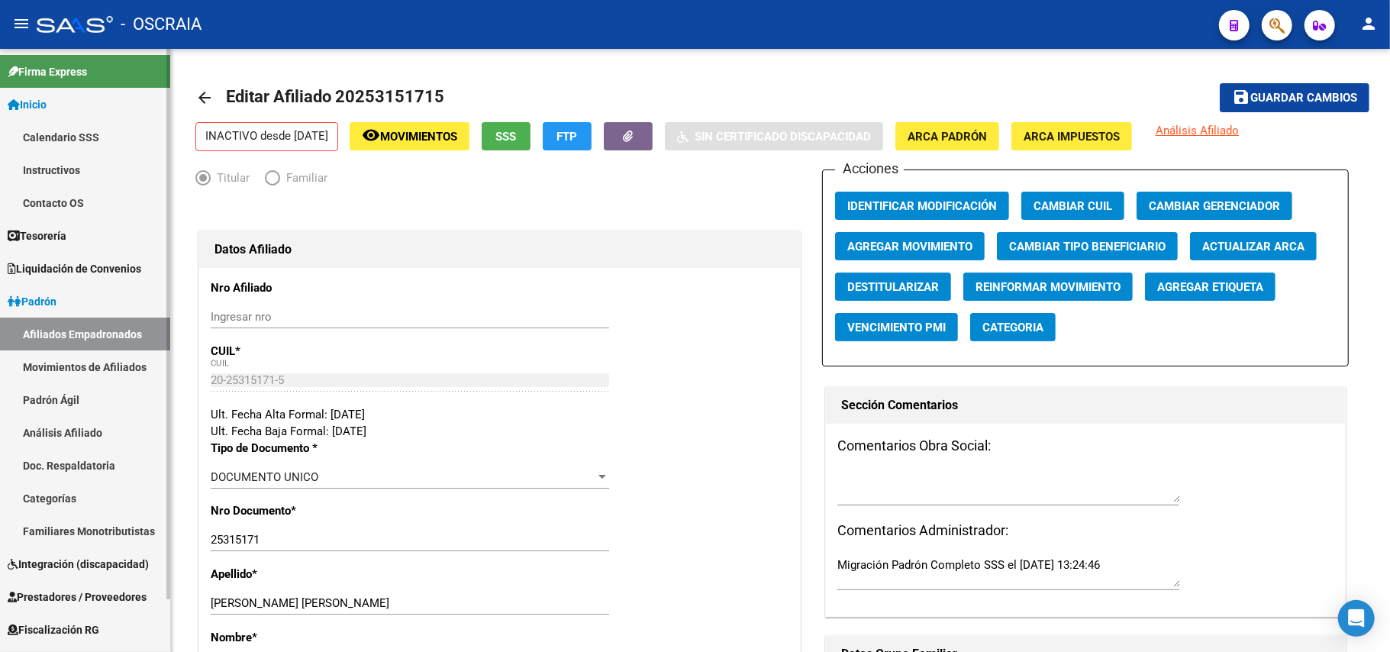
click at [78, 73] on span "Firma Express" at bounding box center [47, 71] width 79 height 17
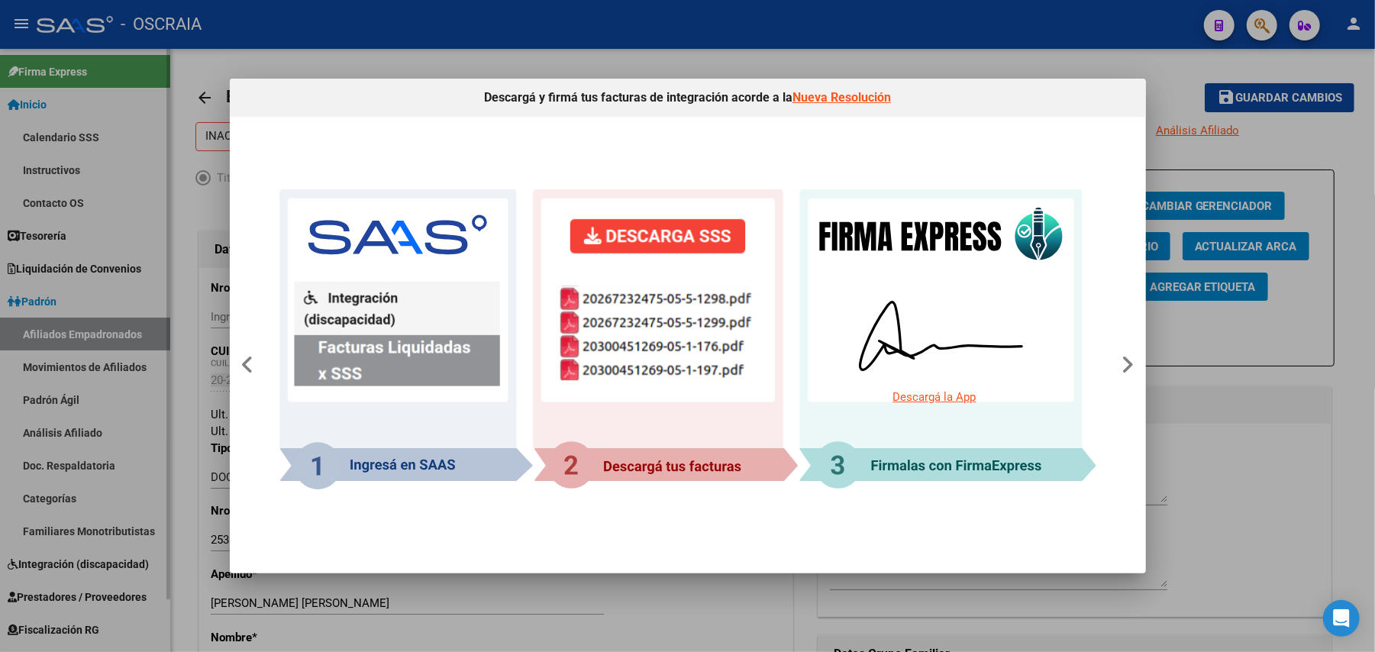
drag, startPoint x: 26, startPoint y: 340, endPoint x: 29, endPoint y: 250, distance: 89.4
click at [27, 337] on div at bounding box center [687, 326] width 1375 height 652
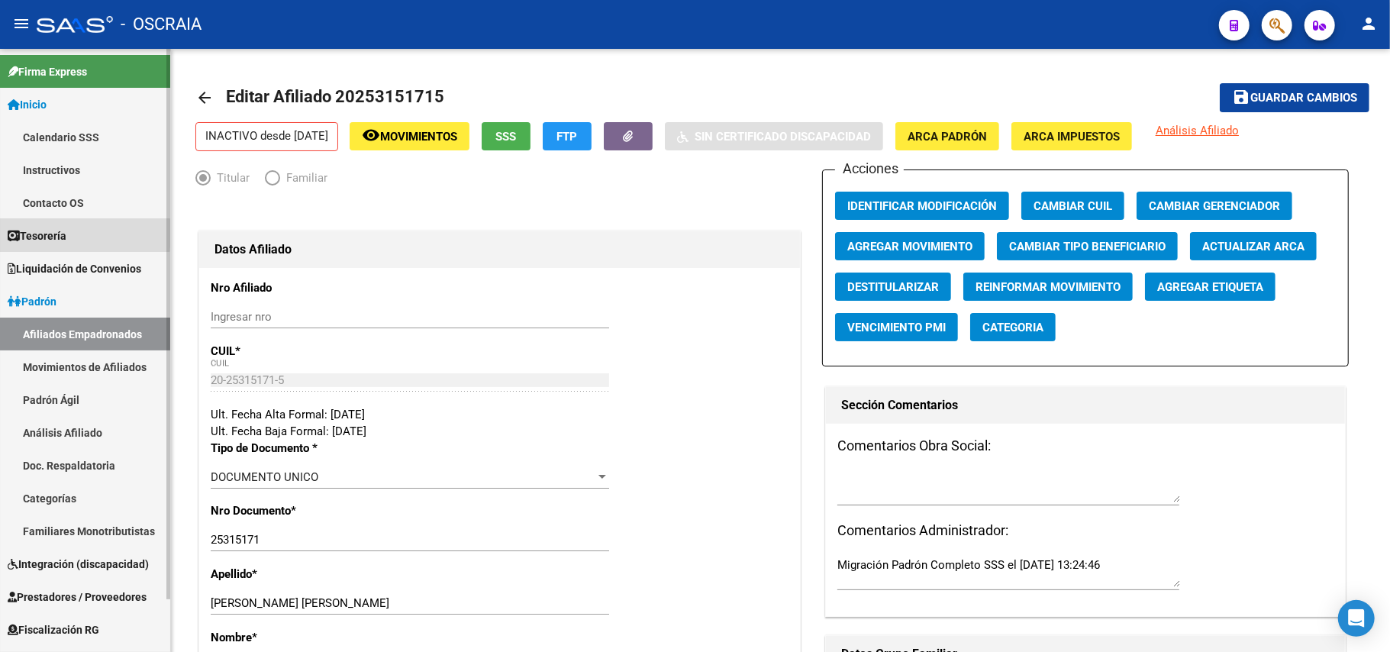
click at [28, 234] on span "Tesorería" at bounding box center [37, 235] width 59 height 17
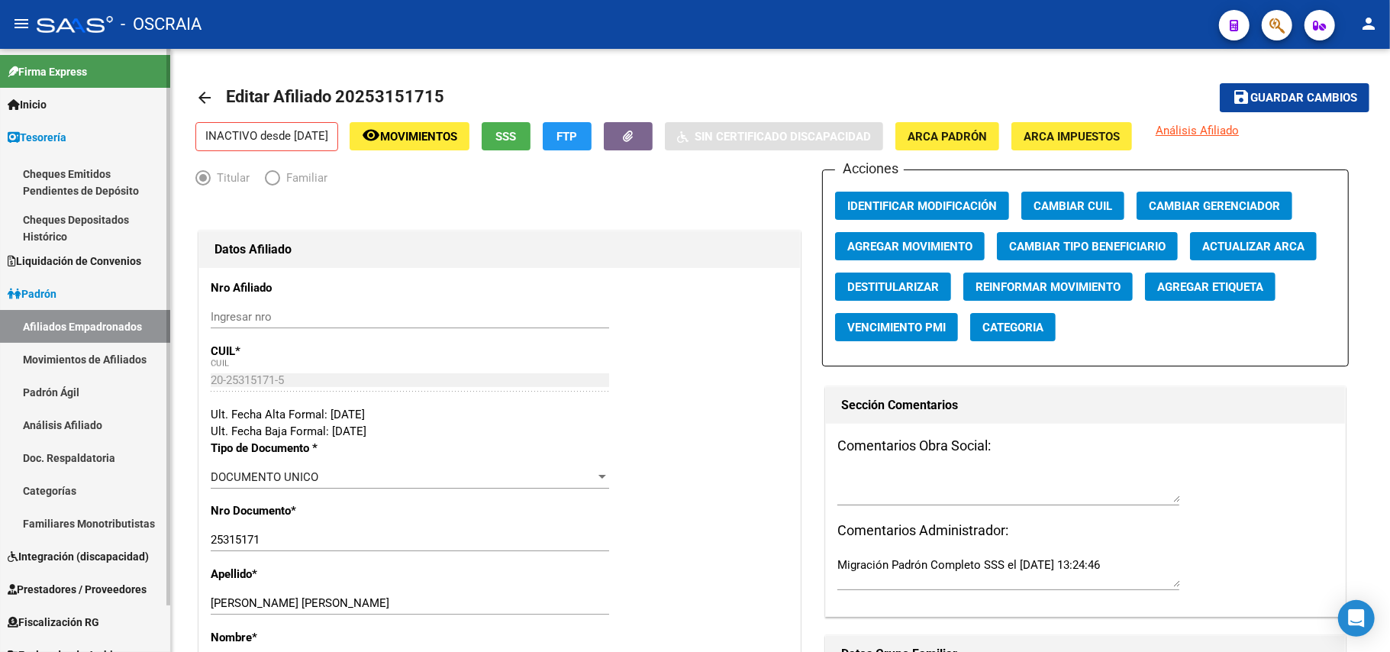
click at [73, 175] on link "Cheques Emitidos Pendientes de Depósito" at bounding box center [85, 182] width 170 height 58
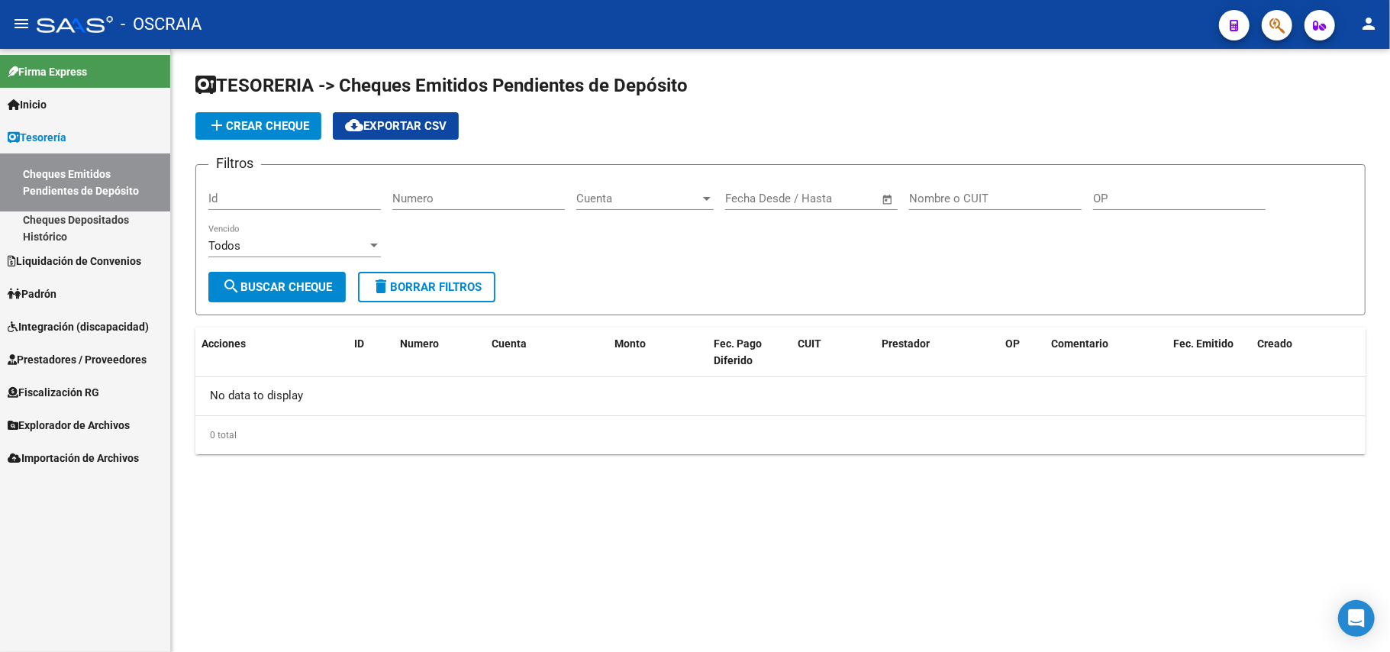
click at [84, 217] on link "Cheques Depositados Histórico" at bounding box center [85, 227] width 170 height 33
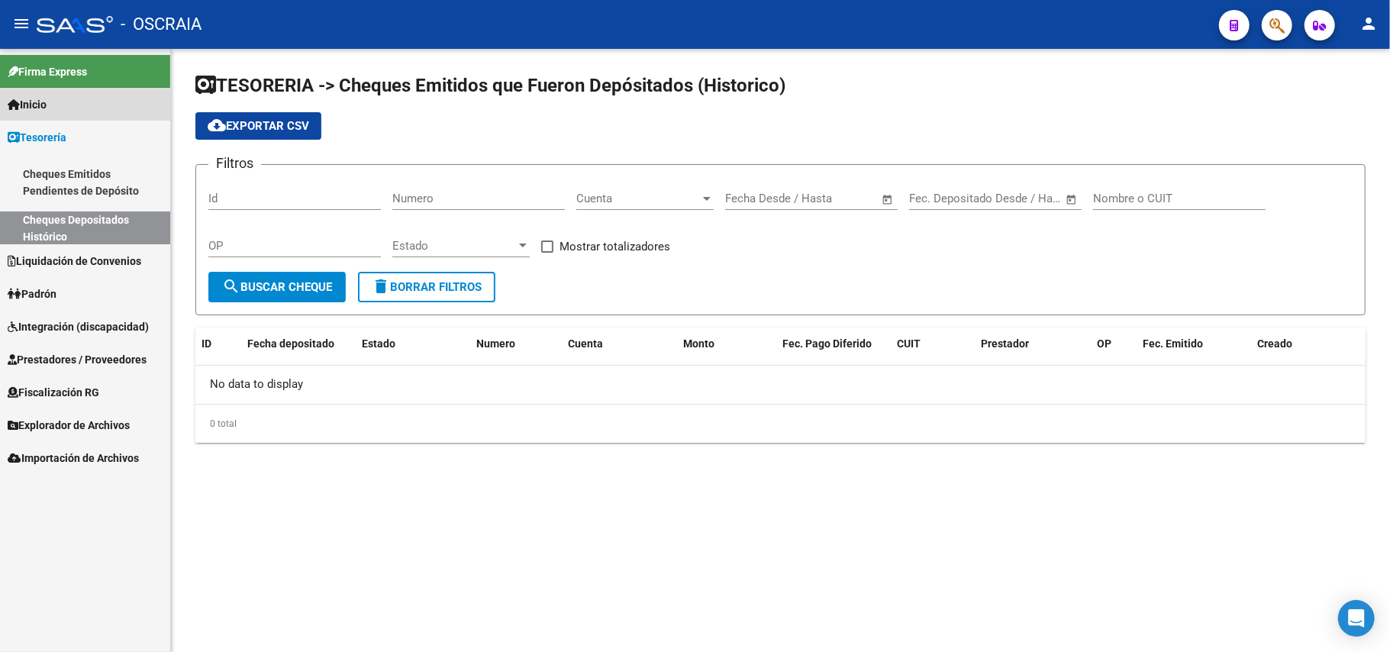
click at [72, 115] on link "Inicio" at bounding box center [85, 104] width 170 height 33
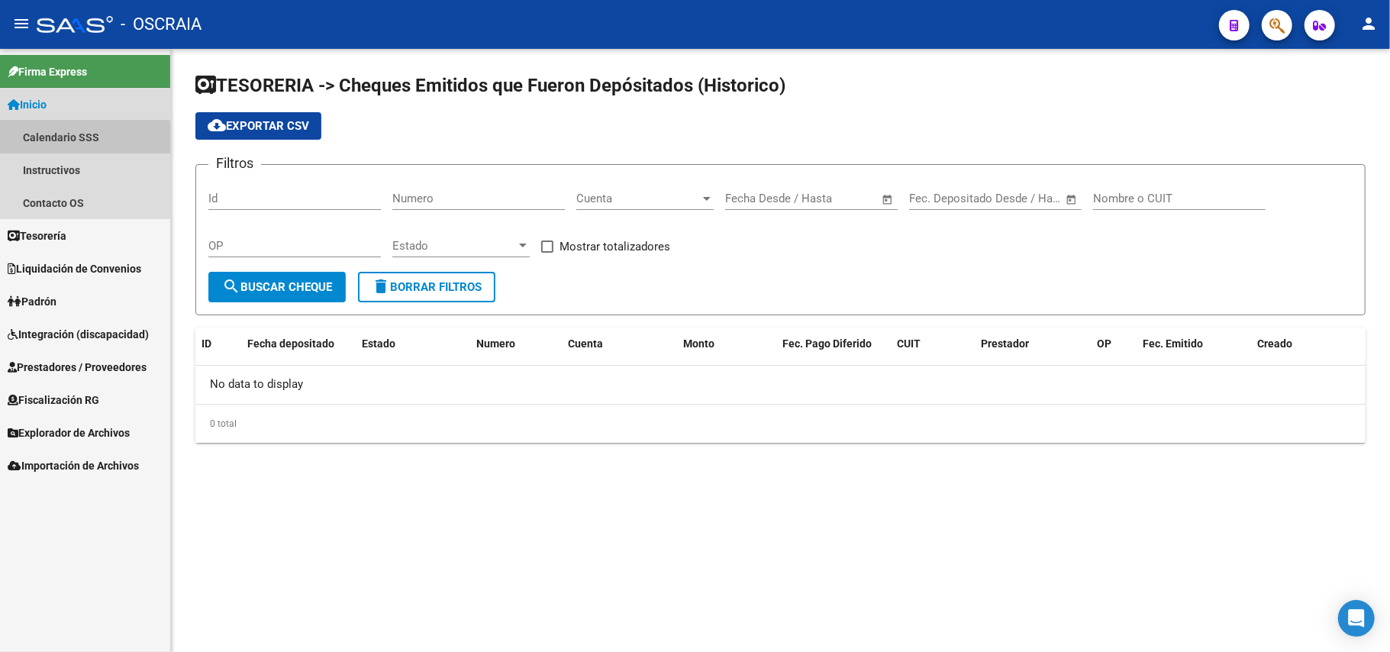
click at [69, 140] on link "Calendario SSS" at bounding box center [85, 137] width 170 height 33
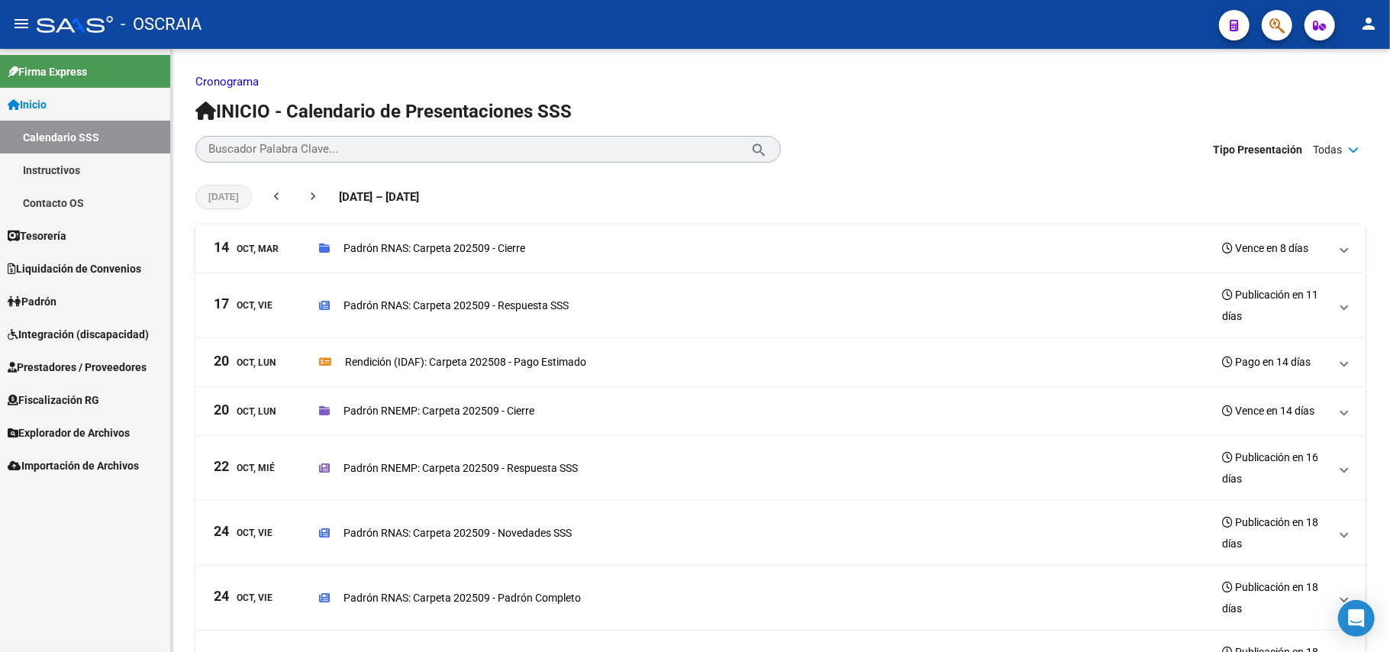
click at [81, 172] on link "Instructivos" at bounding box center [85, 169] width 170 height 33
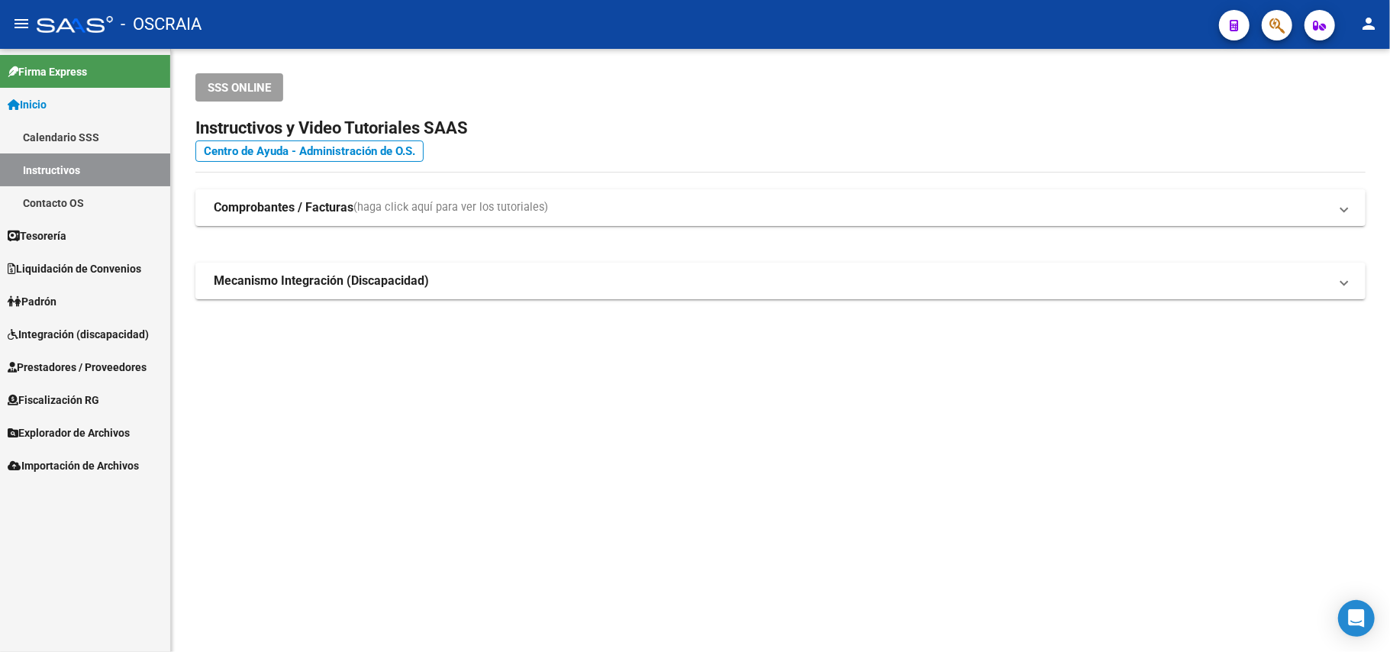
click at [80, 192] on link "Contacto OS" at bounding box center [85, 202] width 170 height 33
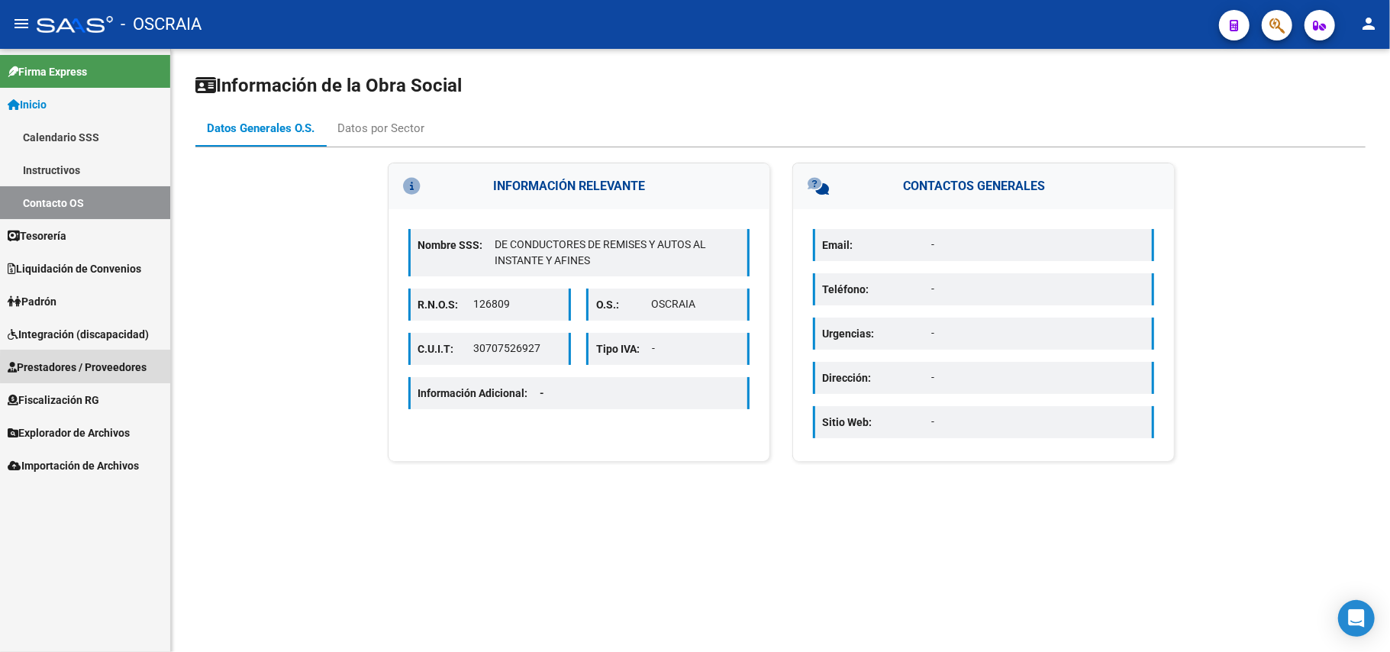
click at [108, 368] on span "Prestadores / Proveedores" at bounding box center [77, 367] width 139 height 17
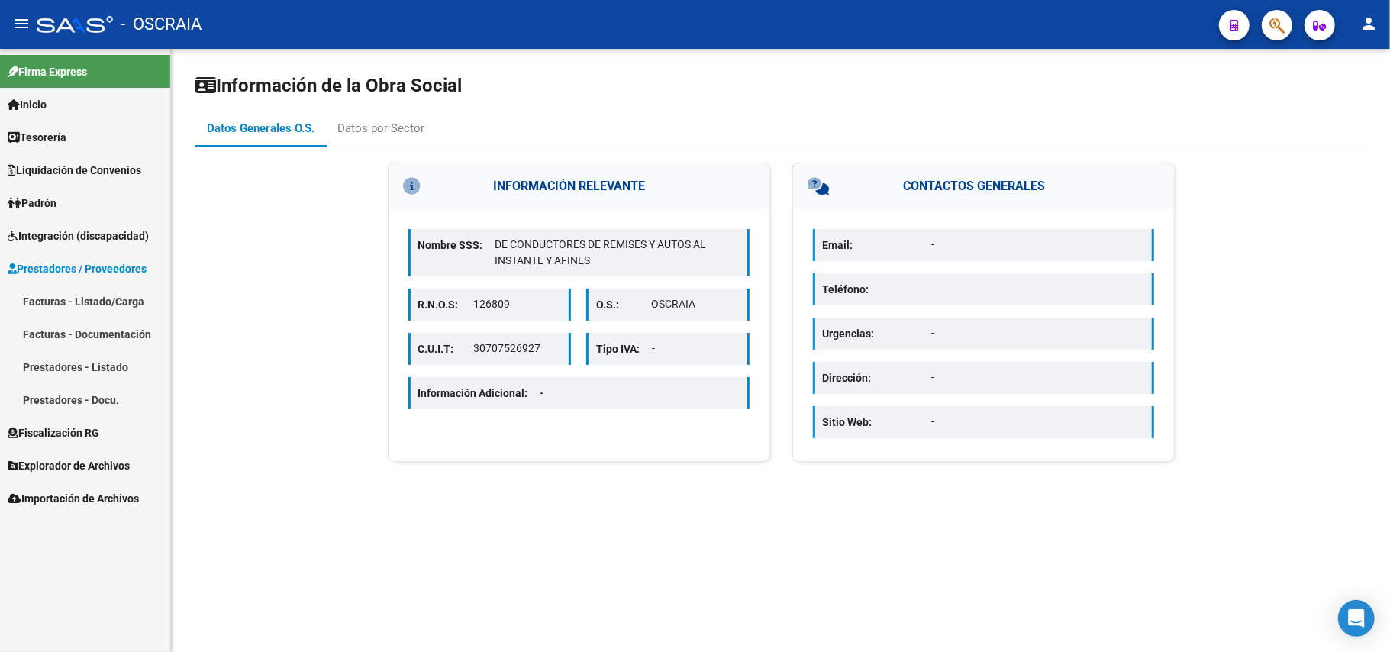
click at [89, 489] on link "Importación de Archivos" at bounding box center [85, 498] width 170 height 33
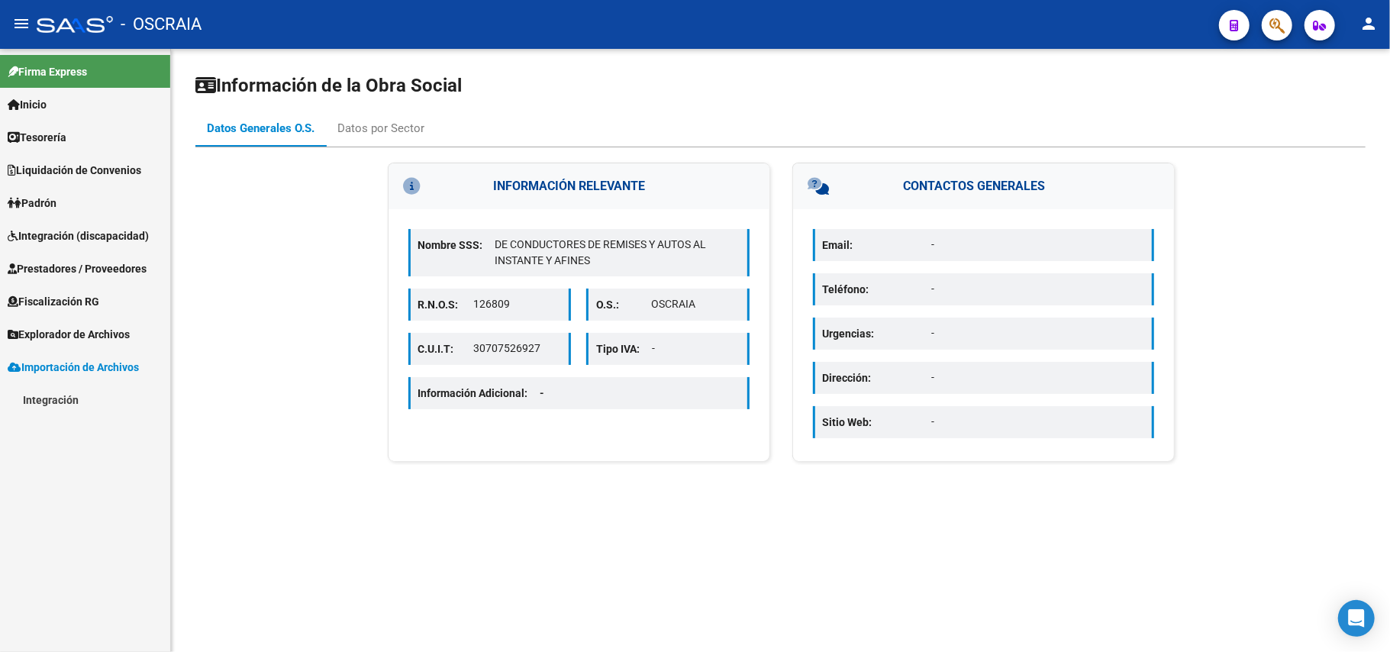
click at [74, 340] on span "Explorador de Archivos" at bounding box center [69, 334] width 122 height 17
click at [73, 426] on link "SSS" at bounding box center [85, 432] width 170 height 33
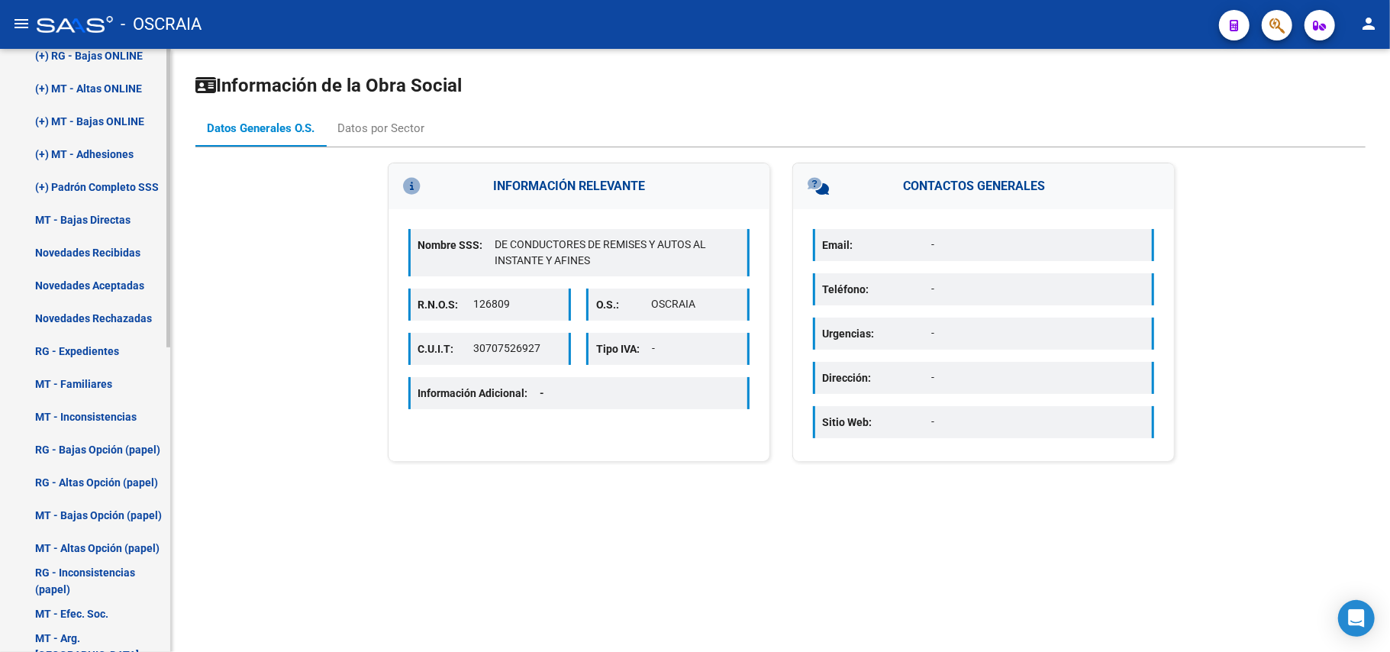
scroll to position [611, 0]
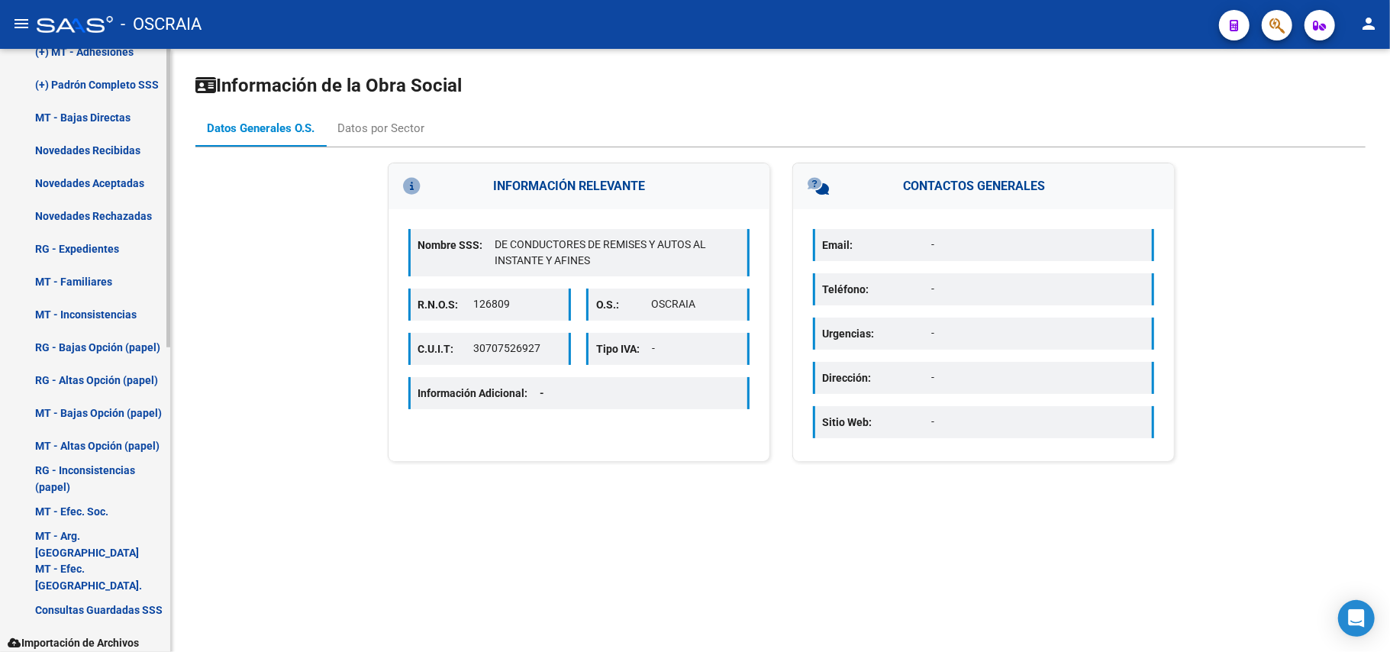
click at [108, 541] on link "MT - Arg. [GEOGRAPHIC_DATA]" at bounding box center [85, 544] width 170 height 33
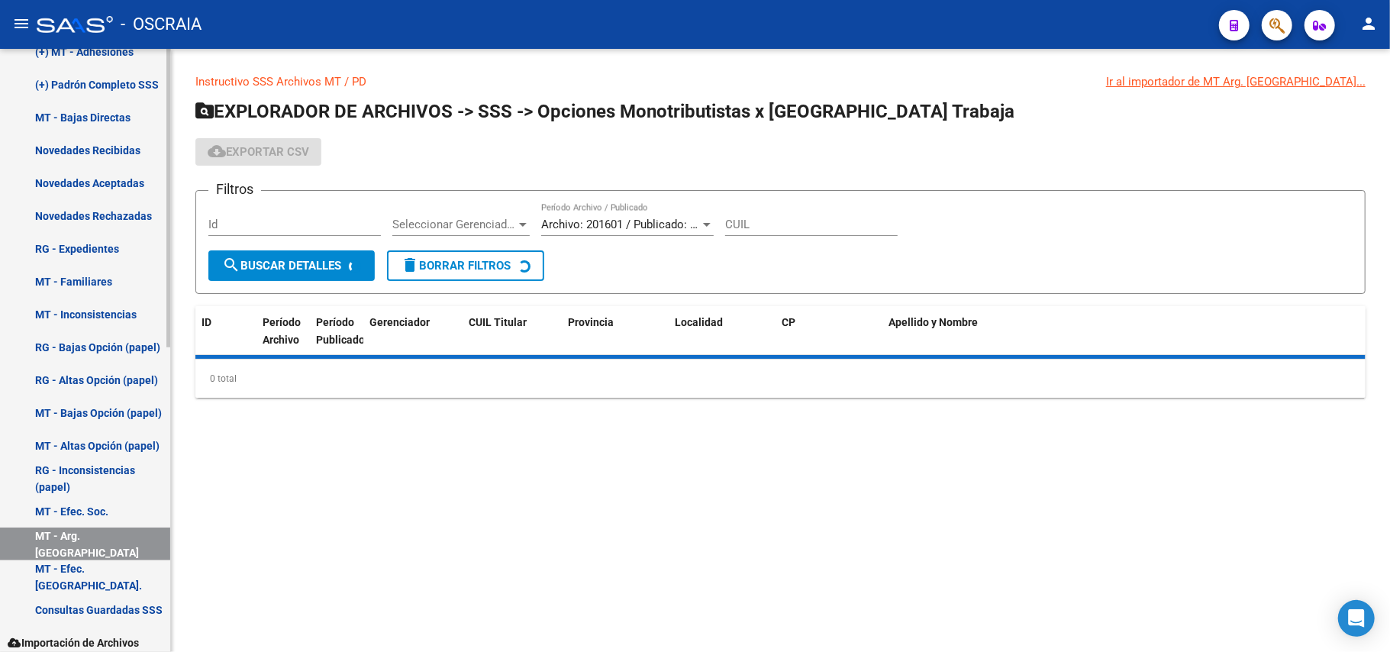
click at [108, 575] on link "MT - Efec. [GEOGRAPHIC_DATA]." at bounding box center [85, 576] width 170 height 33
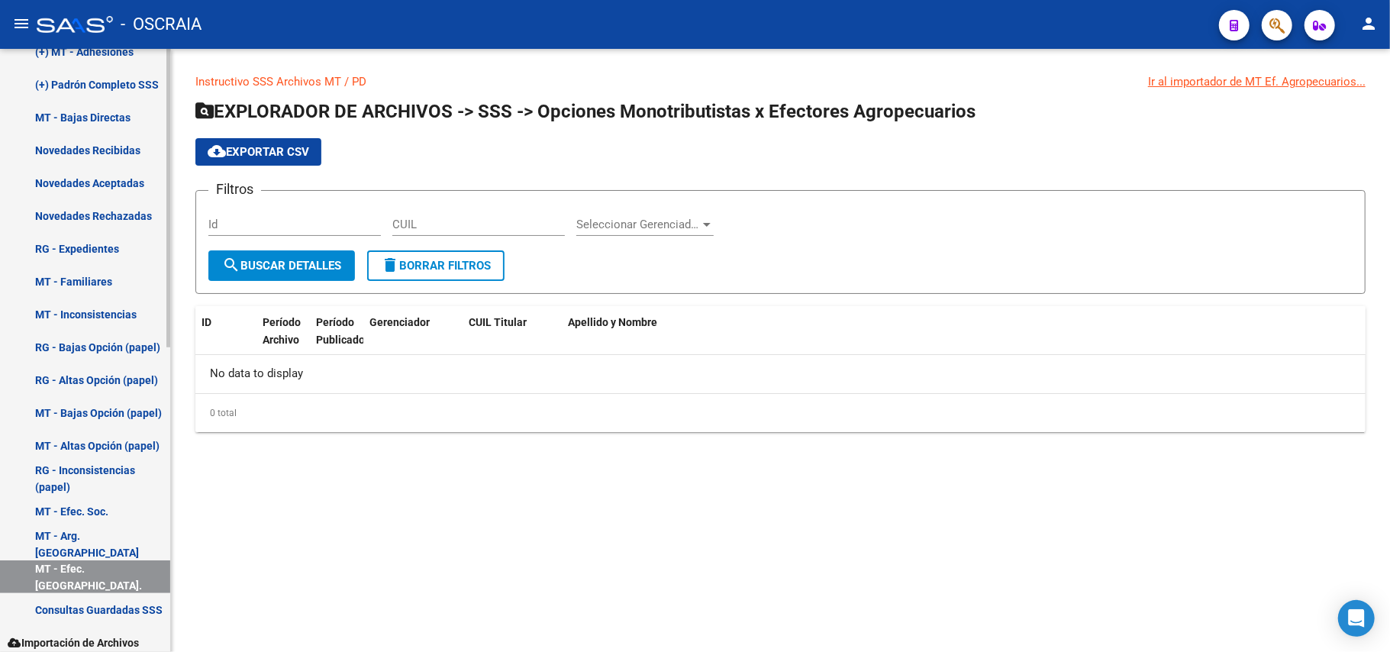
scroll to position [617, 0]
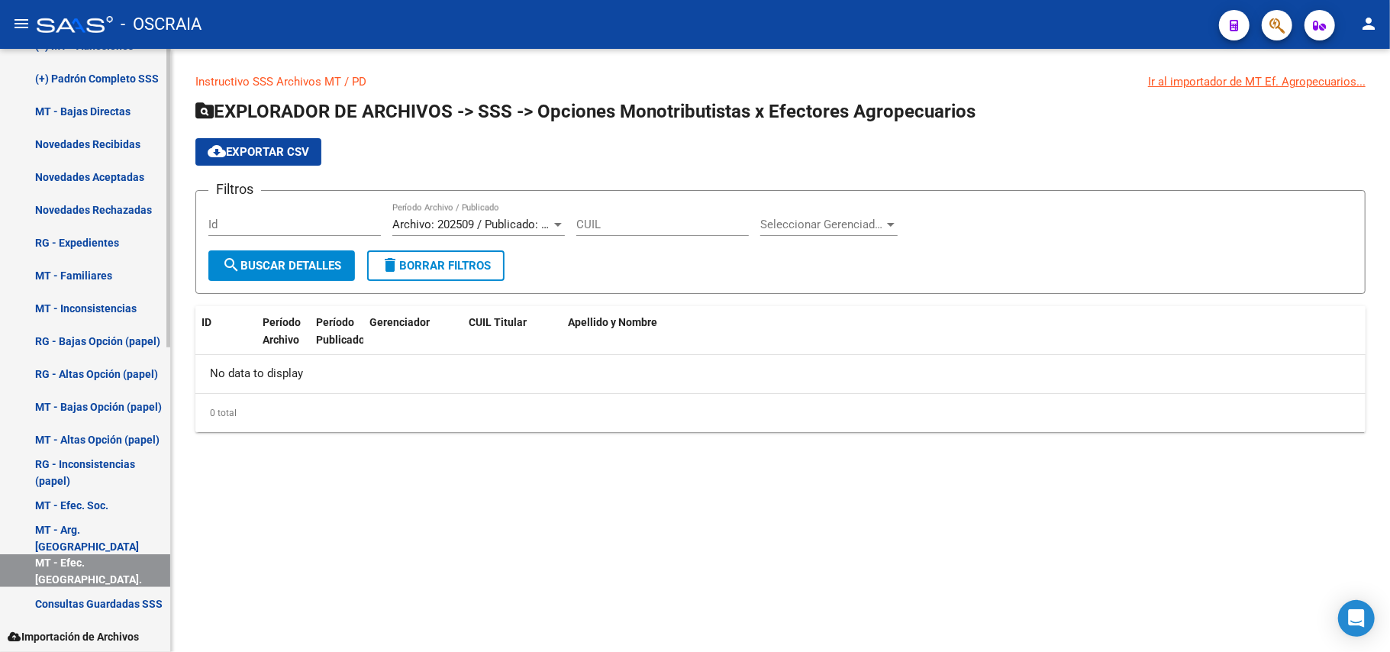
click at [92, 373] on link "RG - Altas Opción (papel)" at bounding box center [85, 373] width 170 height 33
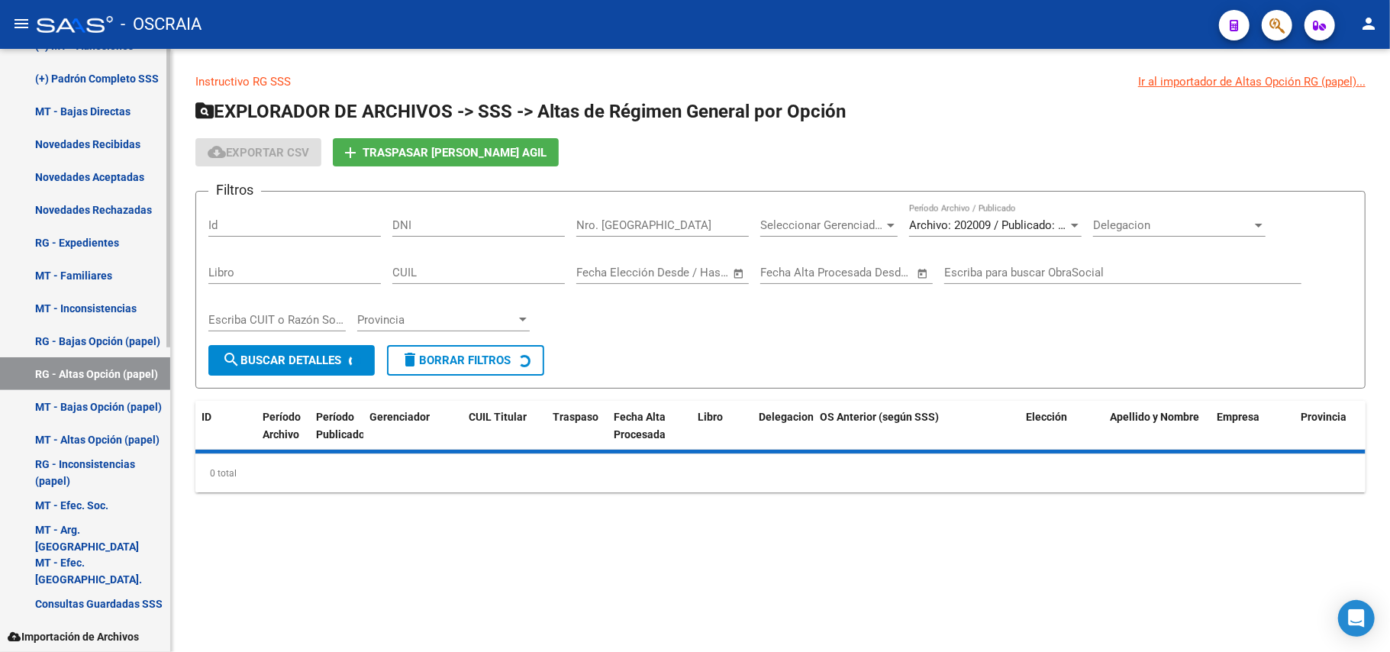
scroll to position [413, 0]
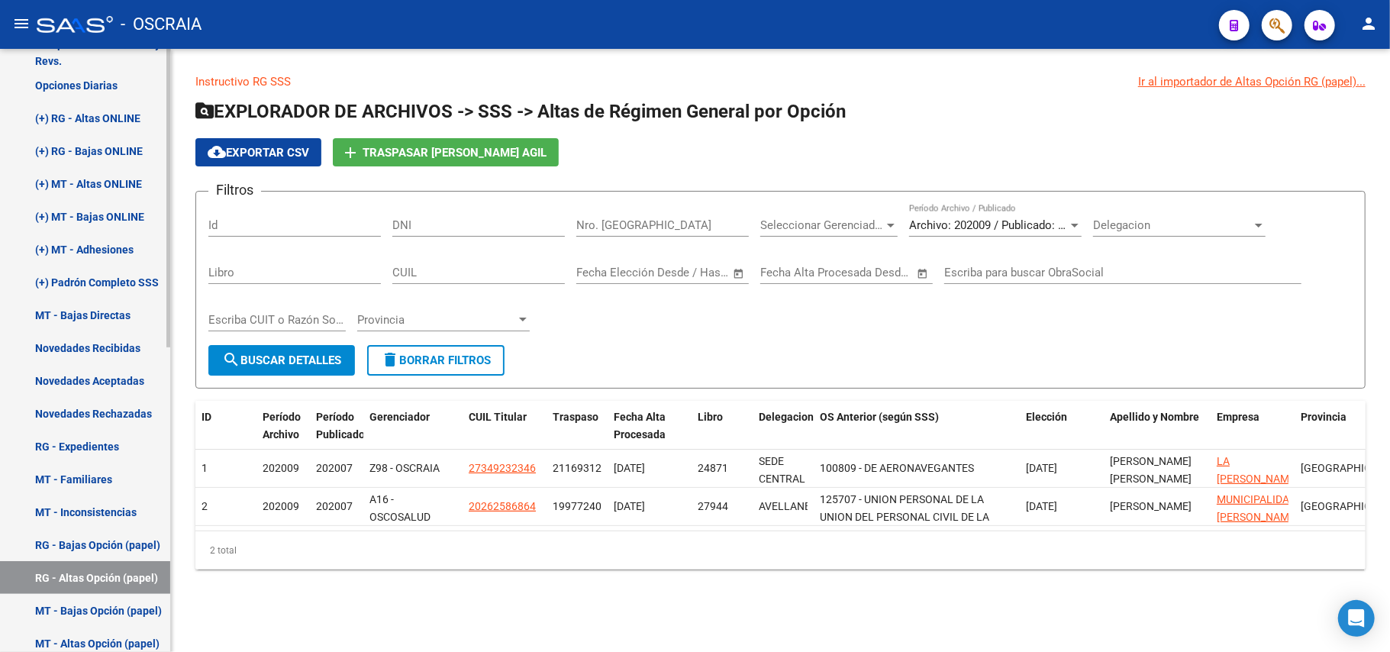
click at [111, 376] on link "Novedades Aceptadas" at bounding box center [85, 380] width 170 height 33
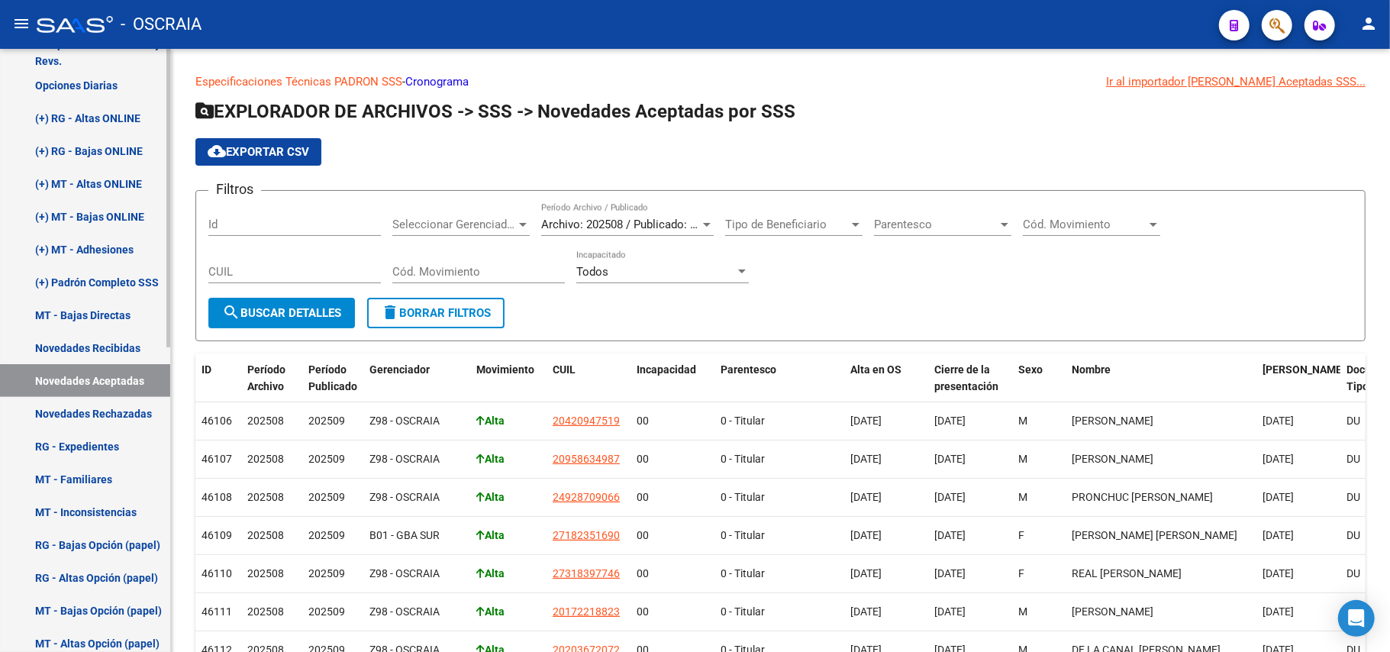
click at [89, 408] on link "Novedades Rechazadas" at bounding box center [85, 413] width 170 height 33
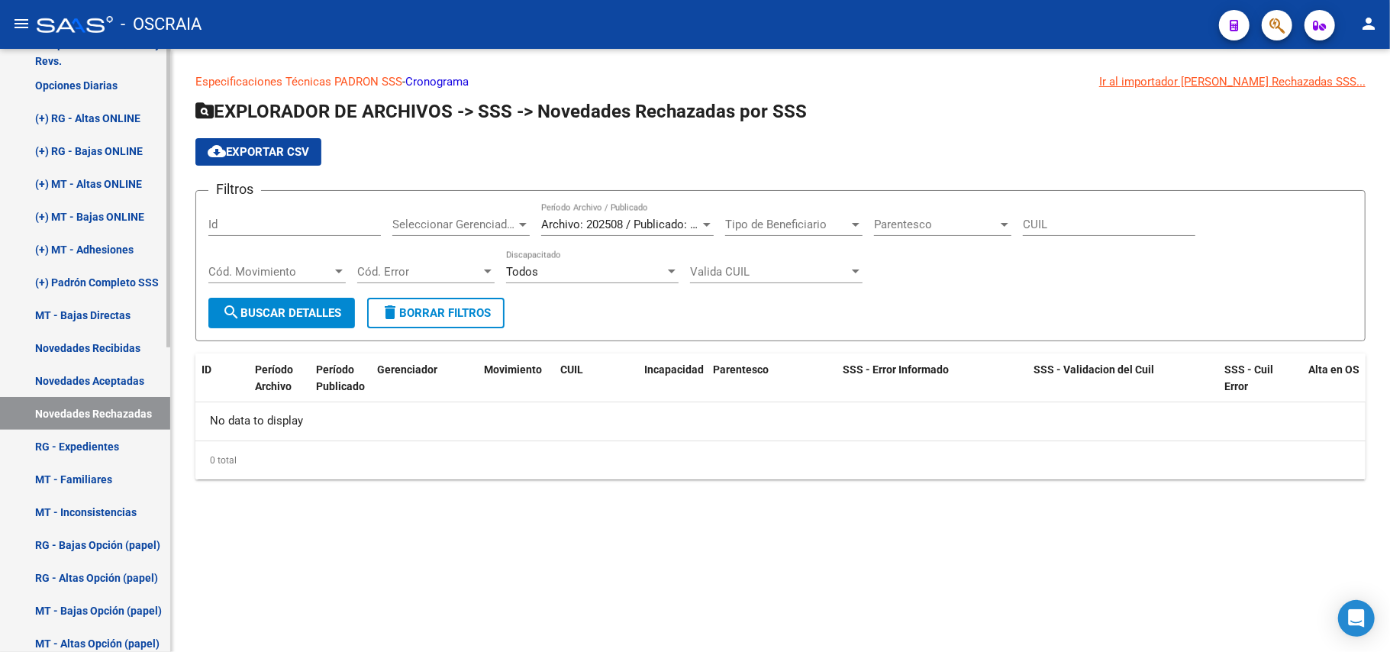
scroll to position [311, 0]
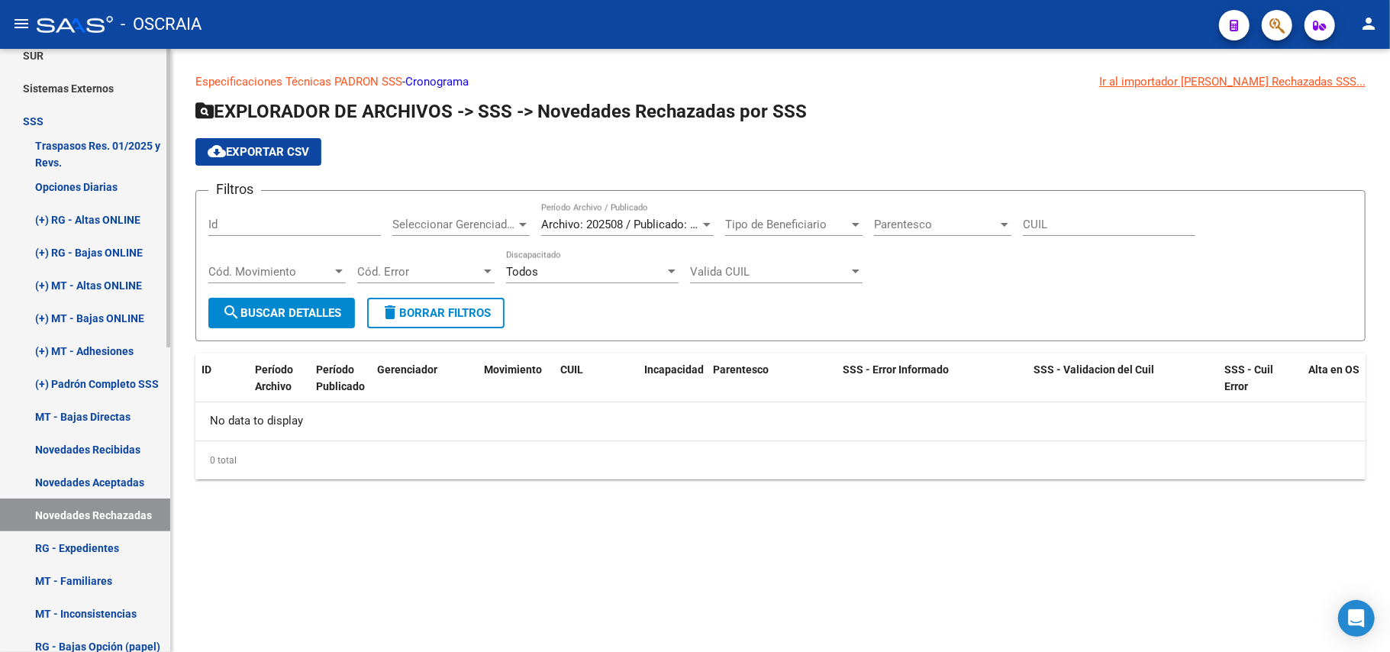
click at [114, 358] on link "(+) MT - Adhesiones" at bounding box center [85, 350] width 170 height 33
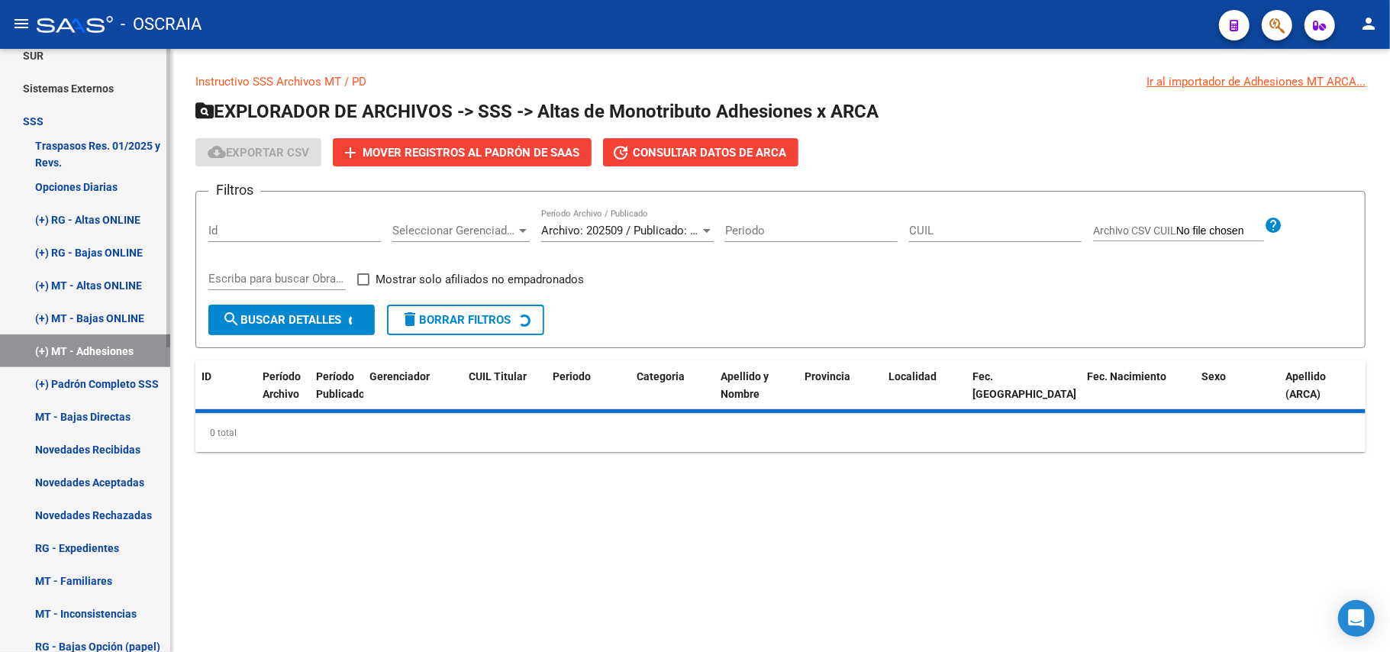
click at [114, 382] on link "(+) Padrón Completo SSS" at bounding box center [85, 383] width 170 height 33
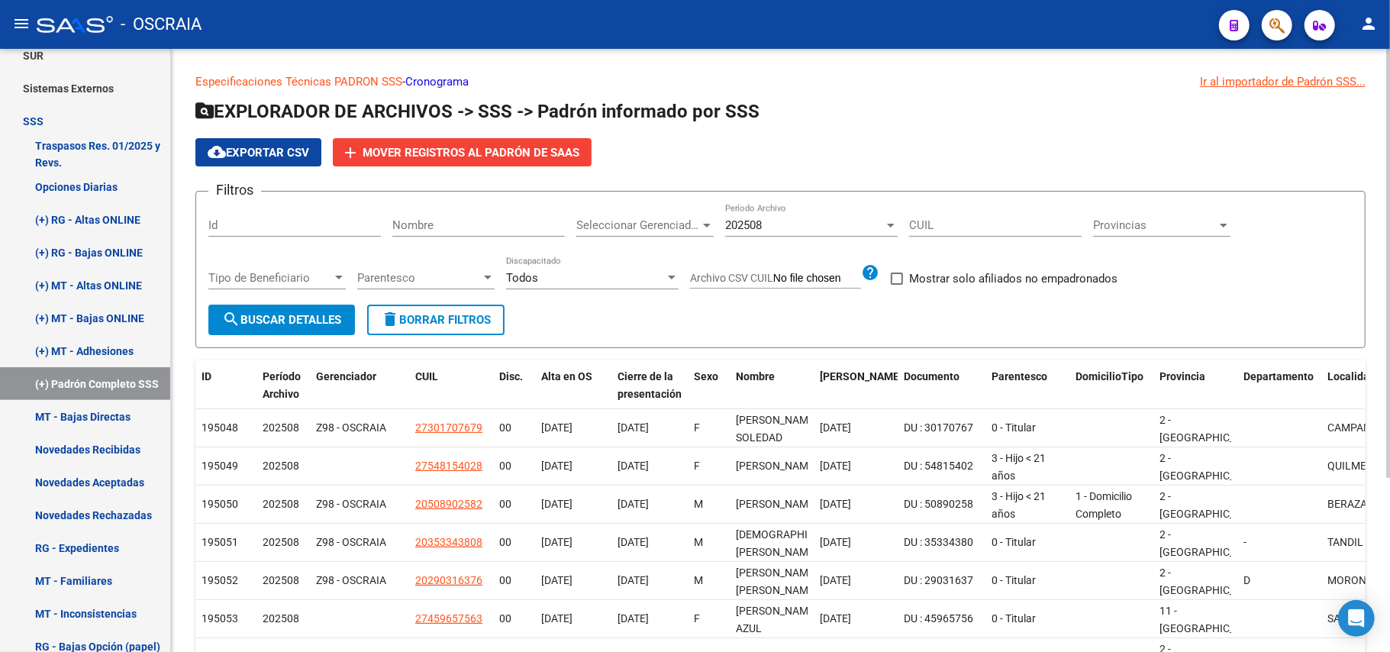
scroll to position [246, 0]
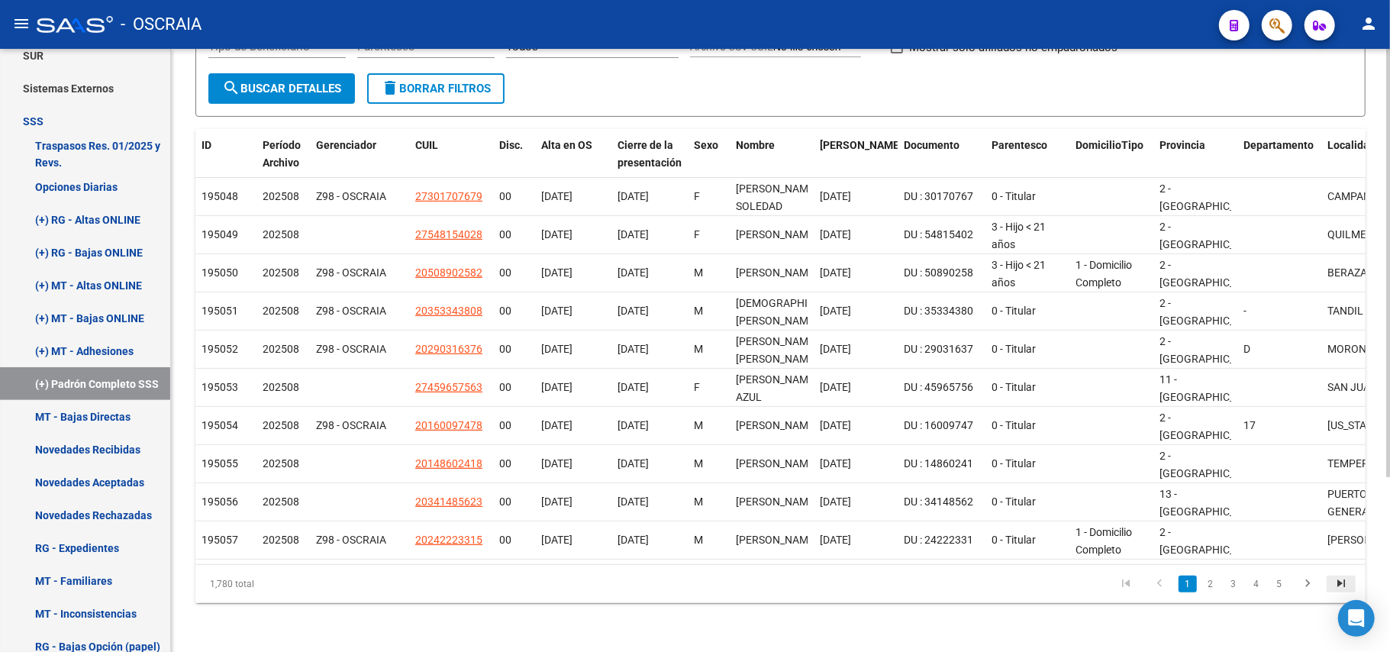
click at [1353, 585] on link "go to last page" at bounding box center [1341, 584] width 29 height 17
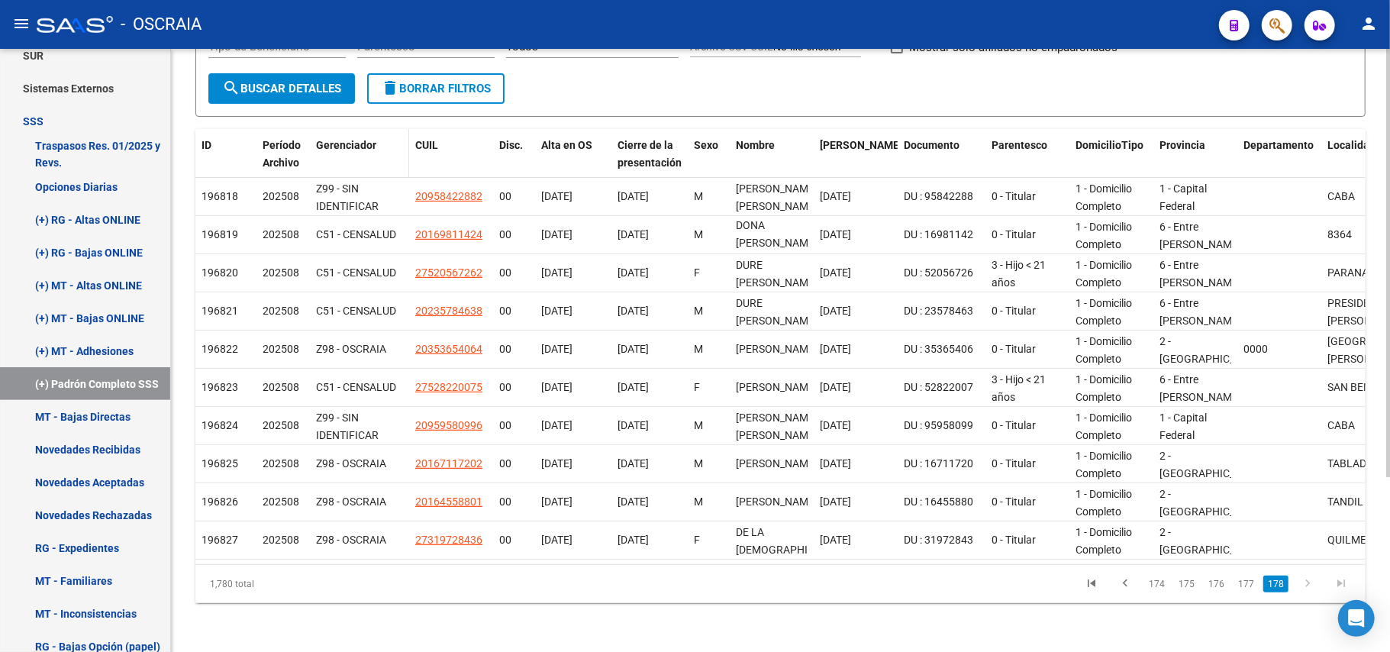
scroll to position [0, 0]
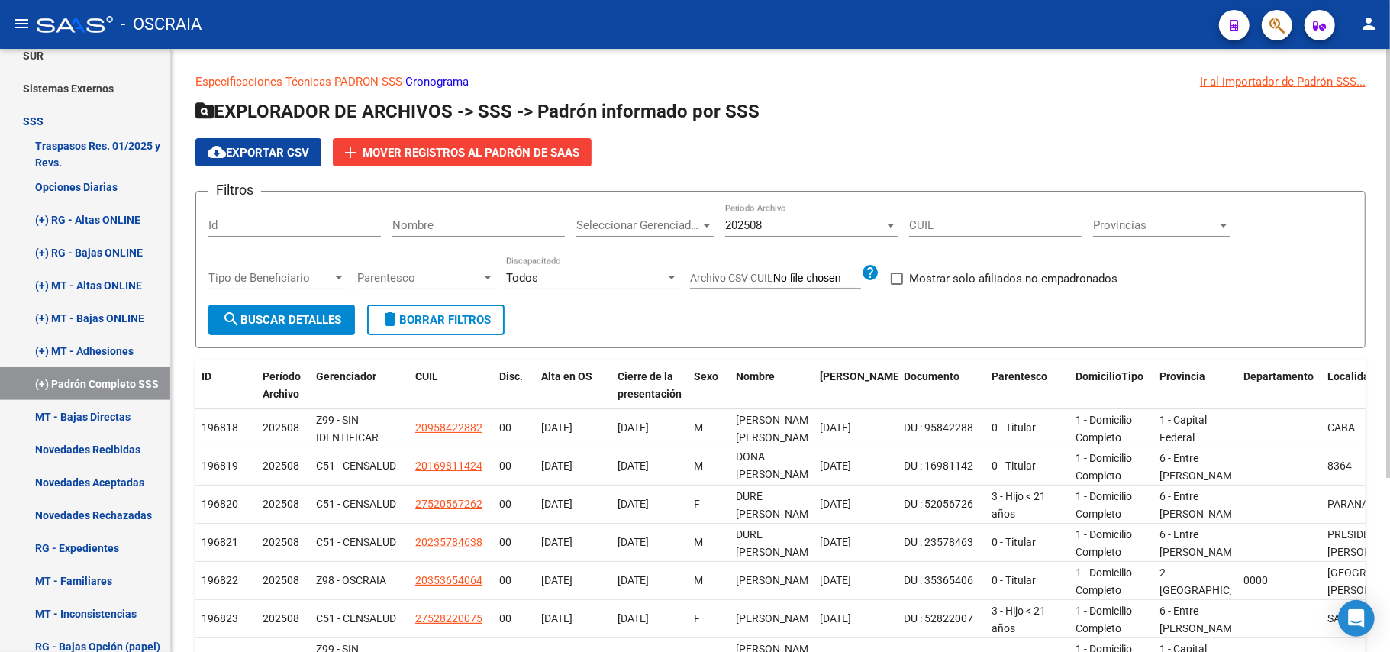
click at [284, 160] on button "cloud_download Exportar CSV" at bounding box center [258, 152] width 126 height 28
click at [847, 330] on form "Filtros Id Nombre Seleccionar Gerenciador Seleccionar Gerenciador 202508 Períod…" at bounding box center [780, 269] width 1170 height 157
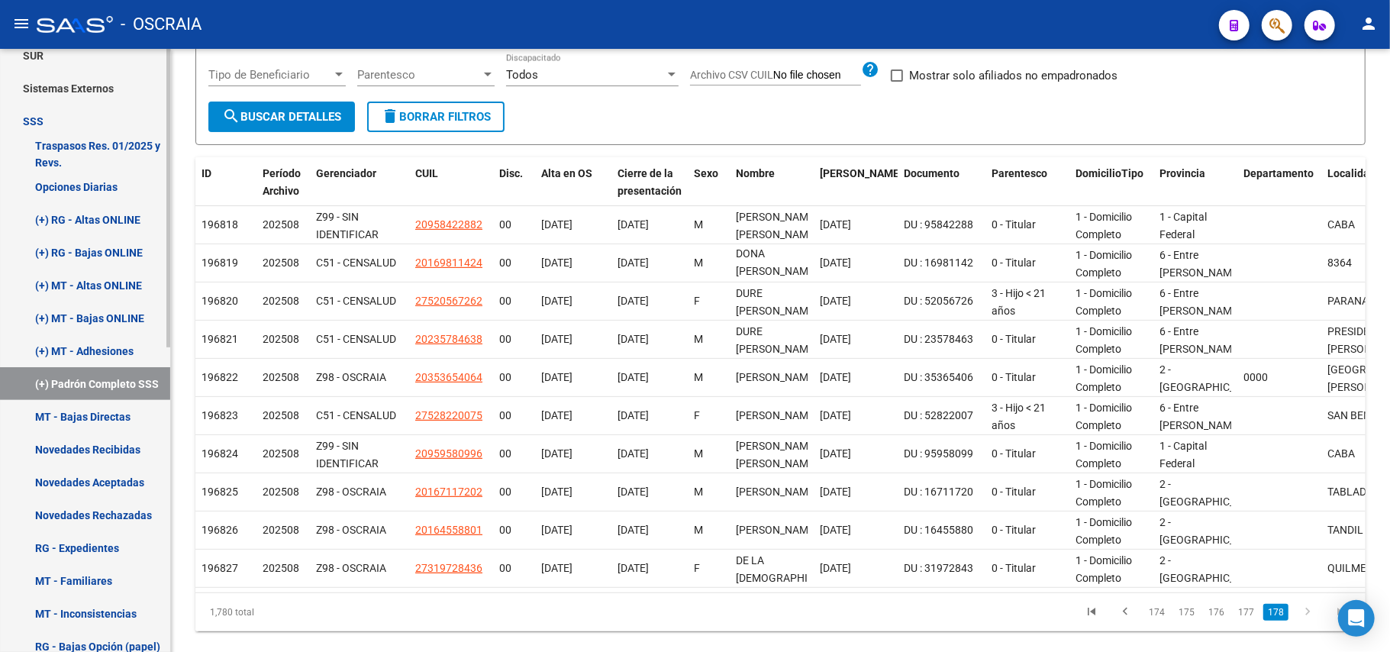
click at [86, 479] on link "Novedades Aceptadas" at bounding box center [85, 482] width 170 height 33
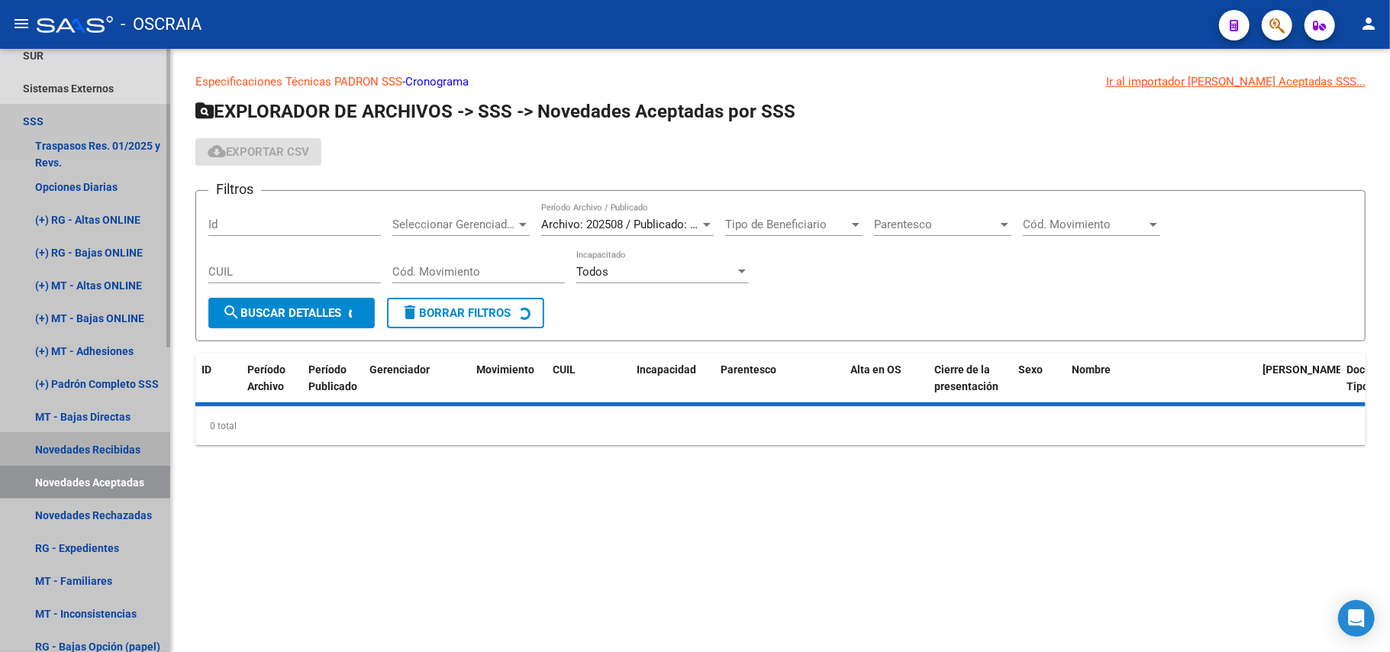
click at [84, 447] on link "Novedades Recibidas" at bounding box center [85, 449] width 170 height 33
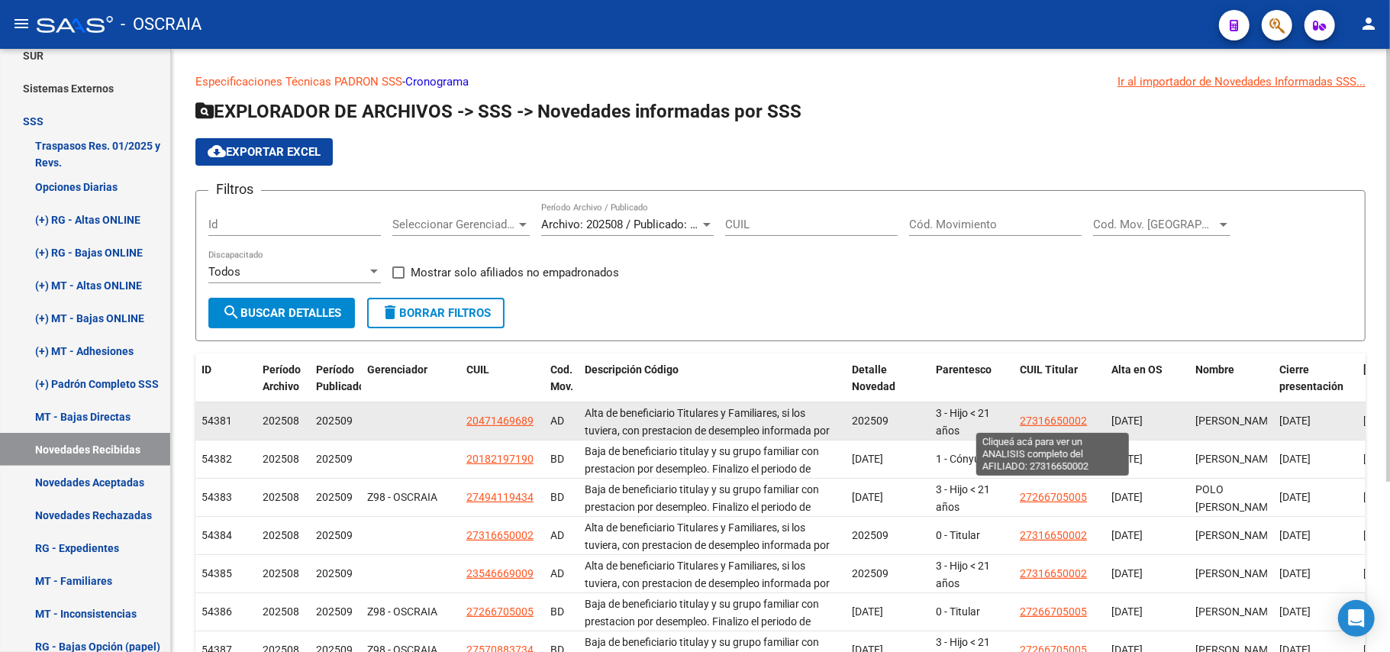
click at [1041, 423] on span "27316650002" at bounding box center [1053, 421] width 67 height 12
type textarea "27316650002"
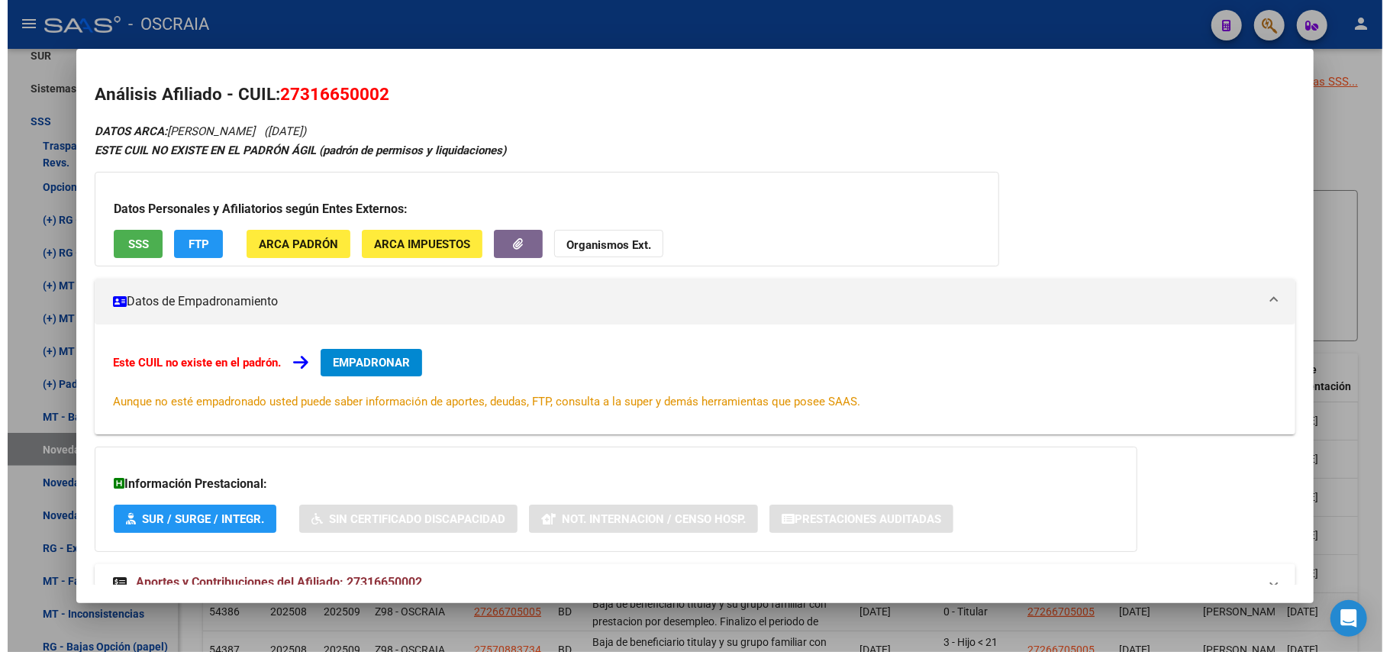
scroll to position [50, 0]
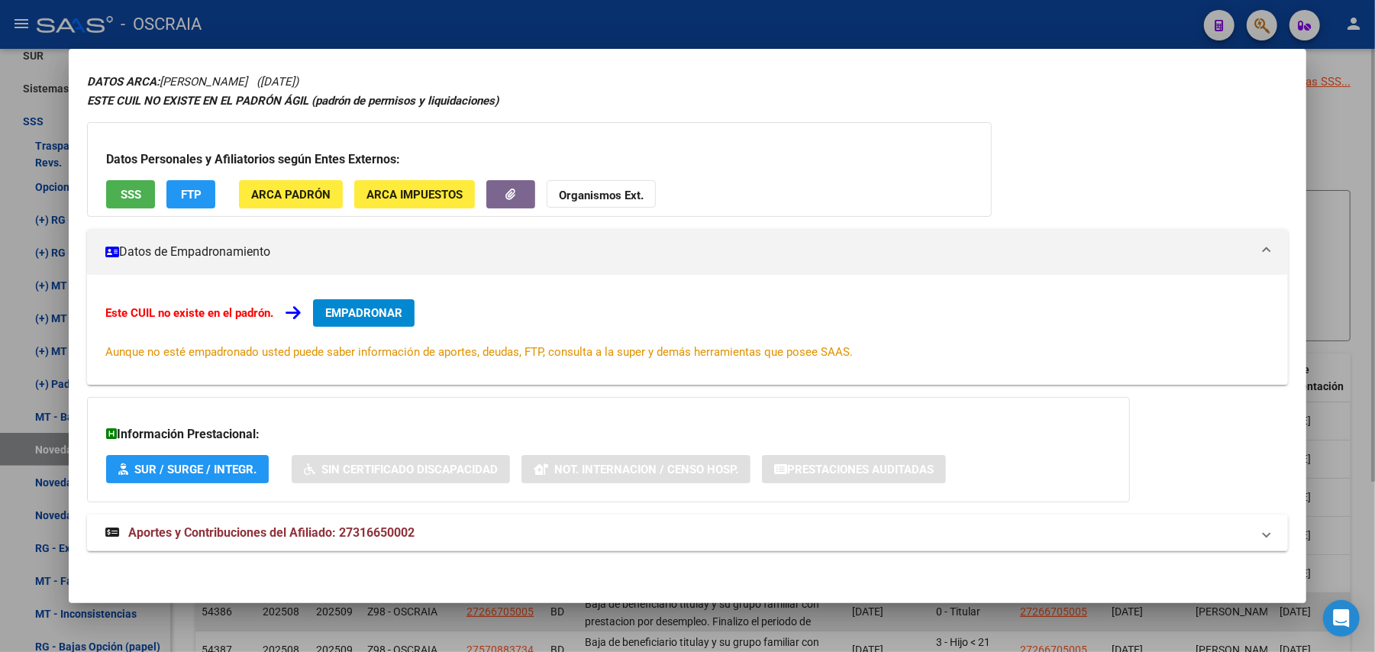
click at [360, 608] on div at bounding box center [687, 326] width 1375 height 652
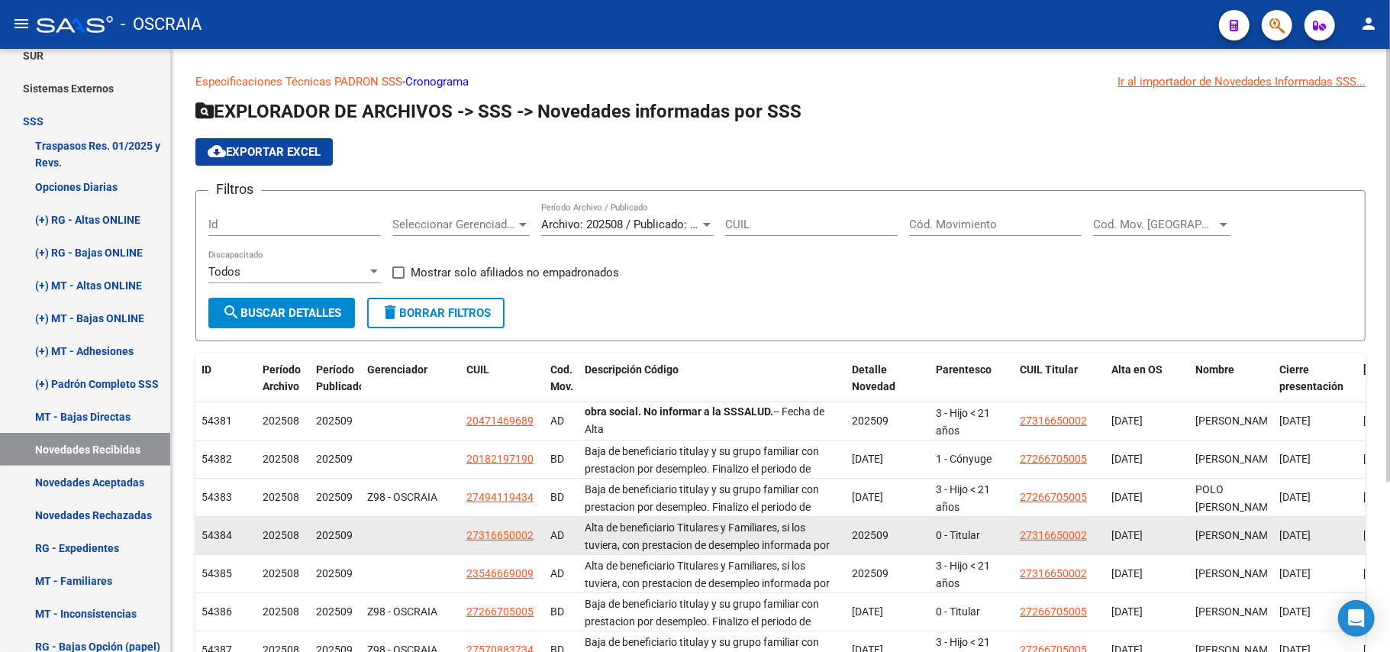
scroll to position [239, 0]
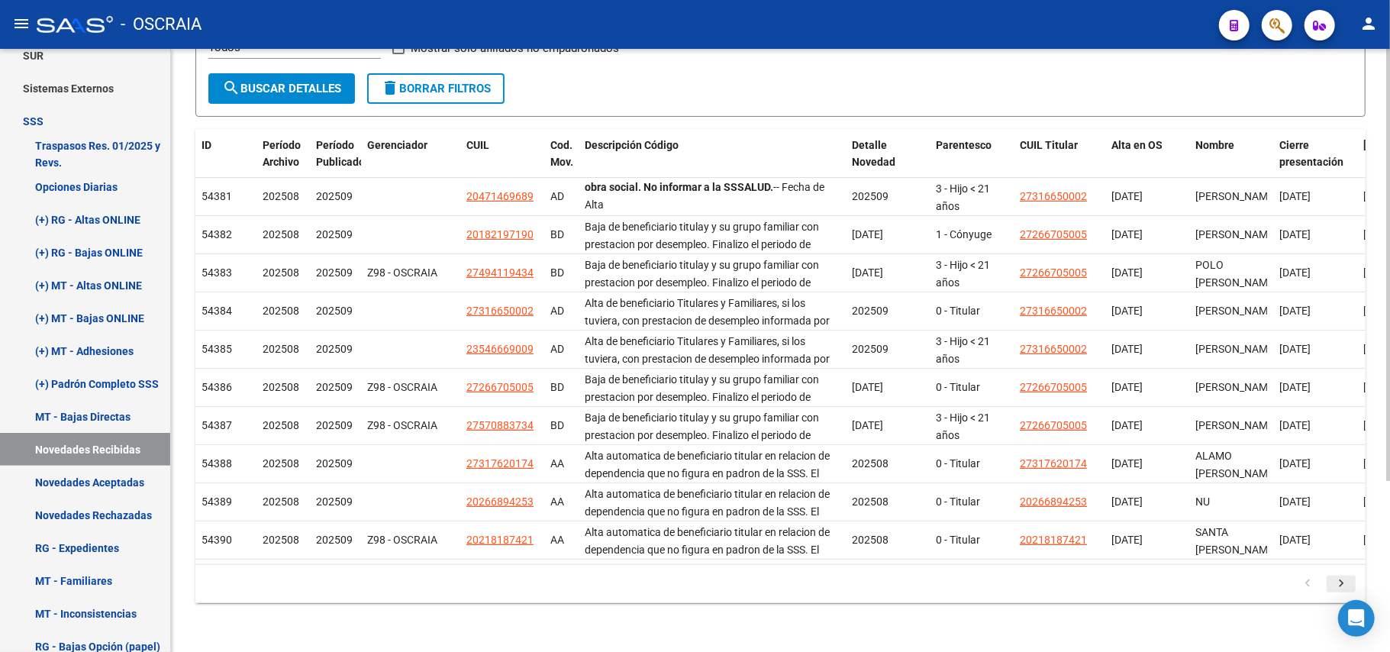
click at [1347, 574] on li at bounding box center [1341, 584] width 34 height 26
click at [1350, 580] on icon "go to next page" at bounding box center [1341, 585] width 20 height 18
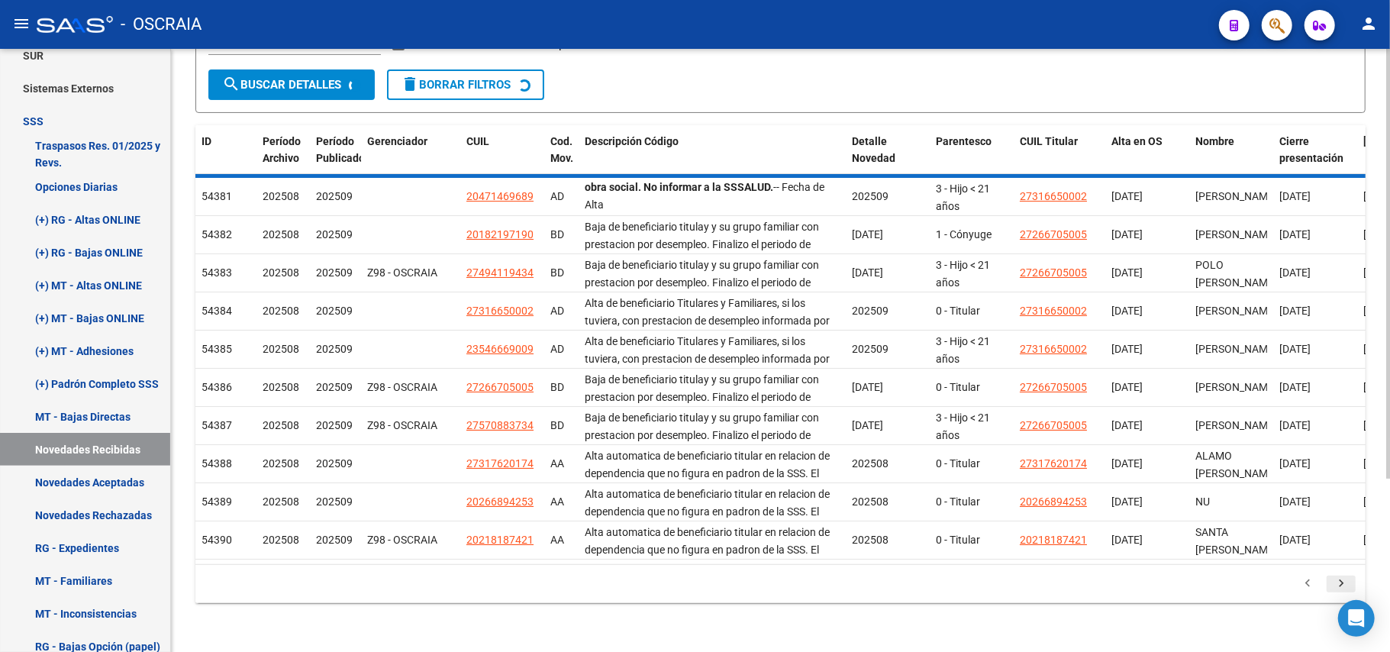
scroll to position [89, 0]
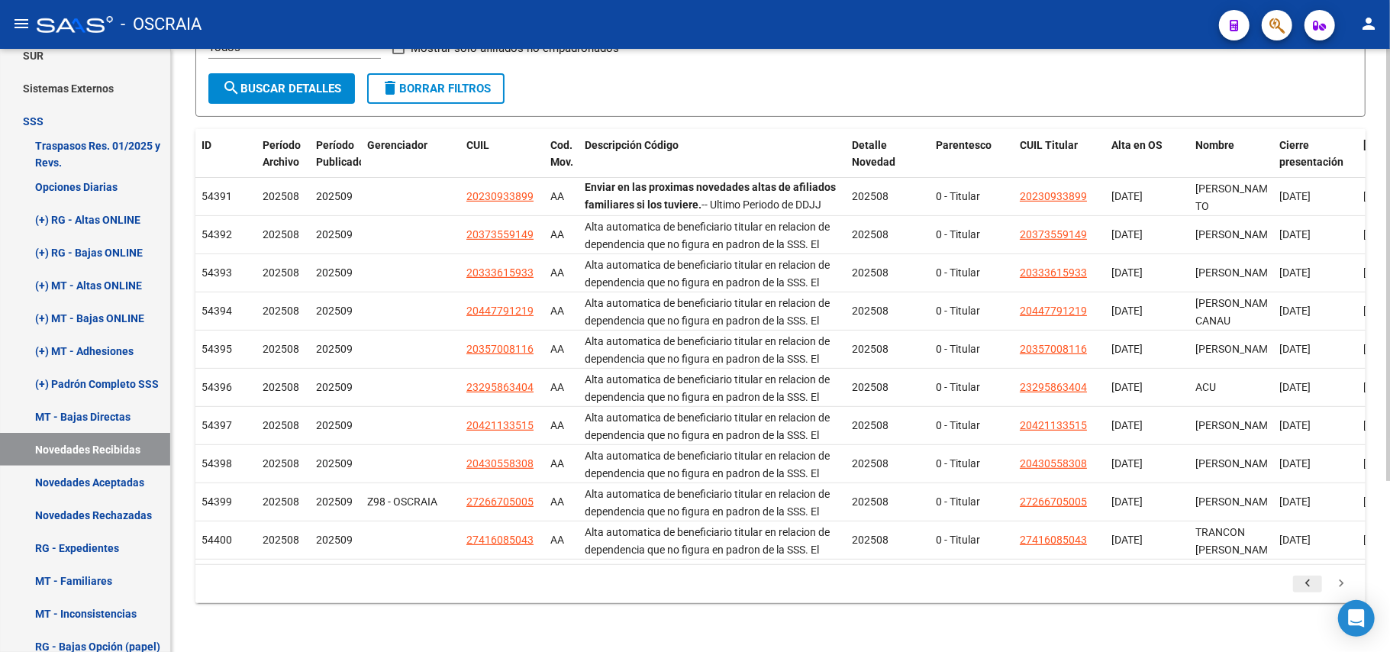
click at [1314, 587] on icon "go to previous page" at bounding box center [1308, 585] width 20 height 18
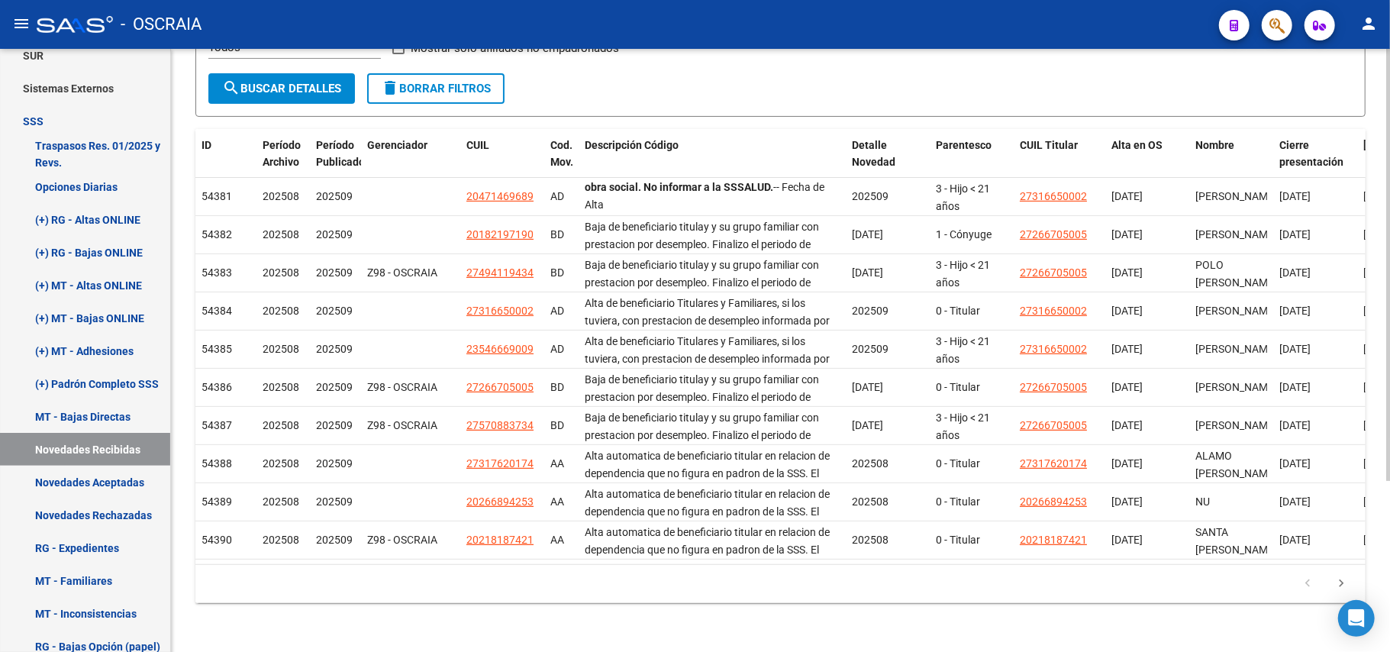
scroll to position [0, 0]
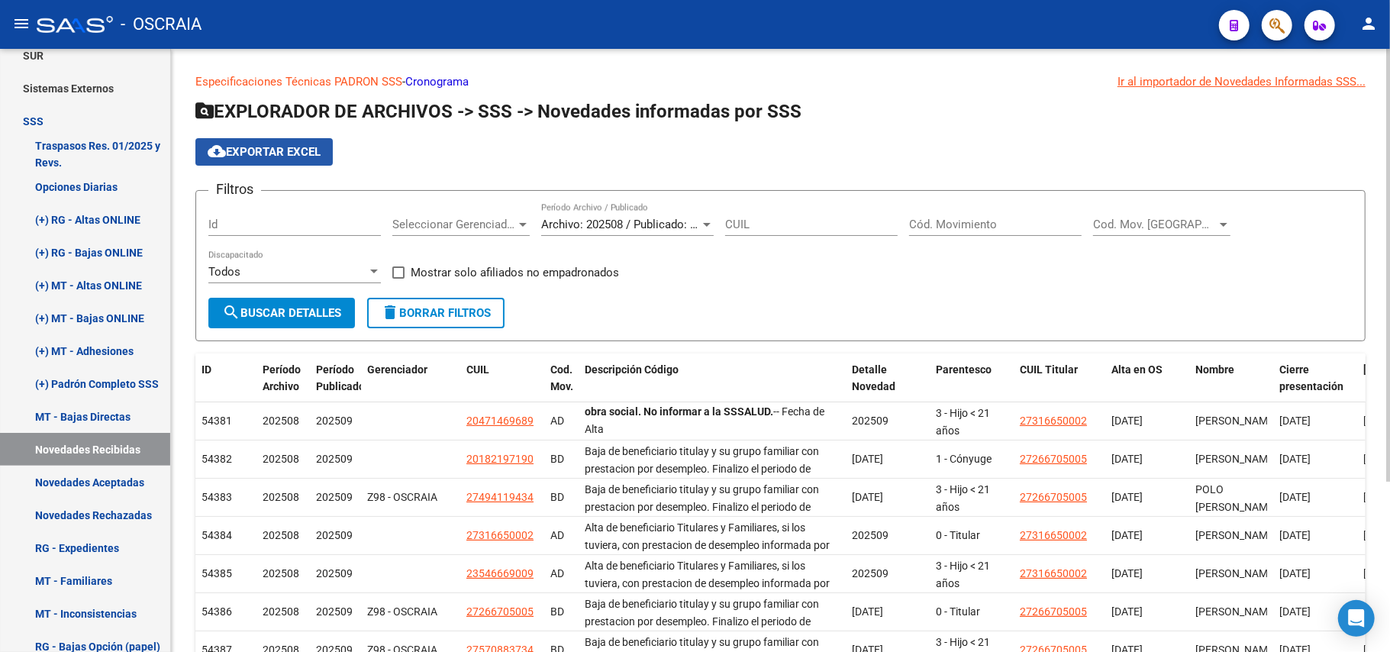
click at [261, 156] on span "cloud_download Exportar EXCEL" at bounding box center [264, 152] width 113 height 14
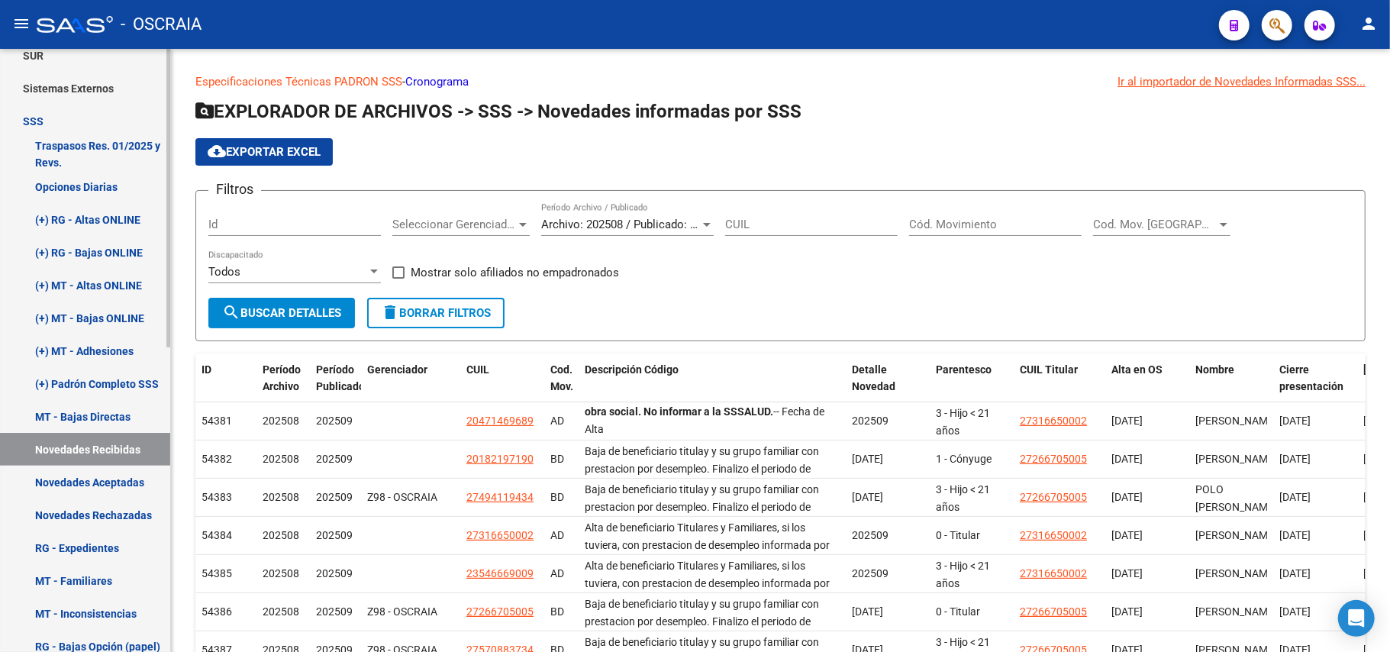
click at [124, 490] on link "Novedades Aceptadas" at bounding box center [85, 482] width 170 height 33
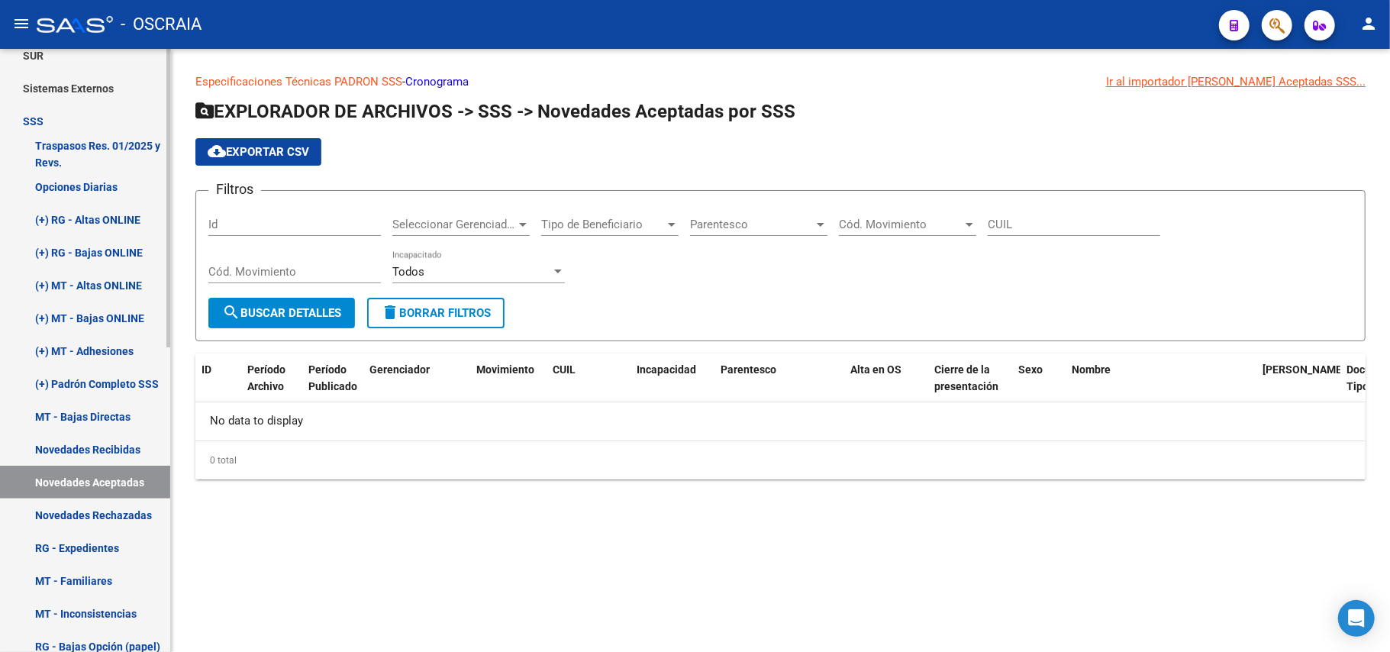
click at [120, 502] on link "Novedades Rechazadas" at bounding box center [85, 514] width 170 height 33
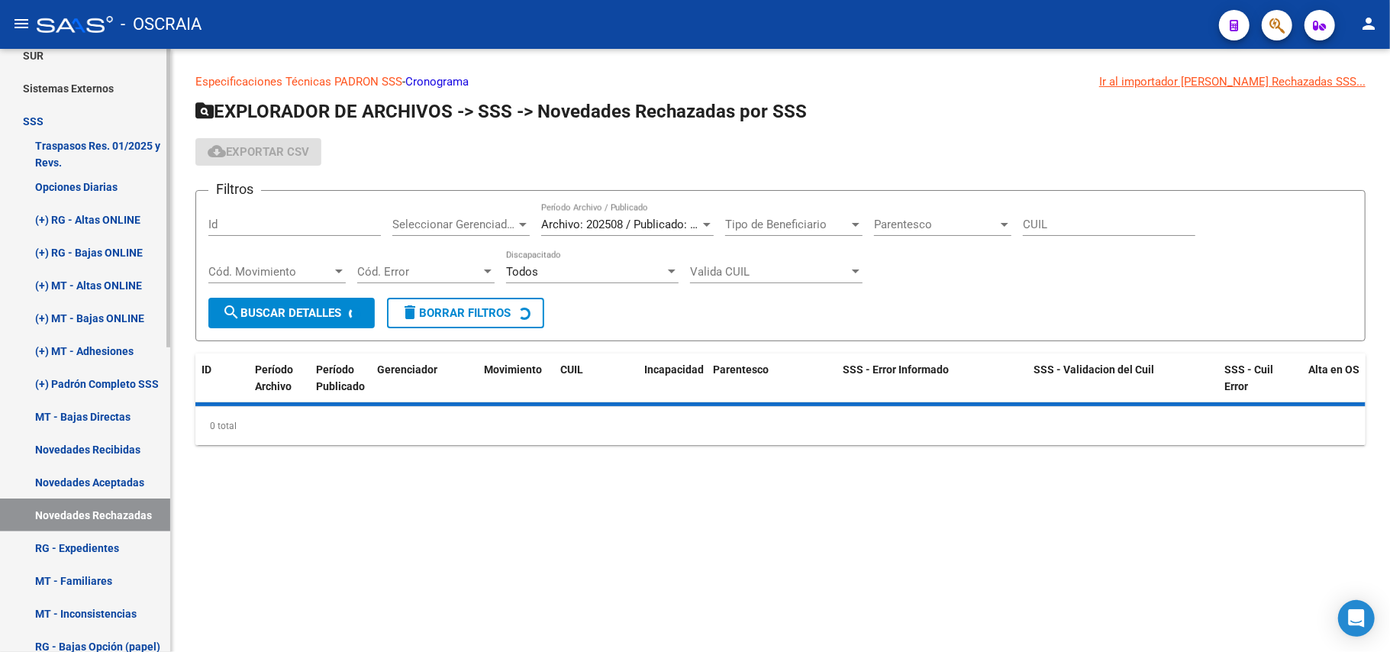
click at [117, 531] on link "RG - Expedientes" at bounding box center [85, 547] width 170 height 33
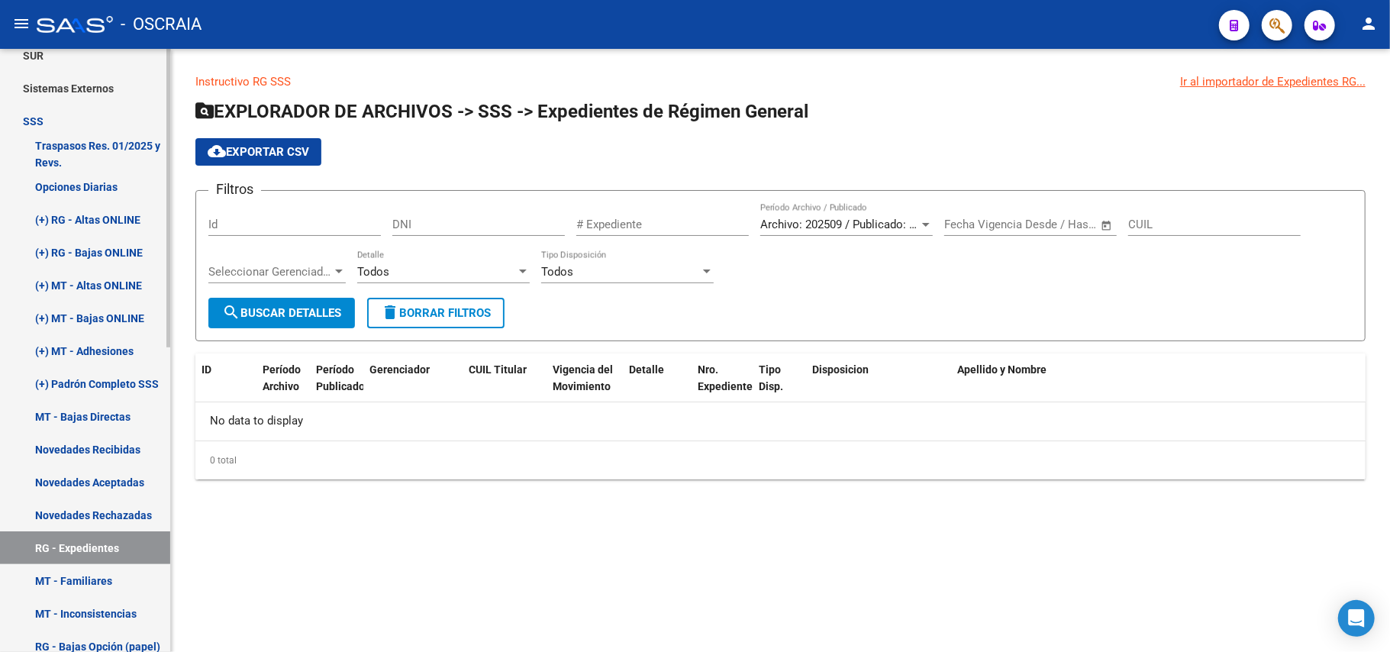
click at [107, 572] on link "MT - Familiares" at bounding box center [85, 580] width 170 height 33
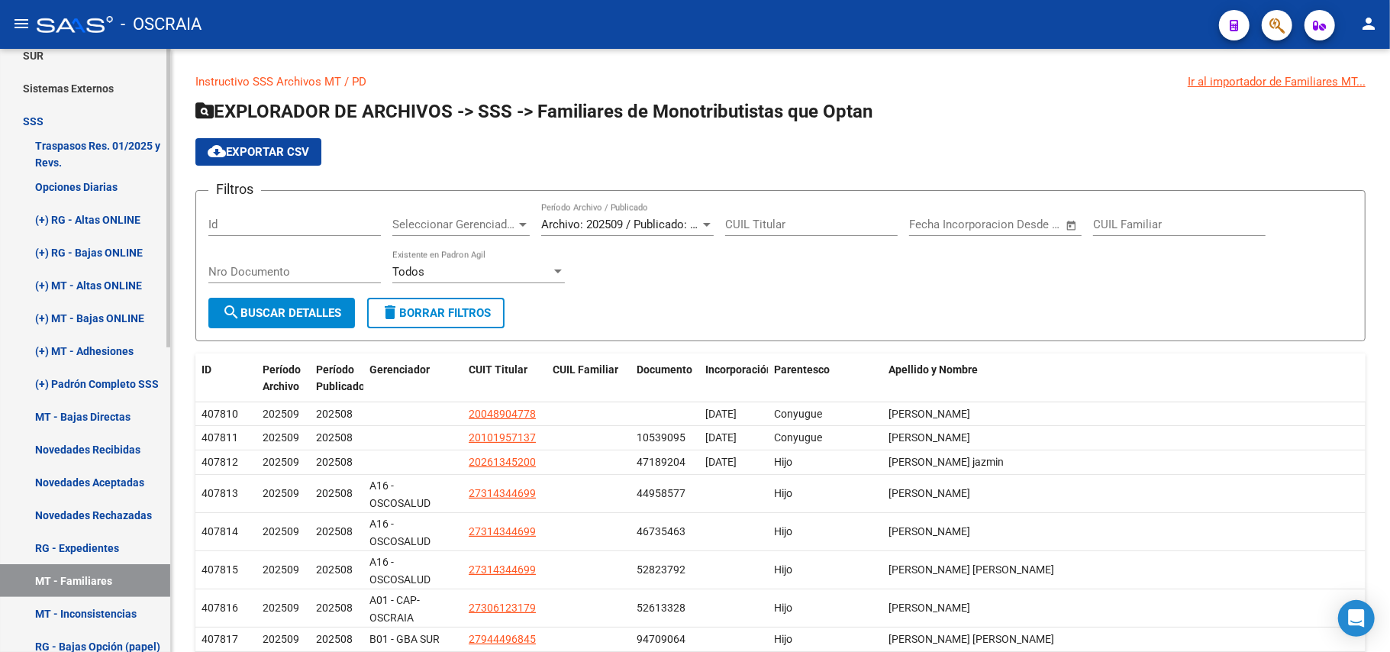
click at [118, 608] on link "MT - Inconsistencias" at bounding box center [85, 613] width 170 height 33
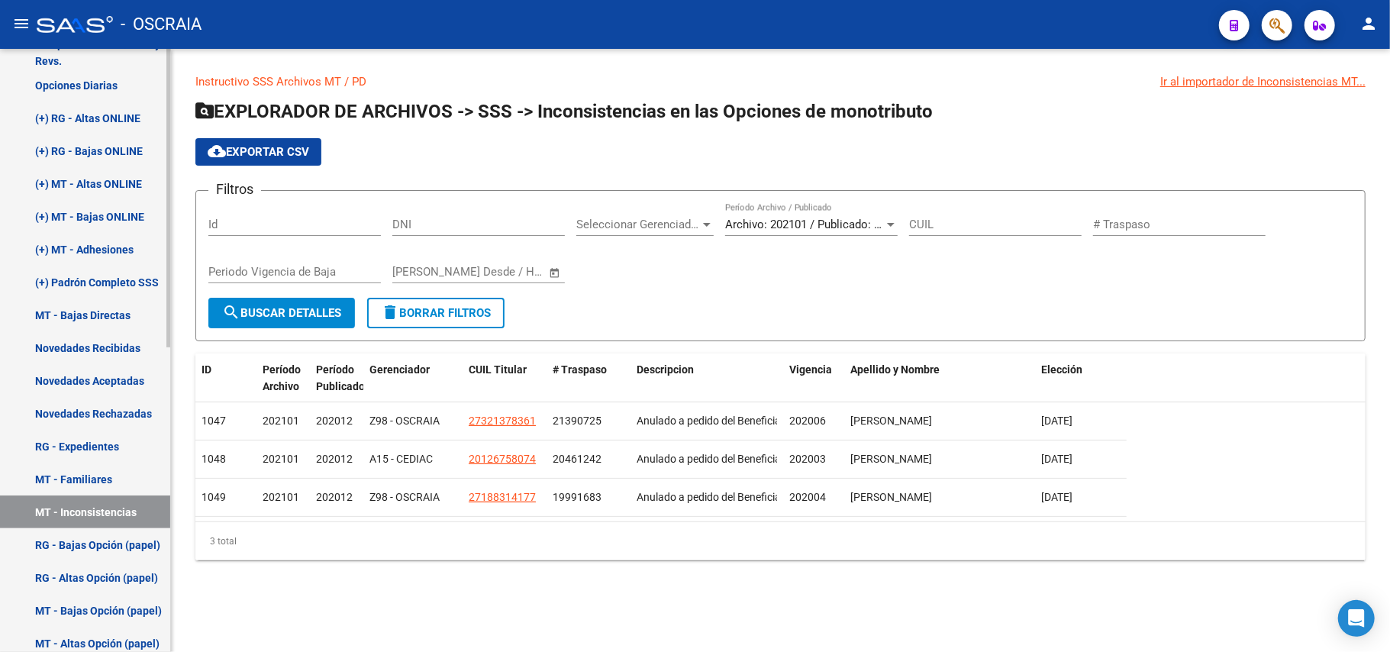
scroll to position [617, 0]
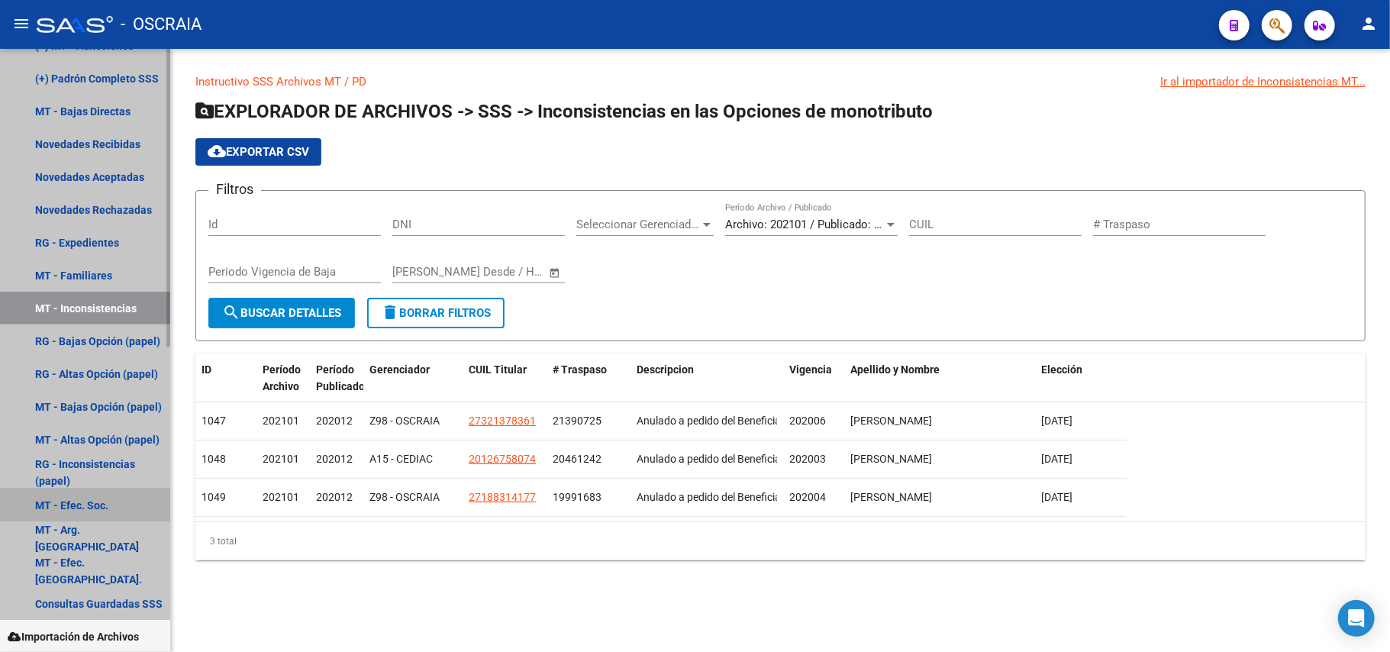
click at [111, 515] on link "MT - Efec. Soc." at bounding box center [85, 505] width 170 height 33
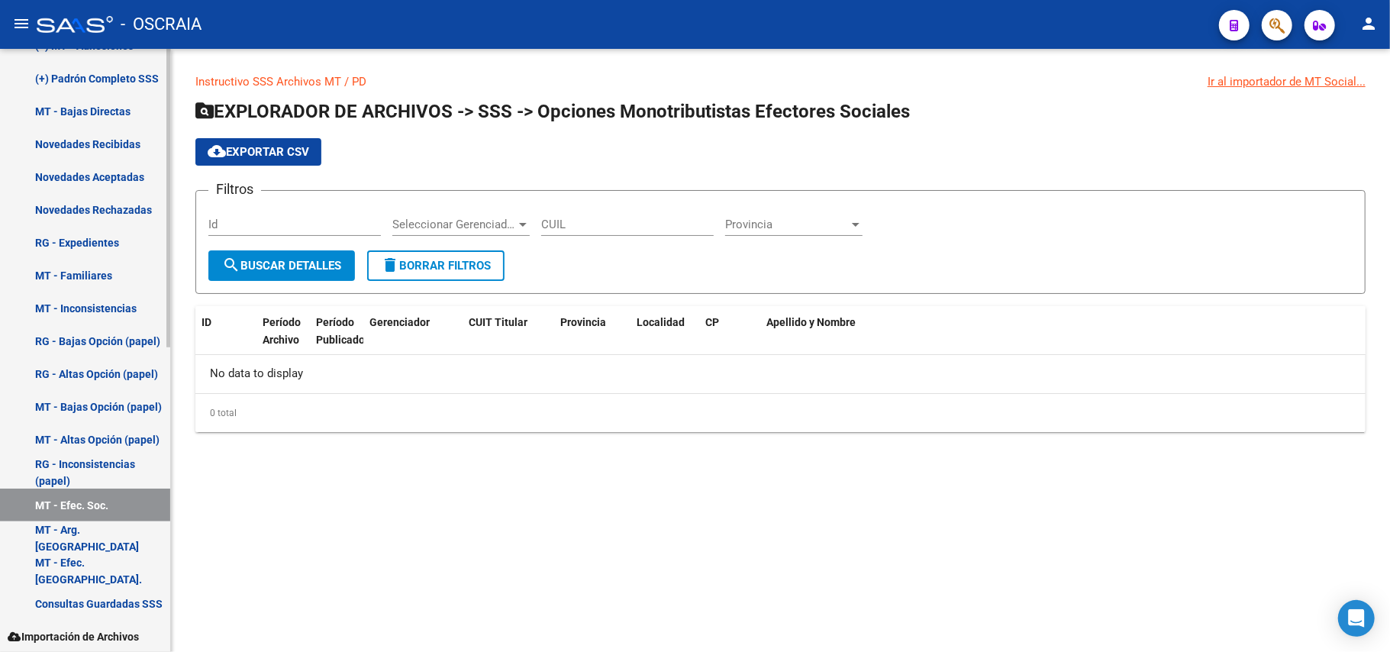
click at [128, 478] on link "RG - Inconsistencias (papel)" at bounding box center [85, 472] width 170 height 33
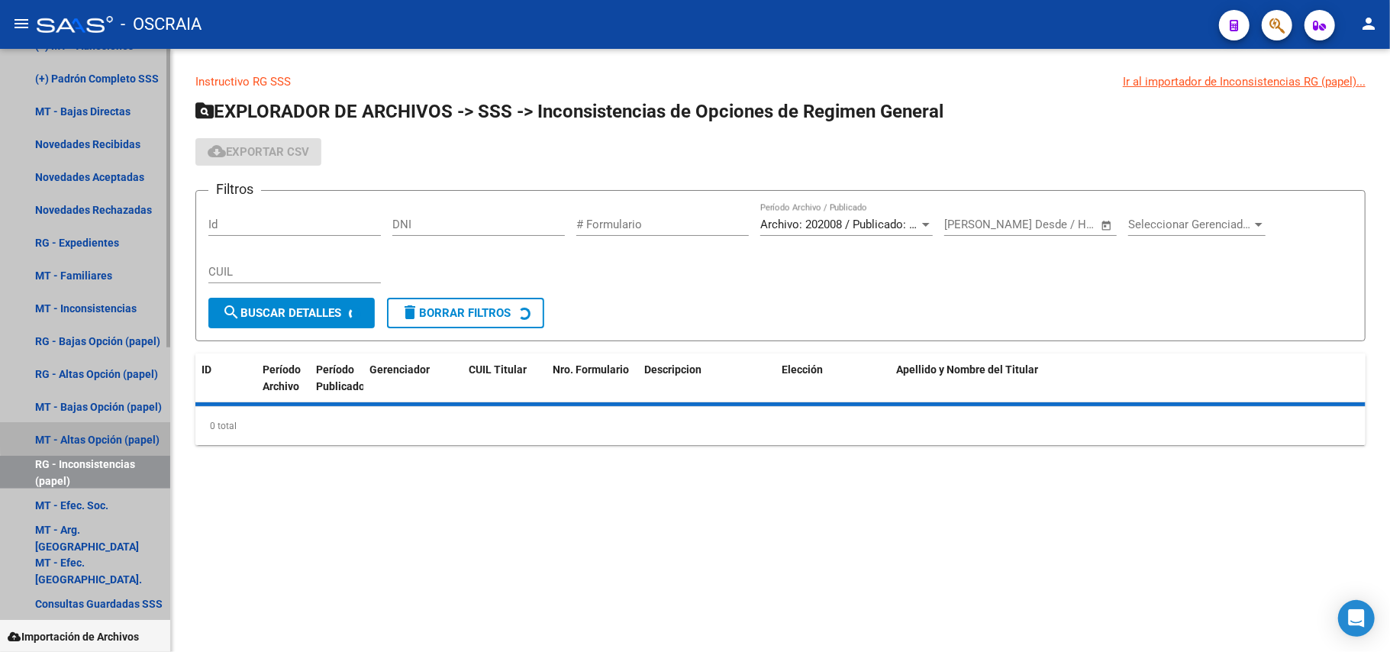
click at [129, 434] on link "MT - Altas Opción (papel)" at bounding box center [85, 439] width 170 height 33
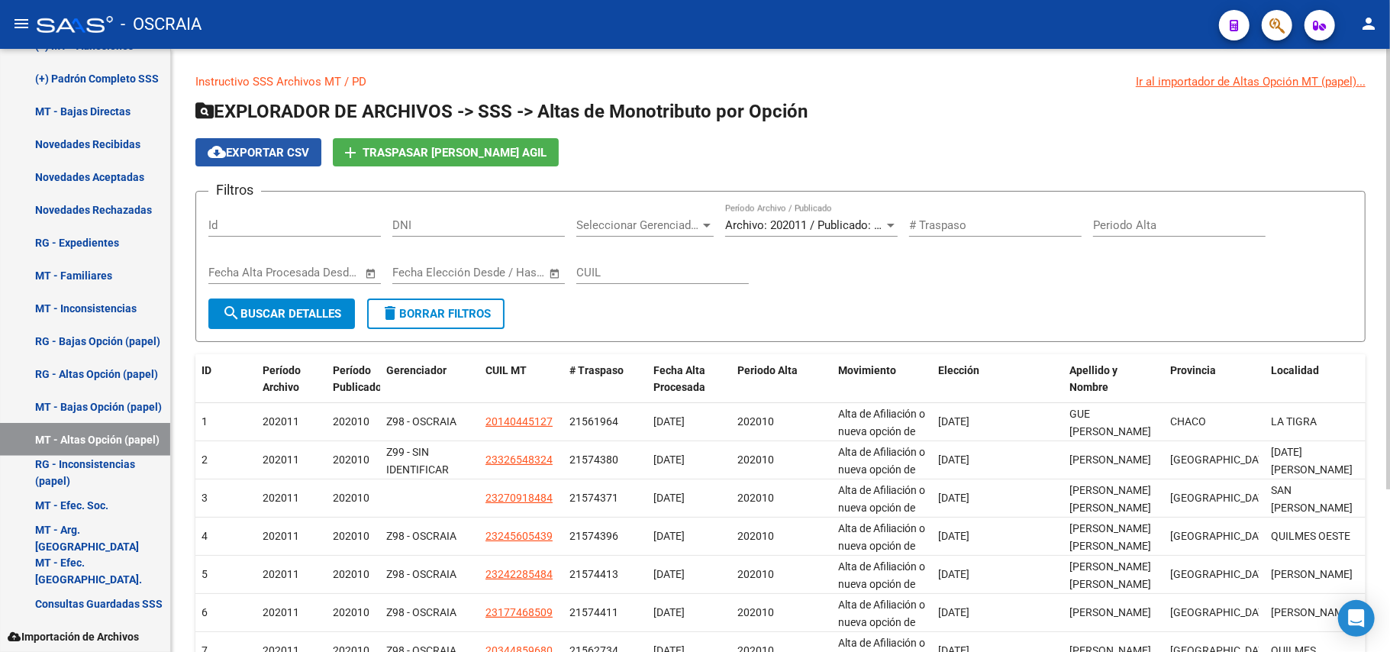
click at [251, 151] on span "cloud_download Exportar CSV" at bounding box center [259, 153] width 102 height 14
